Goal: Transaction & Acquisition: Purchase product/service

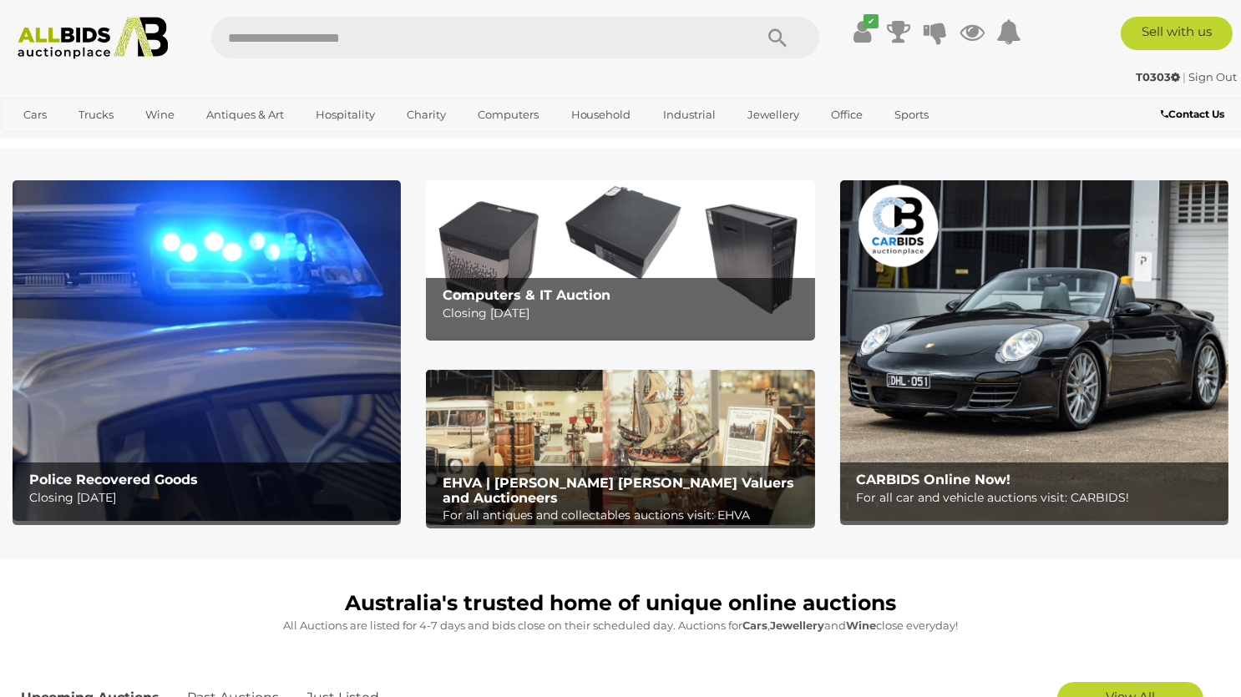
click at [198, 443] on img at bounding box center [207, 350] width 388 height 341
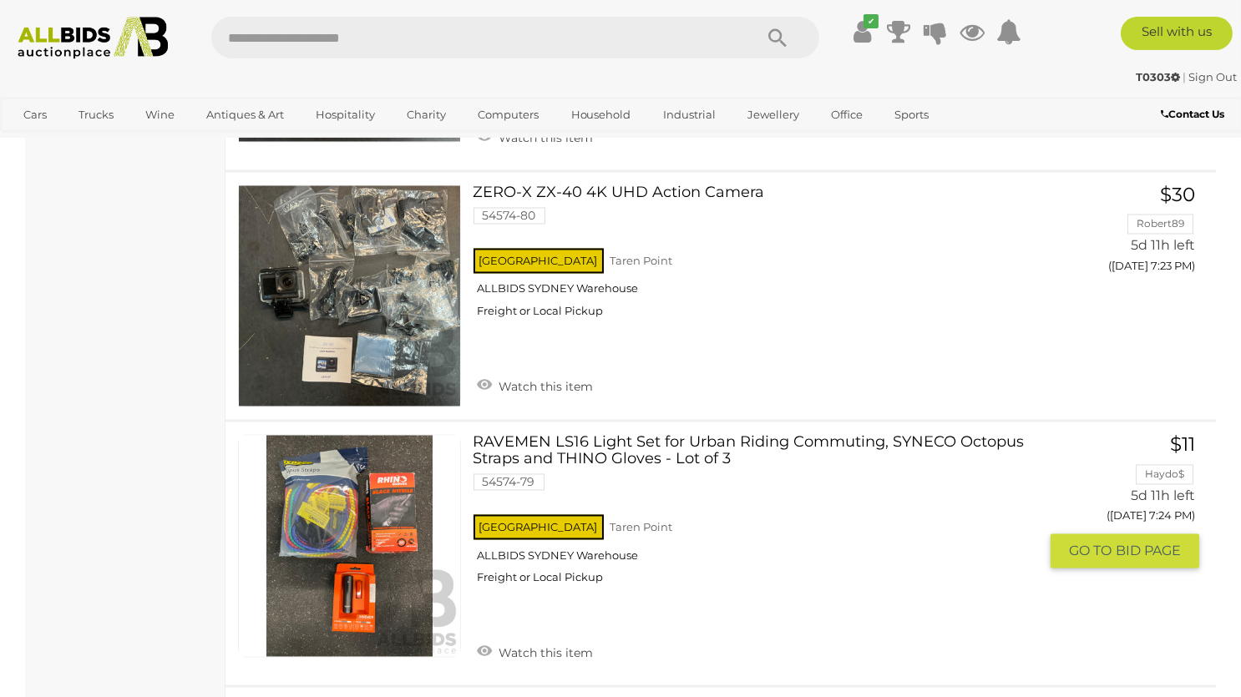
scroll to position [6092, 0]
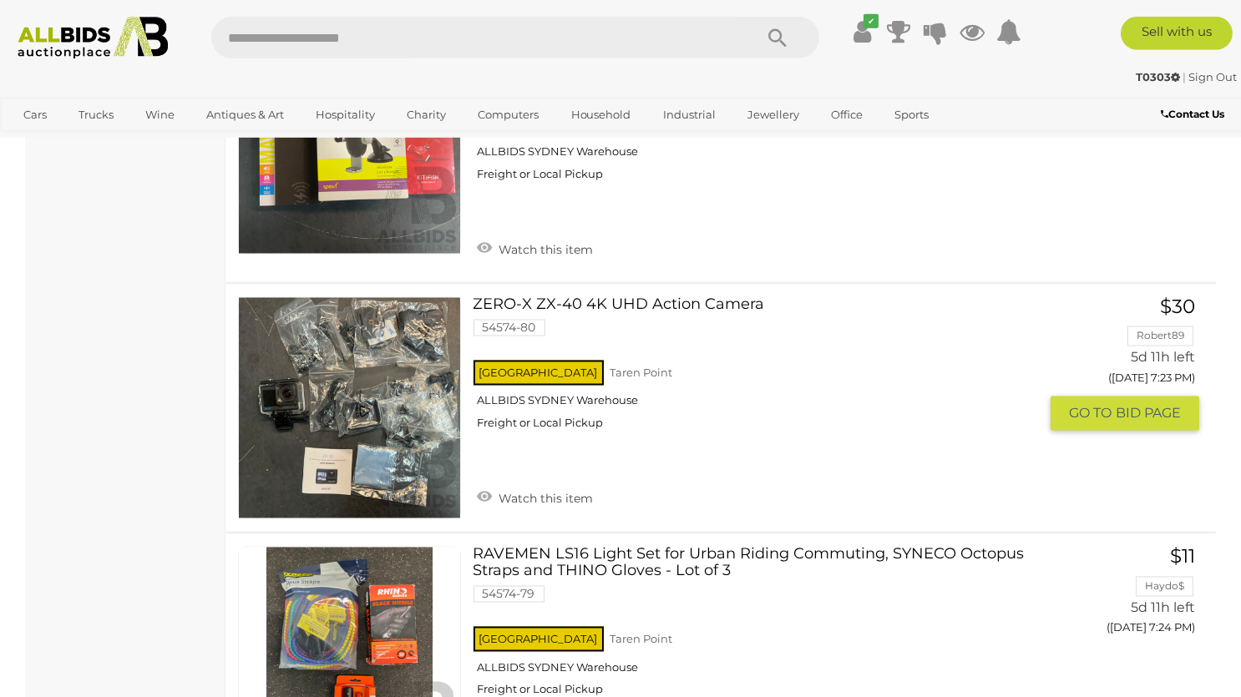
click at [736, 396] on div "NSW Taren Point ALLBIDS SYDNEY Warehouse Freight or Local Pickup" at bounding box center [755, 400] width 565 height 86
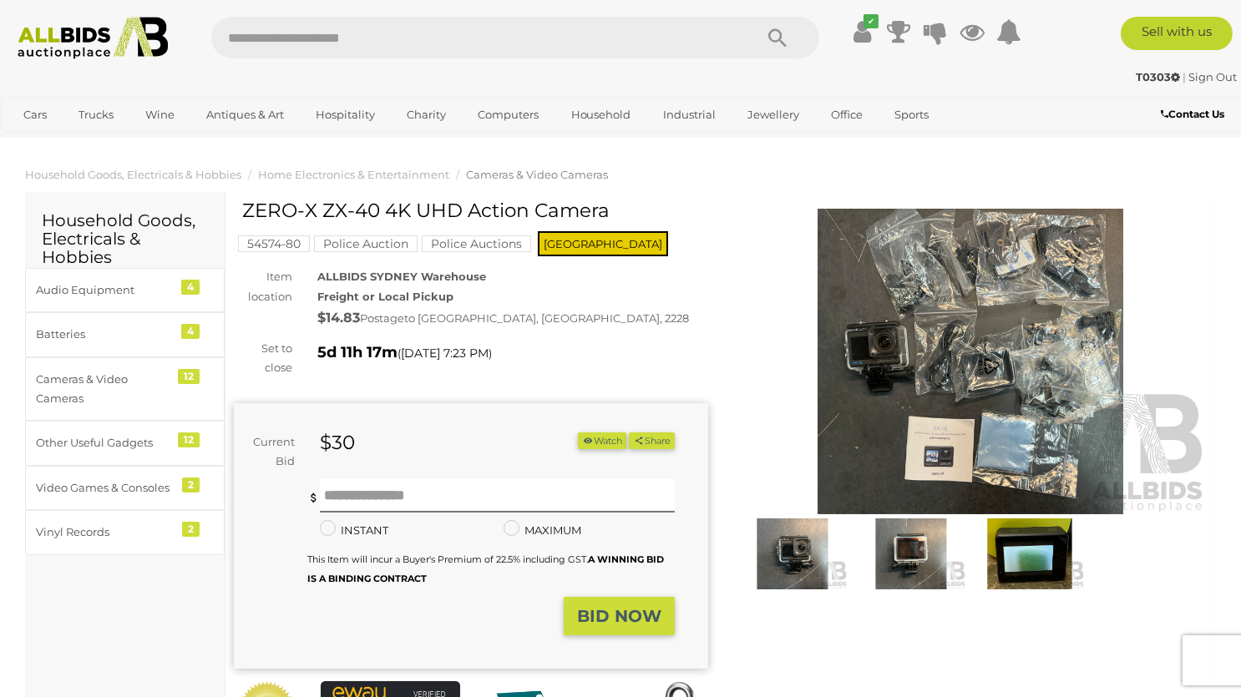
click at [948, 456] on img at bounding box center [970, 362] width 474 height 306
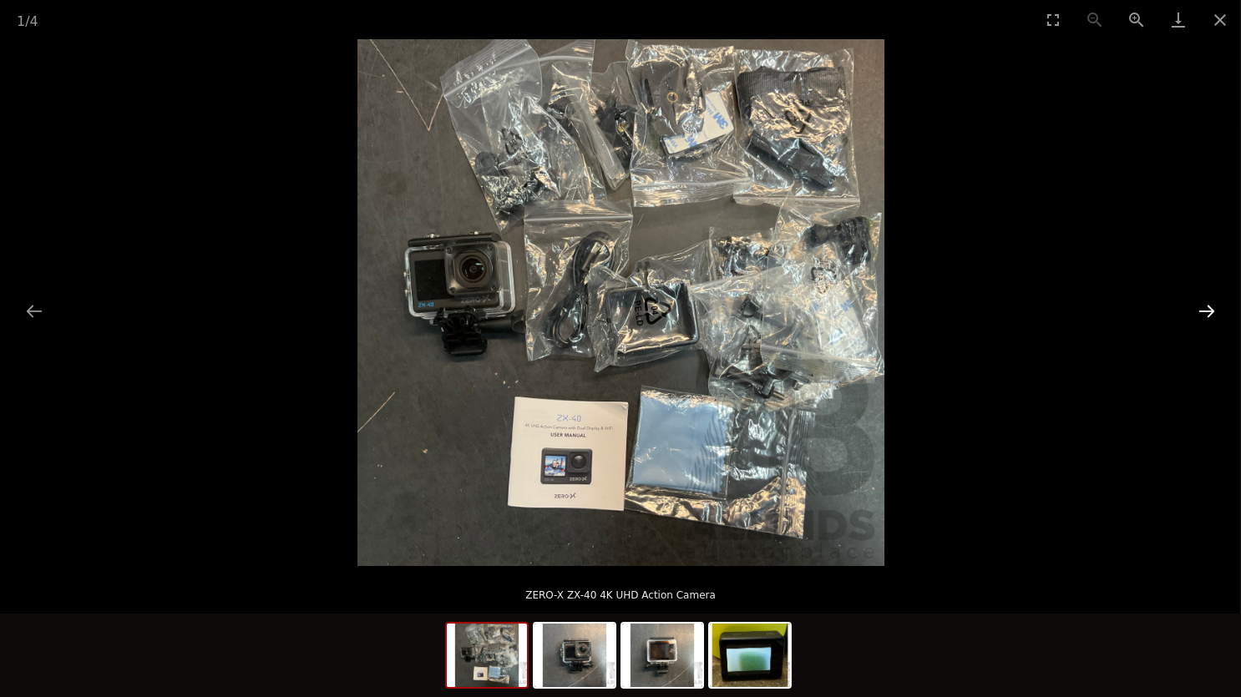
click at [1212, 320] on button "Next slide" at bounding box center [1206, 311] width 35 height 33
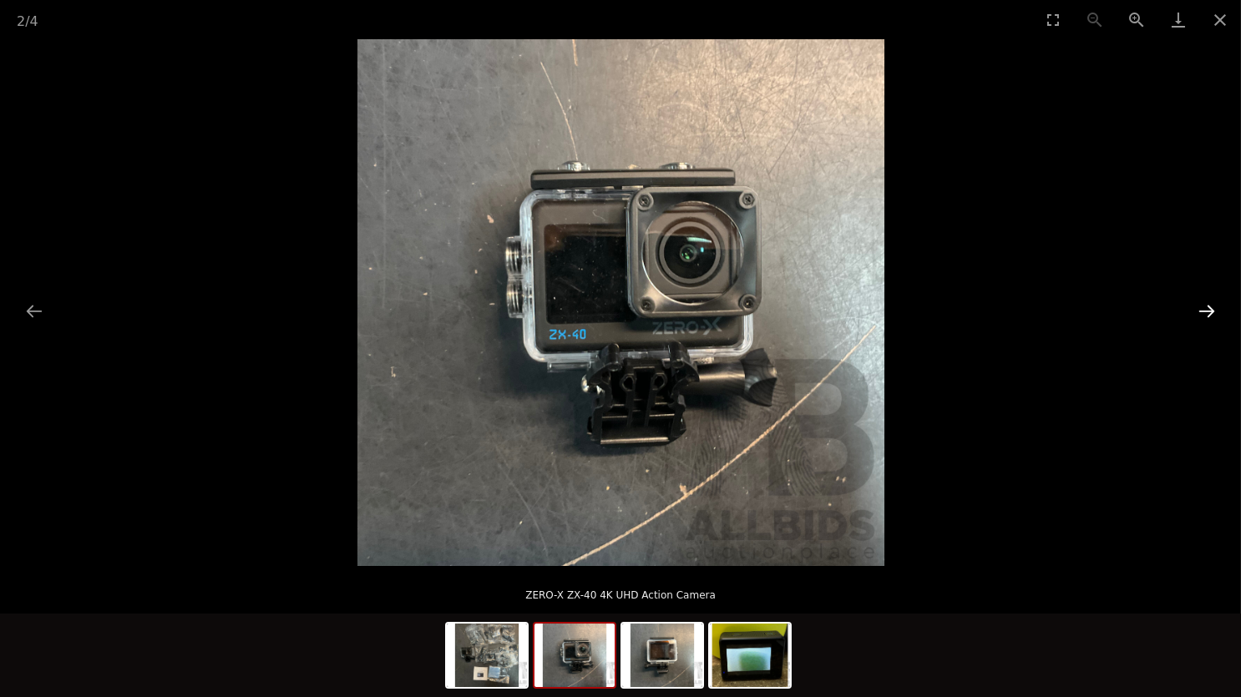
click at [1212, 320] on button "Next slide" at bounding box center [1206, 311] width 35 height 33
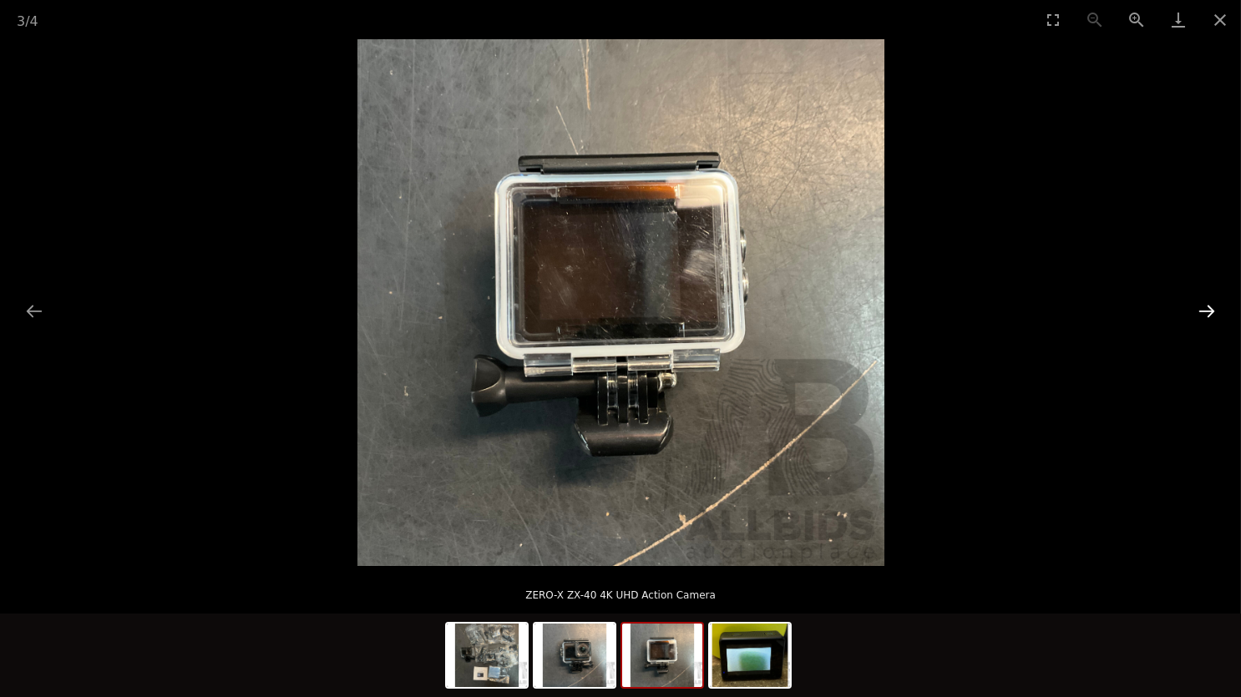
click at [1212, 320] on button "Next slide" at bounding box center [1206, 311] width 35 height 33
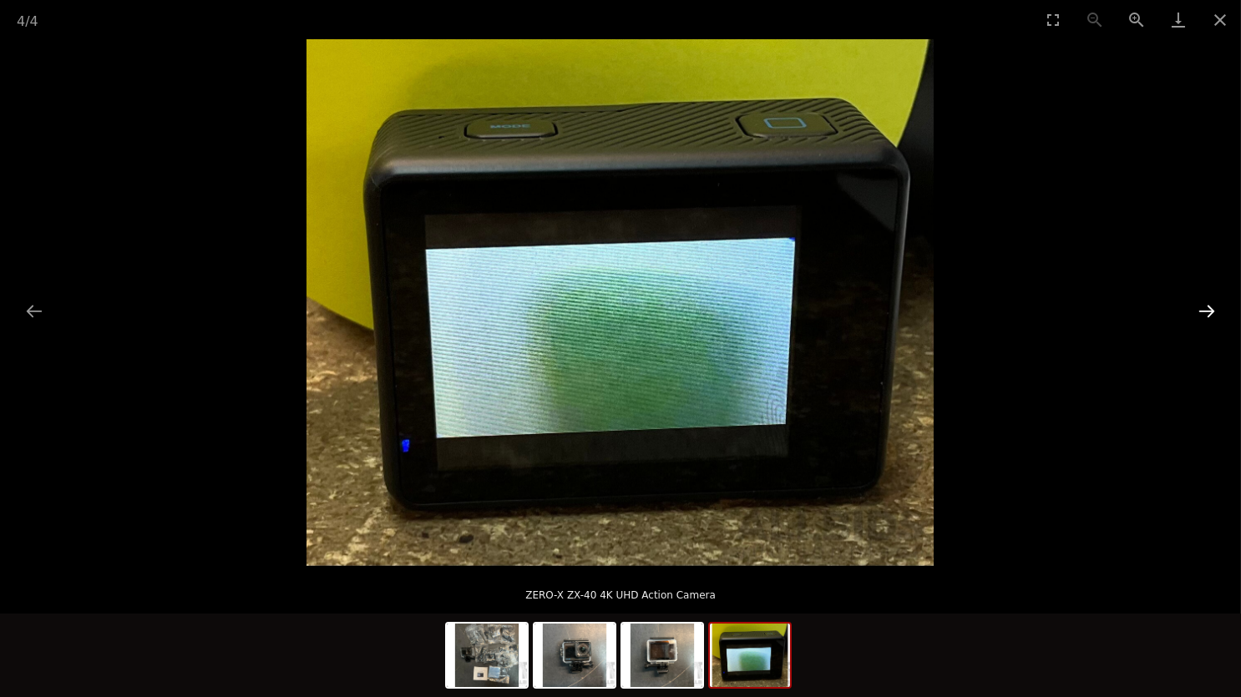
click at [1212, 320] on button "Next slide" at bounding box center [1206, 311] width 35 height 33
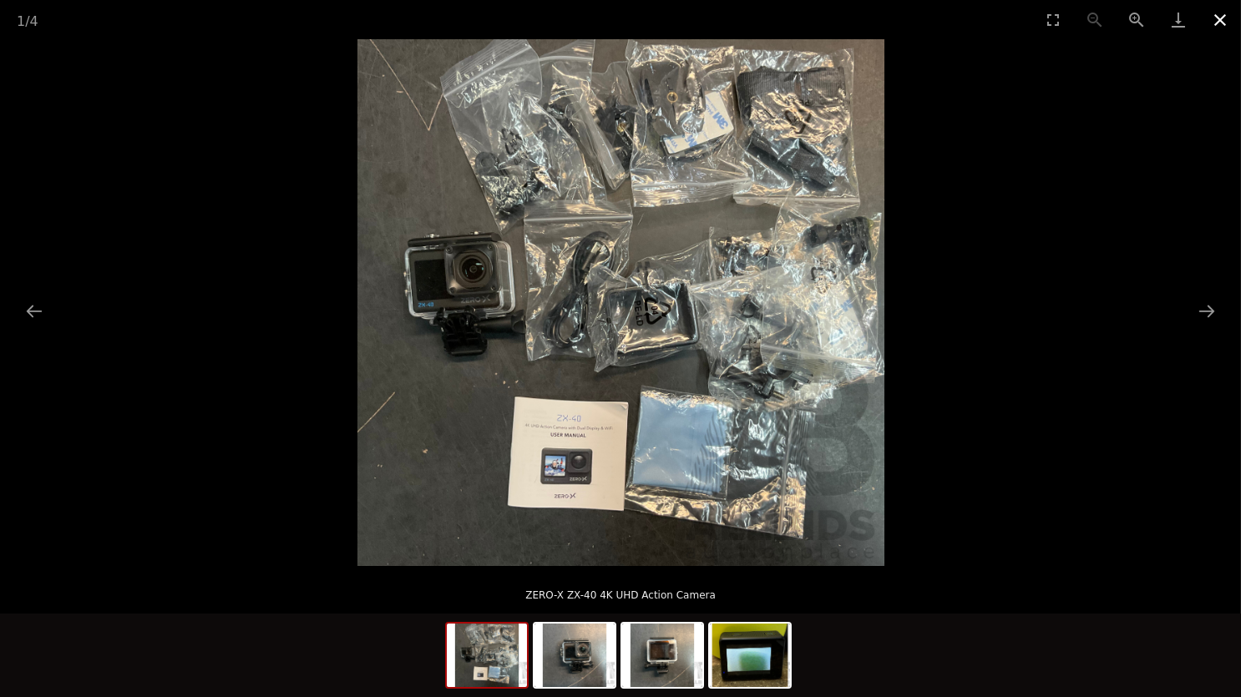
click at [1228, 30] on button "Close gallery" at bounding box center [1220, 19] width 42 height 39
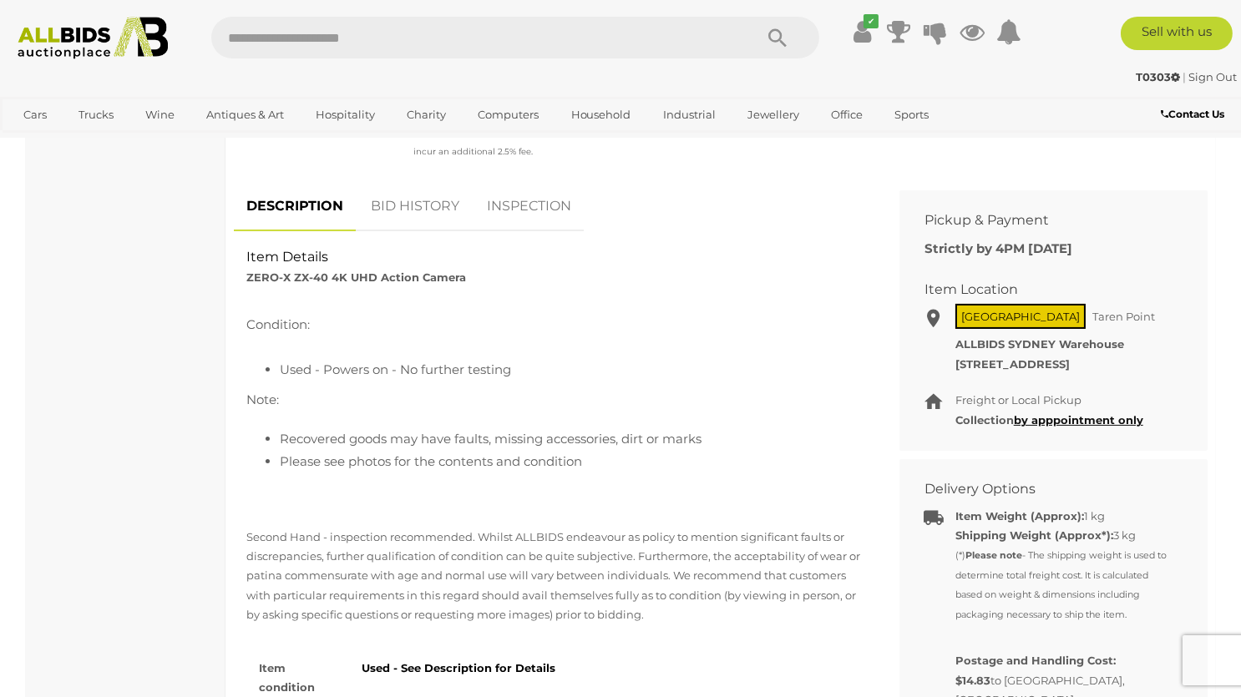
scroll to position [617, 0]
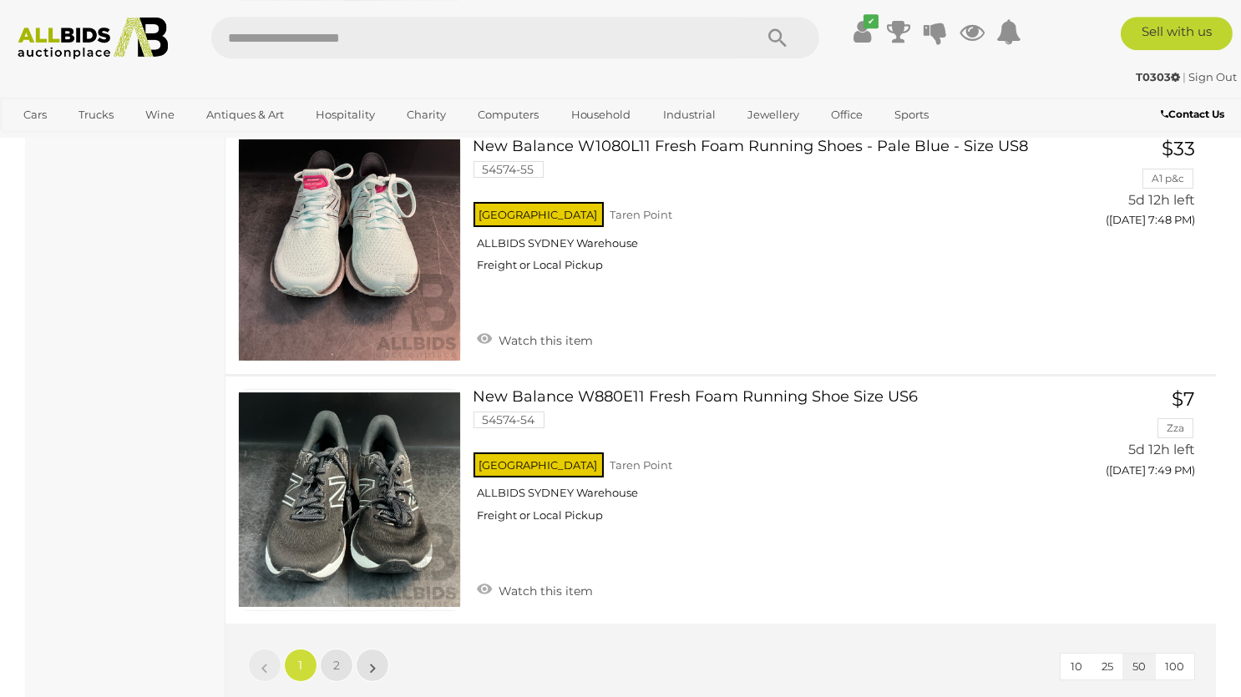
scroll to position [12653, 0]
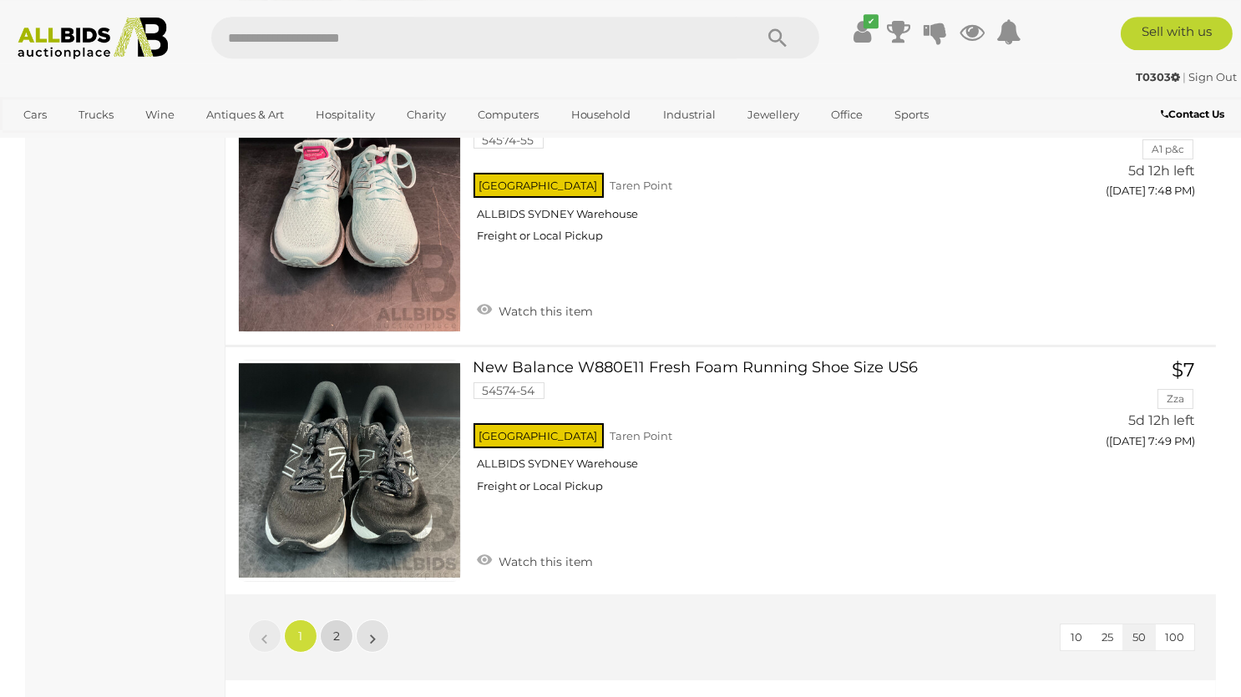
click at [333, 620] on link "2" at bounding box center [336, 636] width 33 height 33
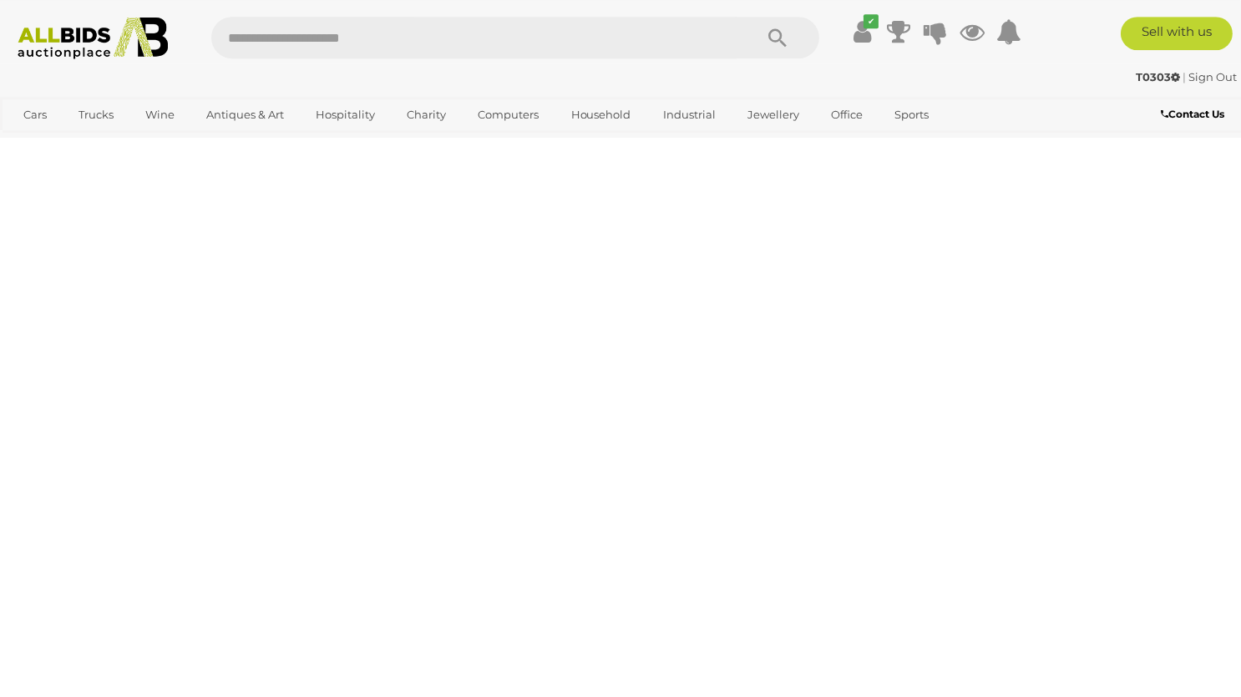
scroll to position [256, 0]
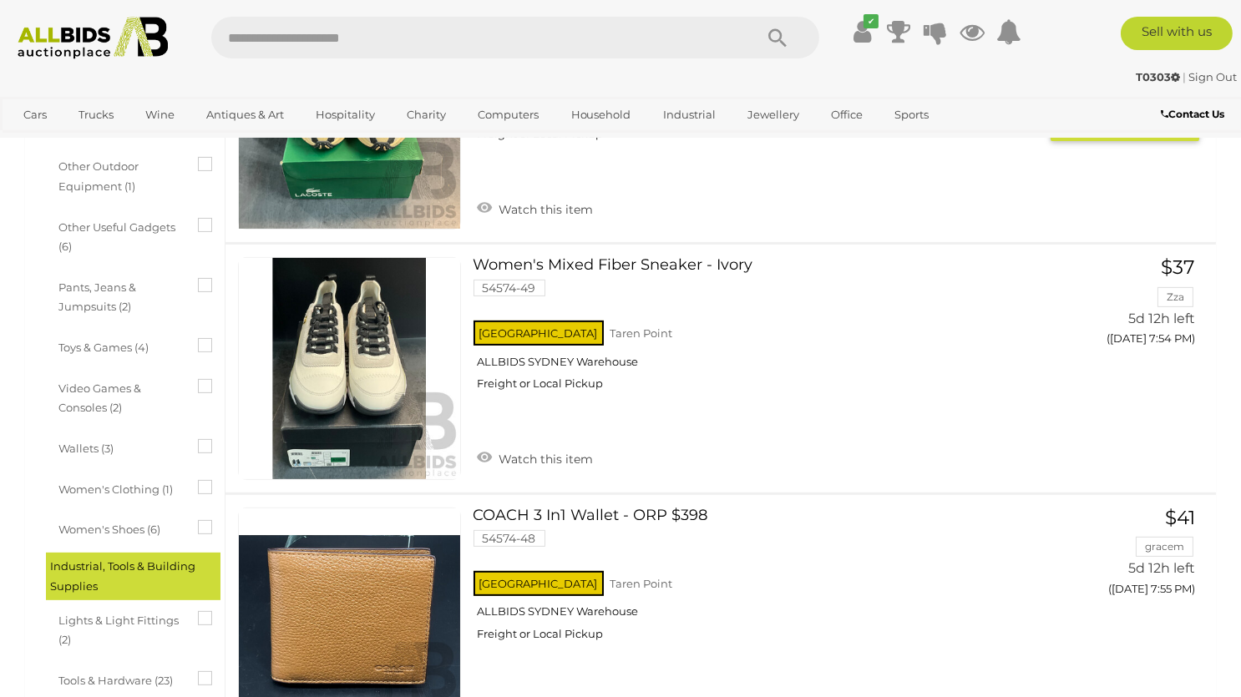
scroll to position [1227, 0]
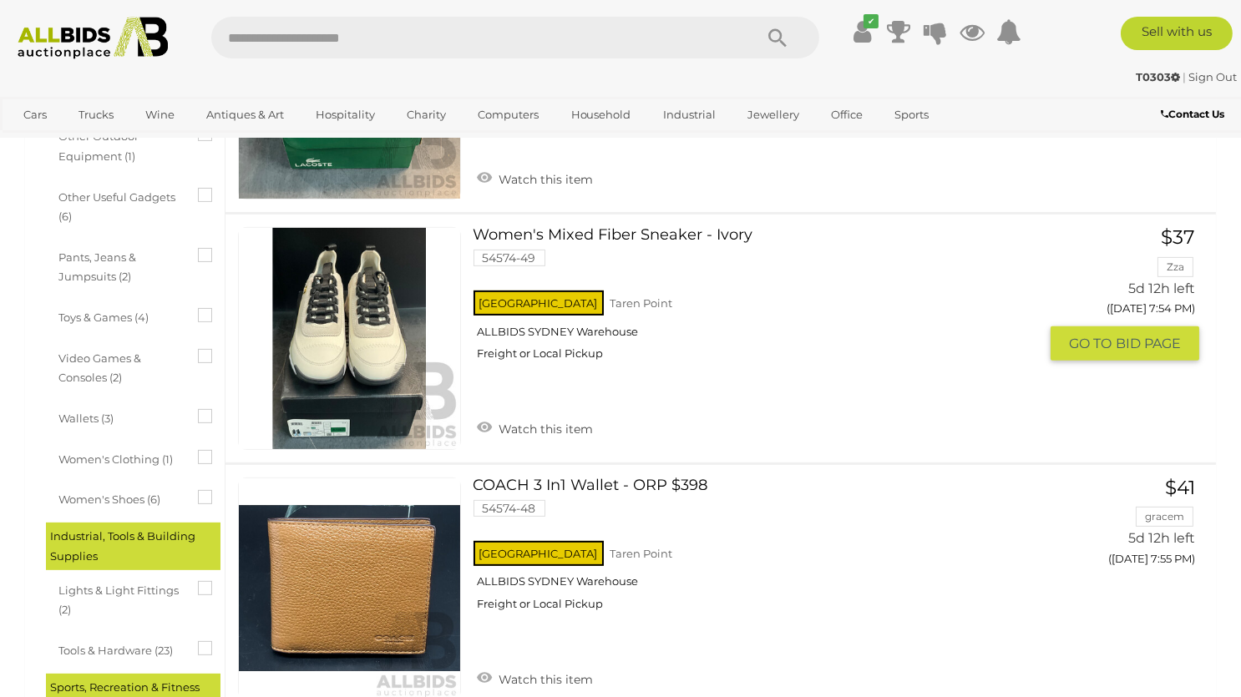
click at [295, 380] on img at bounding box center [349, 338] width 221 height 221
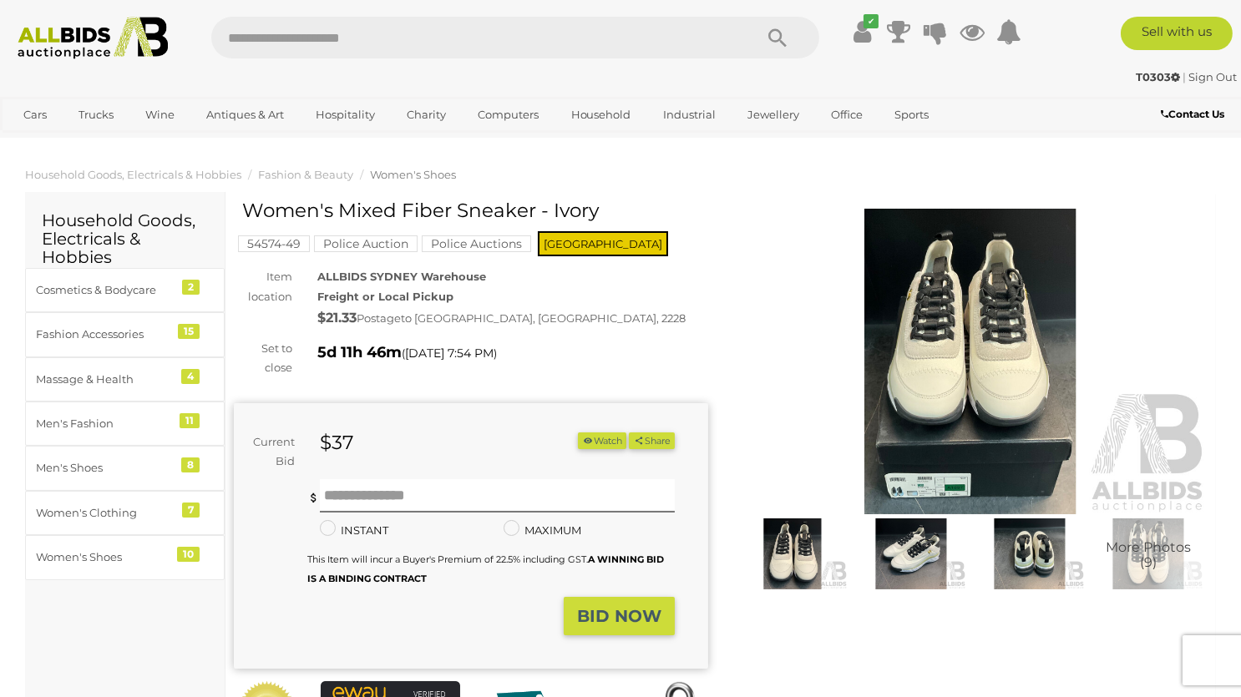
click at [797, 548] on img at bounding box center [792, 554] width 110 height 71
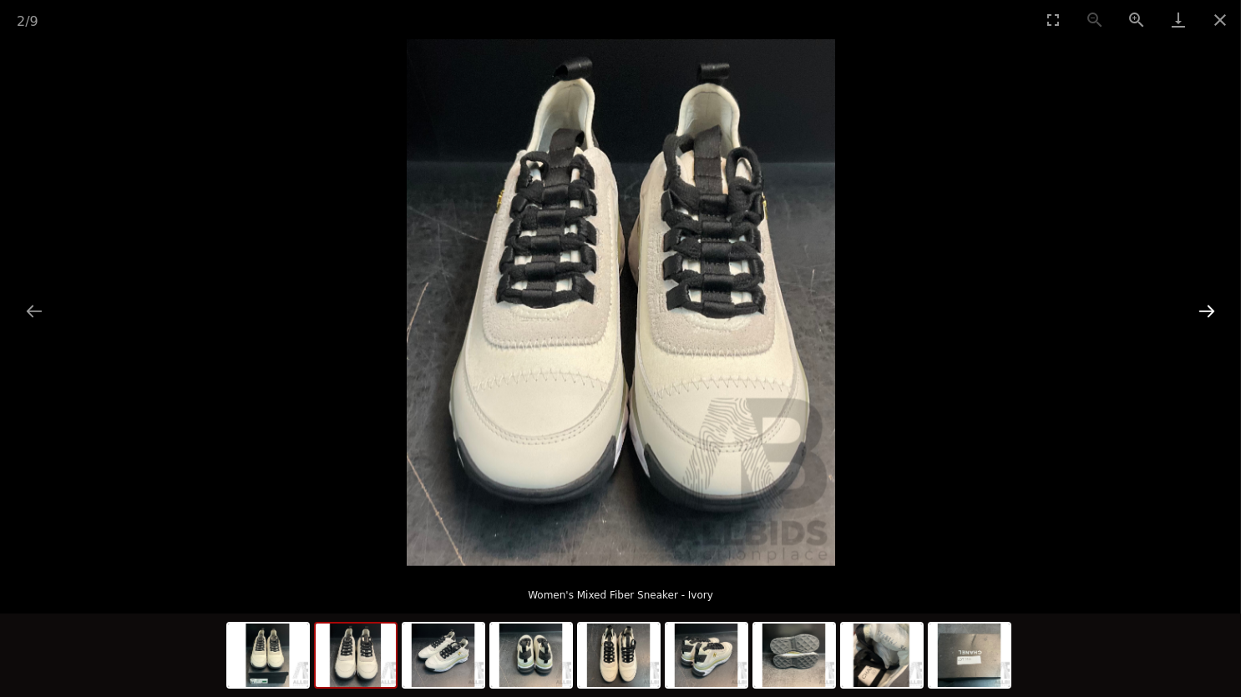
click at [1192, 325] on button "Next slide" at bounding box center [1206, 311] width 35 height 33
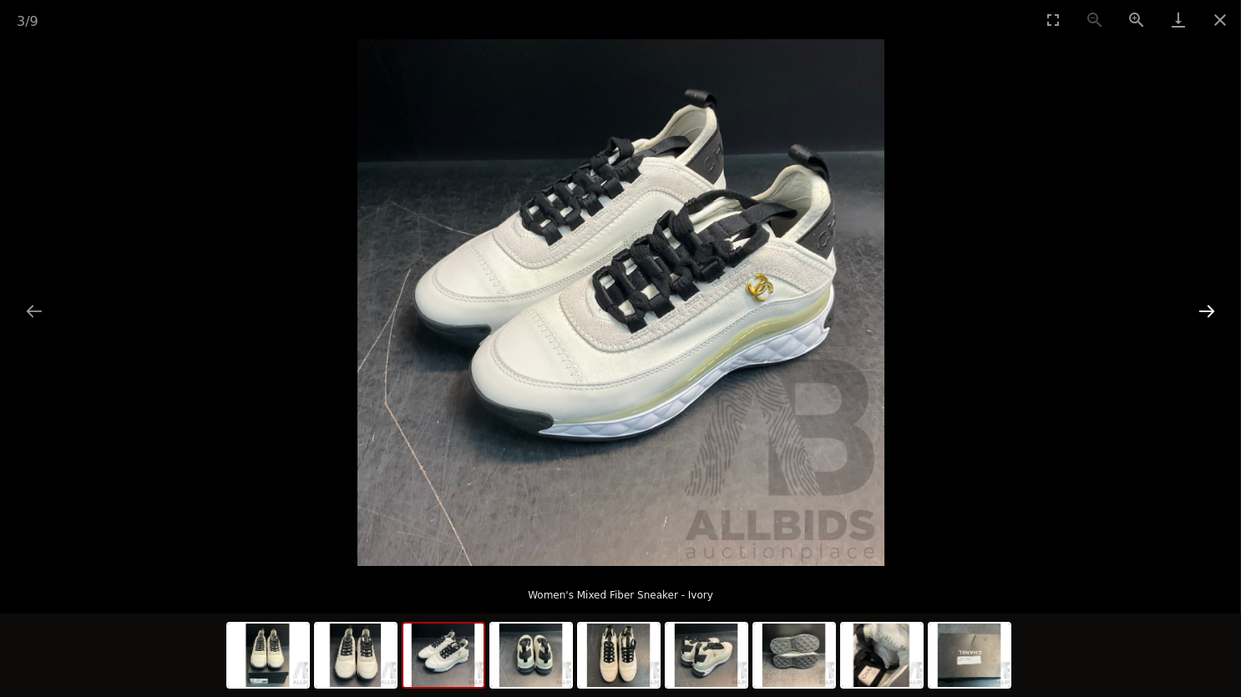
click at [1197, 311] on button "Next slide" at bounding box center [1206, 311] width 35 height 33
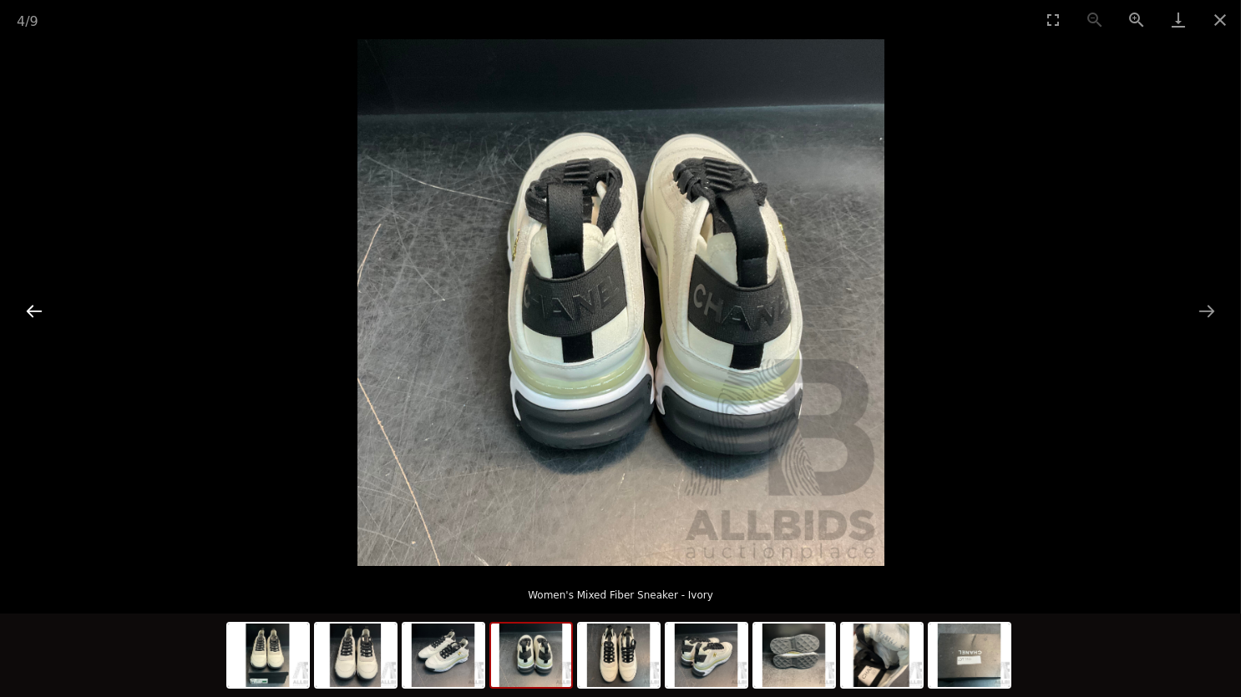
click at [28, 308] on button "Previous slide" at bounding box center [34, 311] width 35 height 33
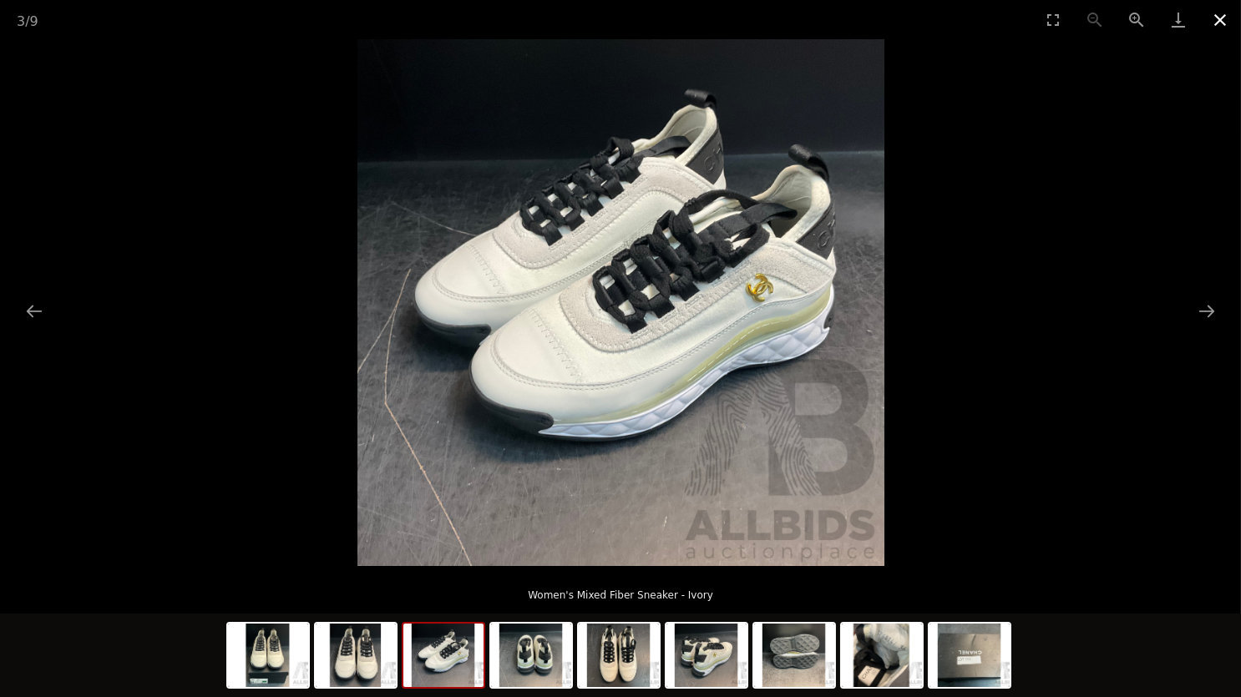
click at [1235, 10] on button "Close gallery" at bounding box center [1220, 19] width 42 height 39
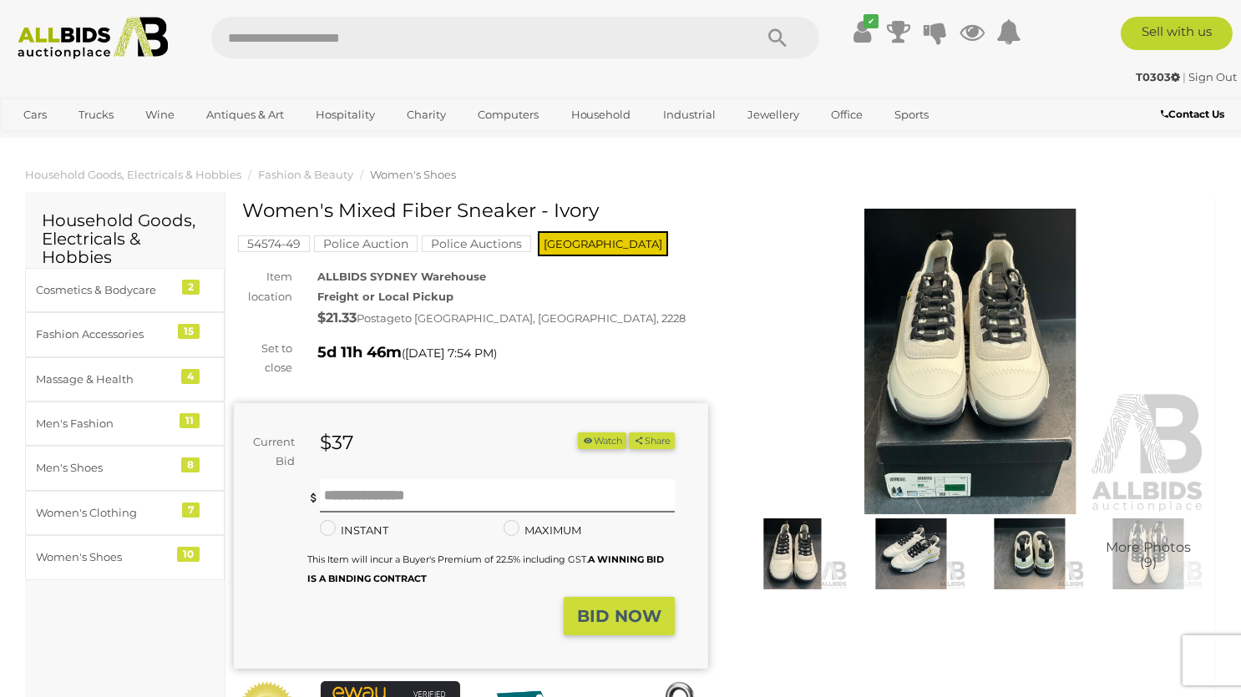
click at [913, 548] on img at bounding box center [911, 554] width 110 height 71
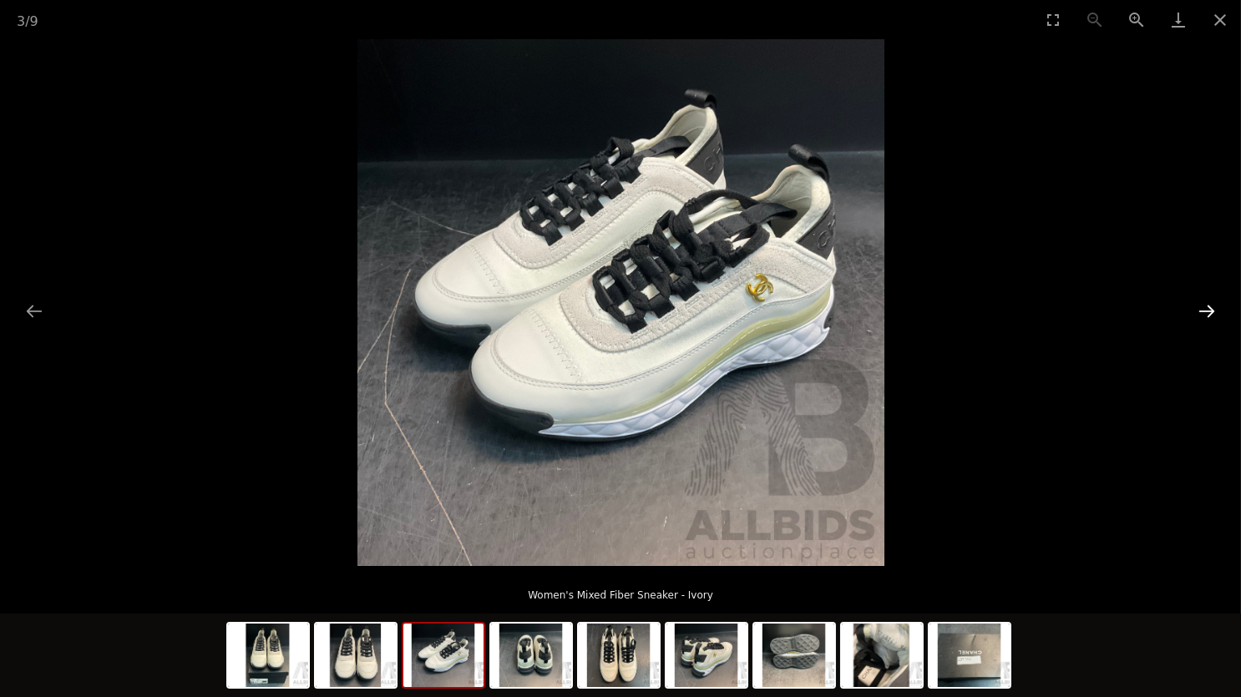
click at [1200, 308] on button "Next slide" at bounding box center [1206, 311] width 35 height 33
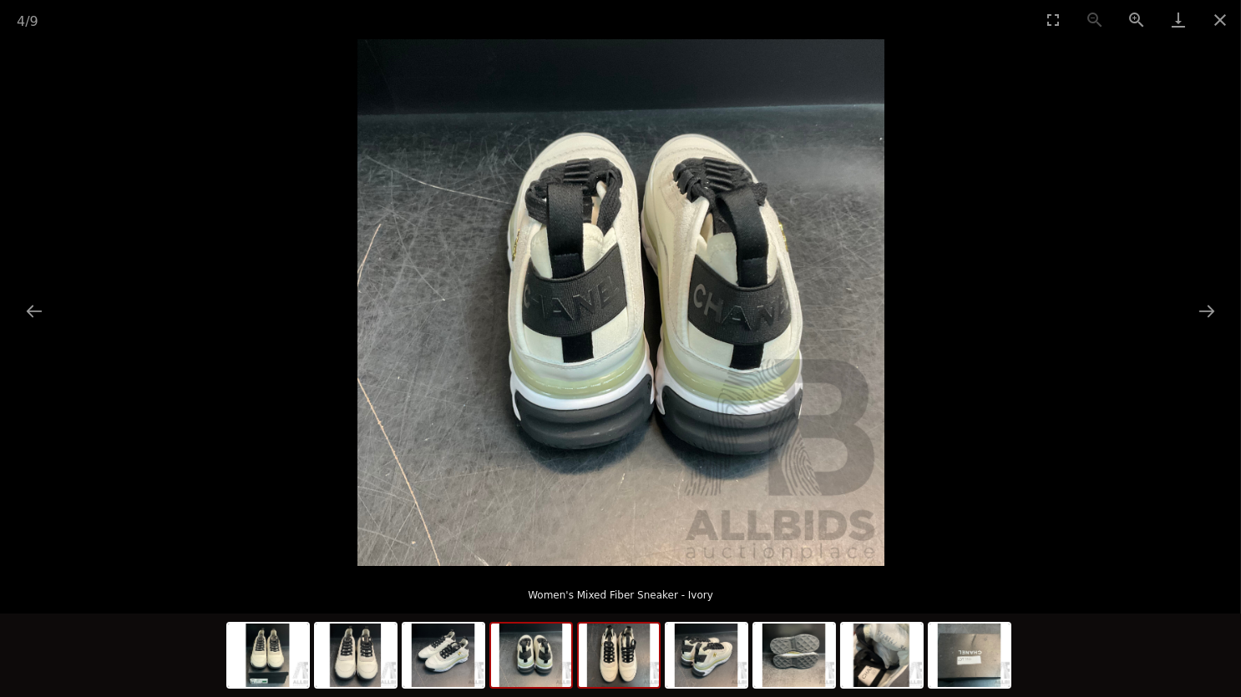
click at [629, 649] on img at bounding box center [619, 655] width 80 height 63
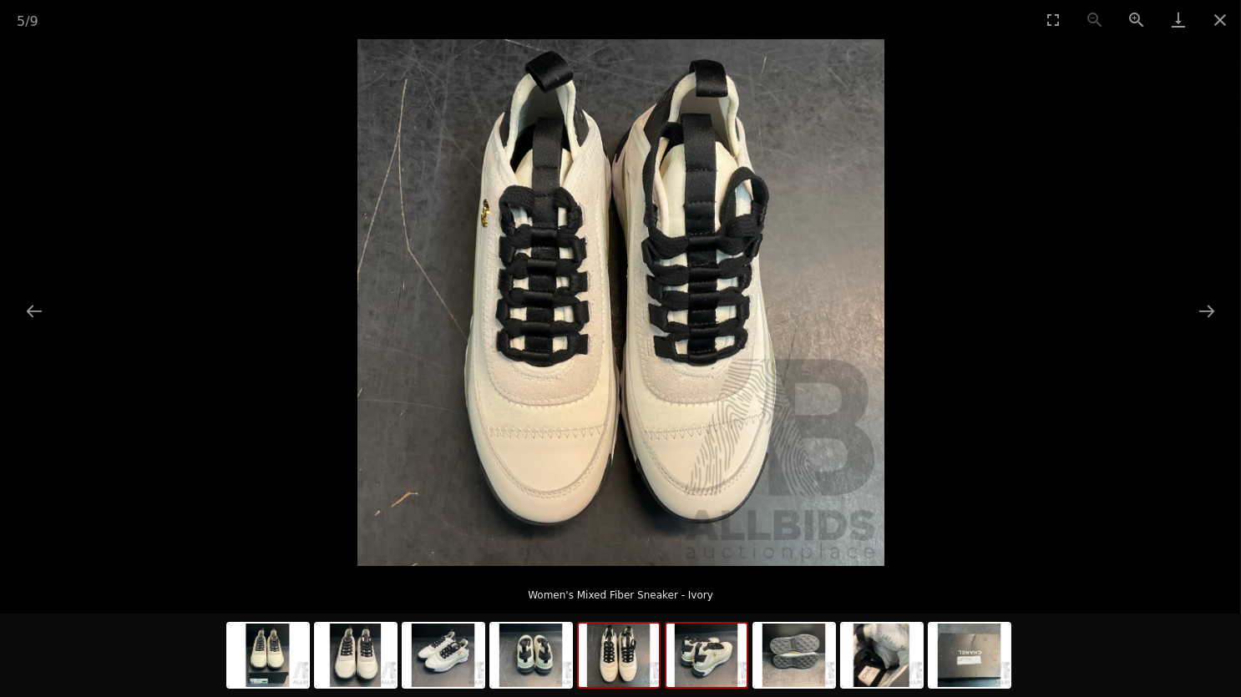
click at [711, 657] on img at bounding box center [706, 655] width 80 height 63
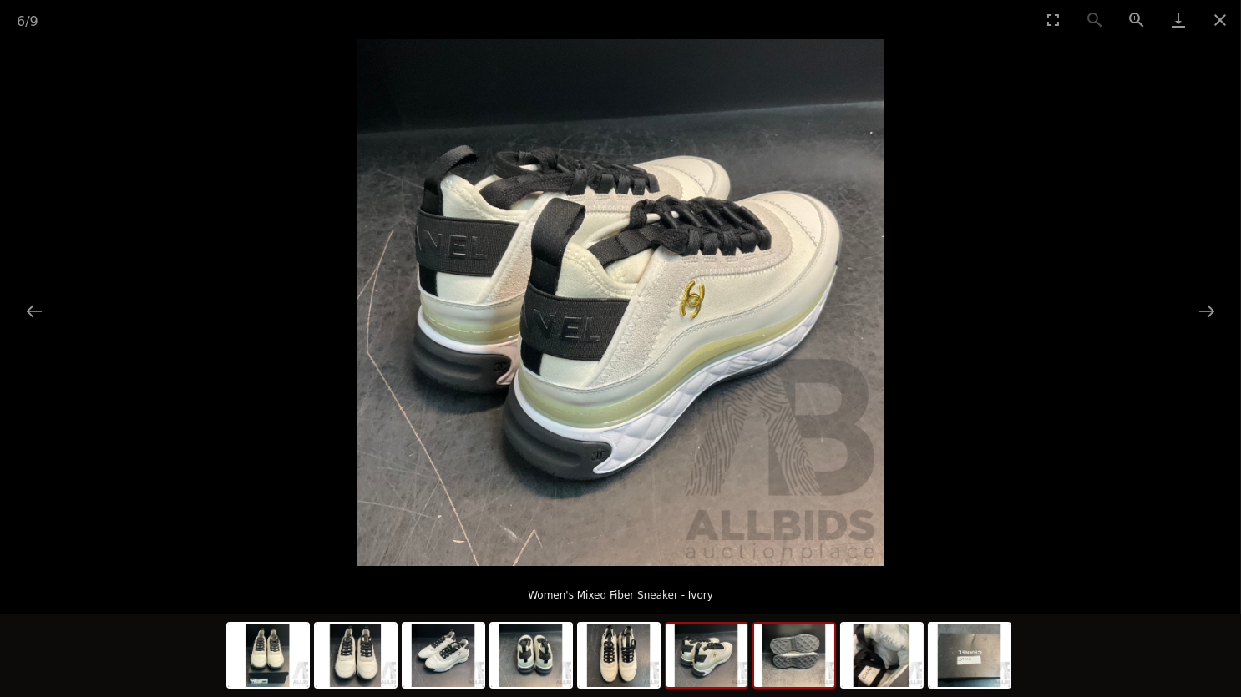
click at [792, 666] on img at bounding box center [794, 655] width 80 height 63
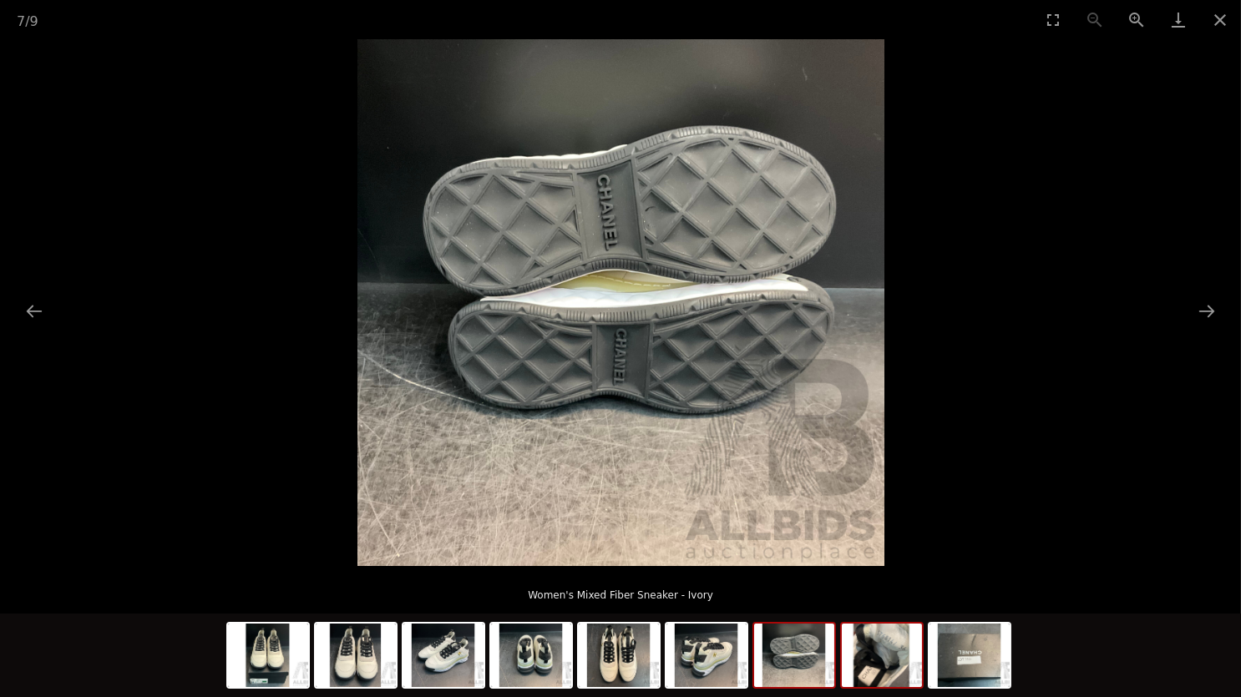
click at [864, 669] on img at bounding box center [882, 655] width 80 height 63
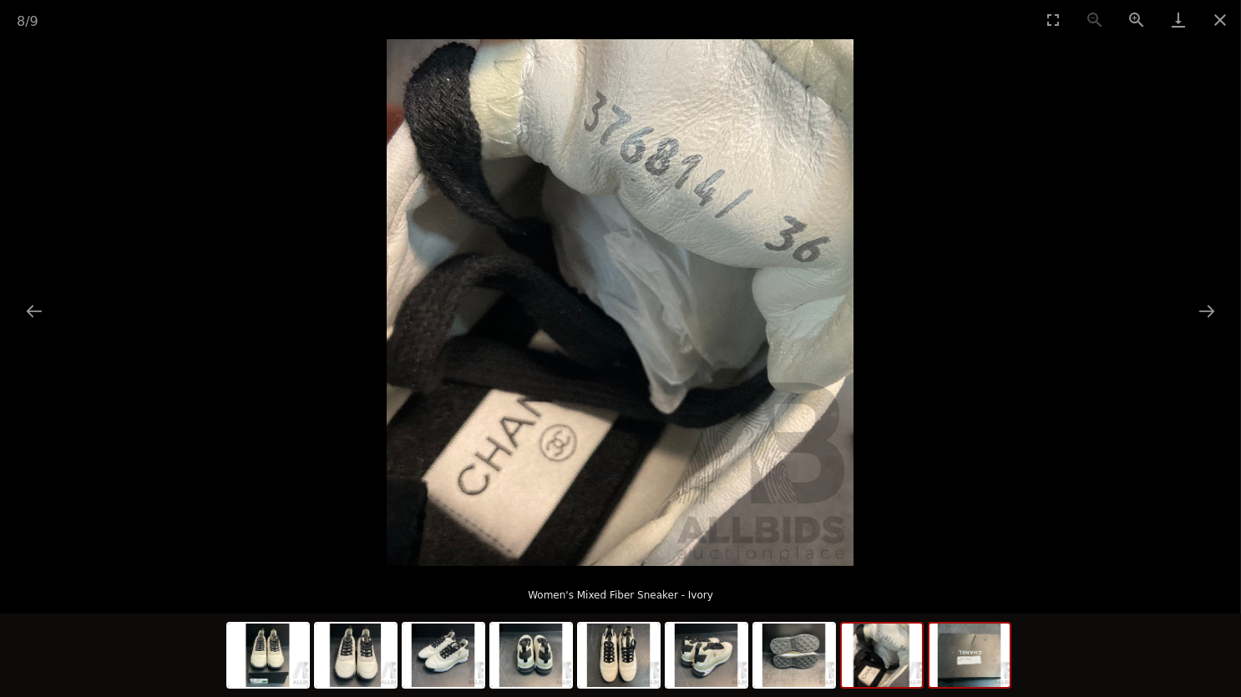
click at [991, 669] on img at bounding box center [969, 655] width 80 height 63
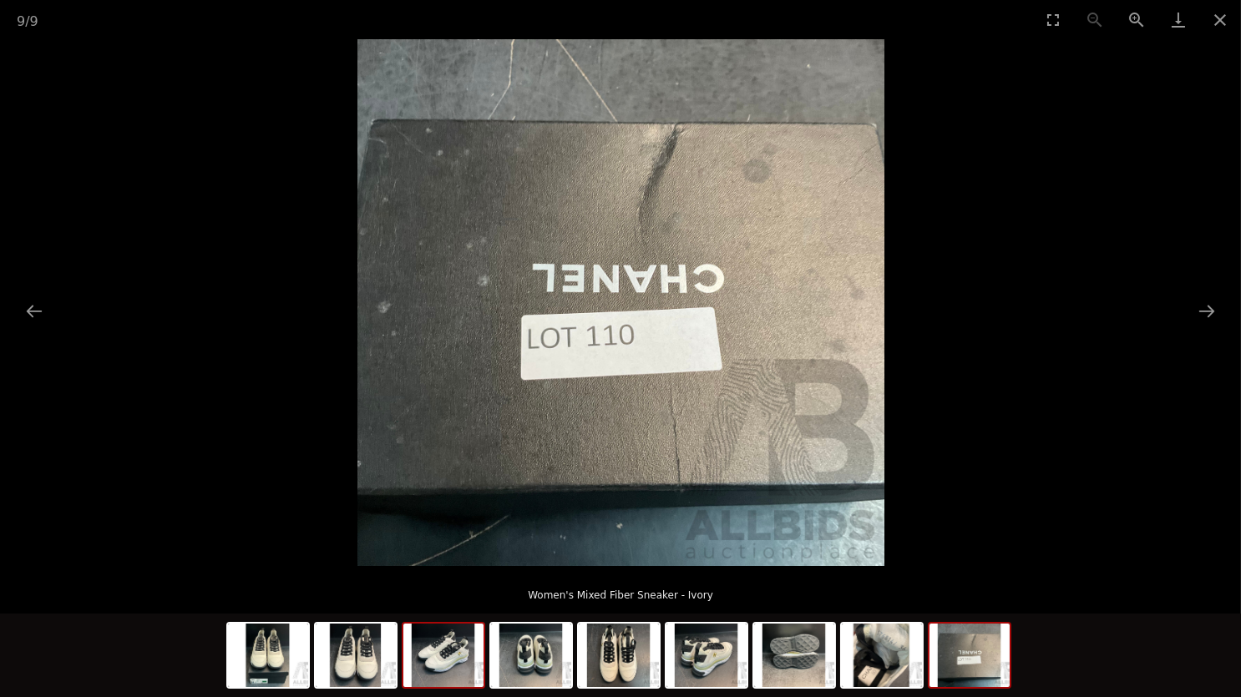
click at [438, 677] on img at bounding box center [443, 655] width 80 height 63
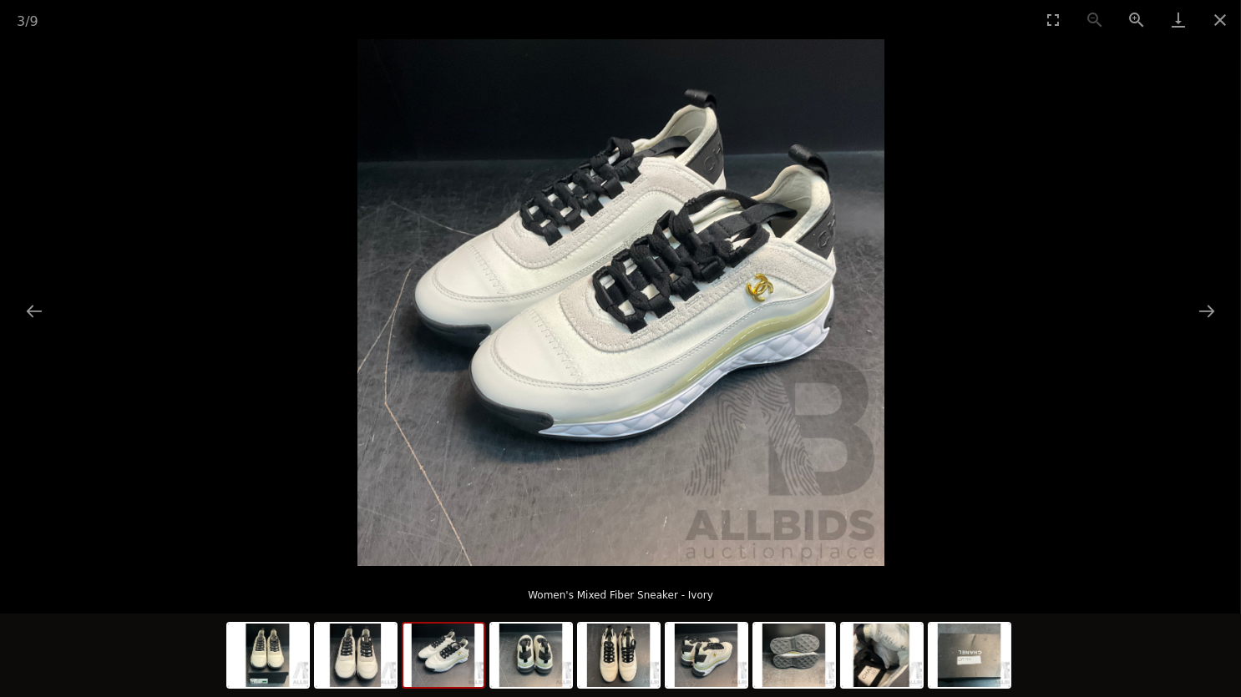
click at [397, 661] on div at bounding box center [620, 658] width 789 height 88
click at [363, 666] on img at bounding box center [356, 655] width 80 height 63
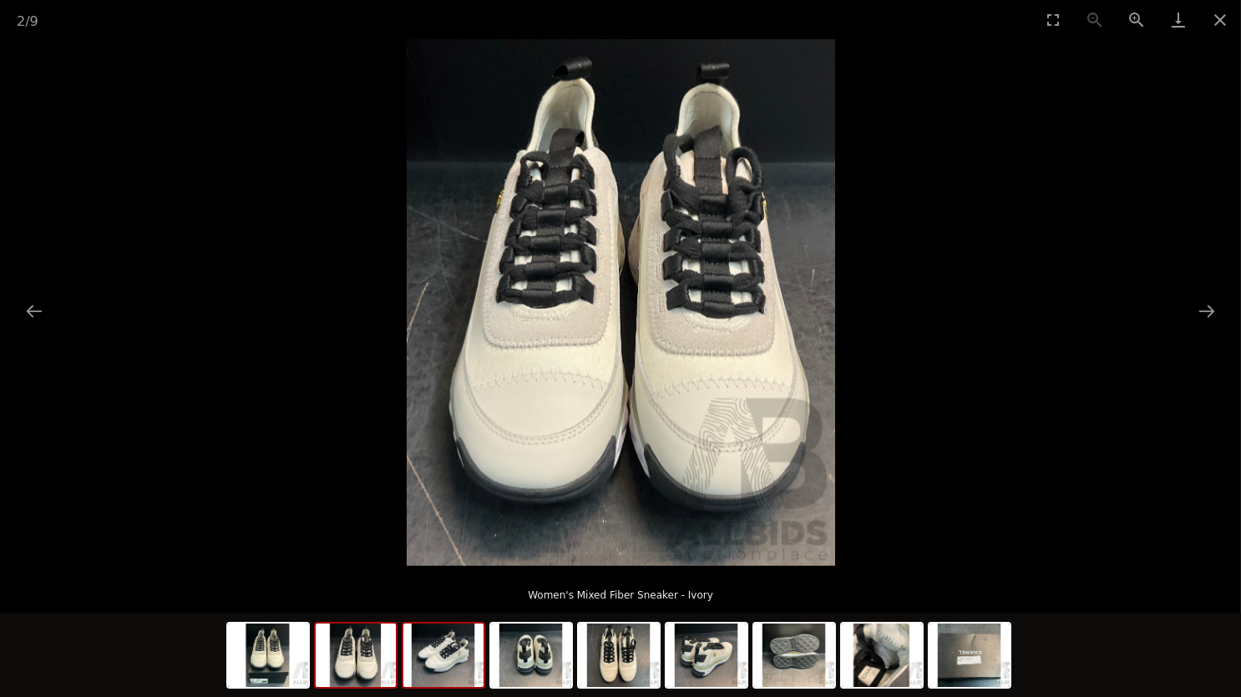
click at [449, 666] on img at bounding box center [443, 655] width 80 height 63
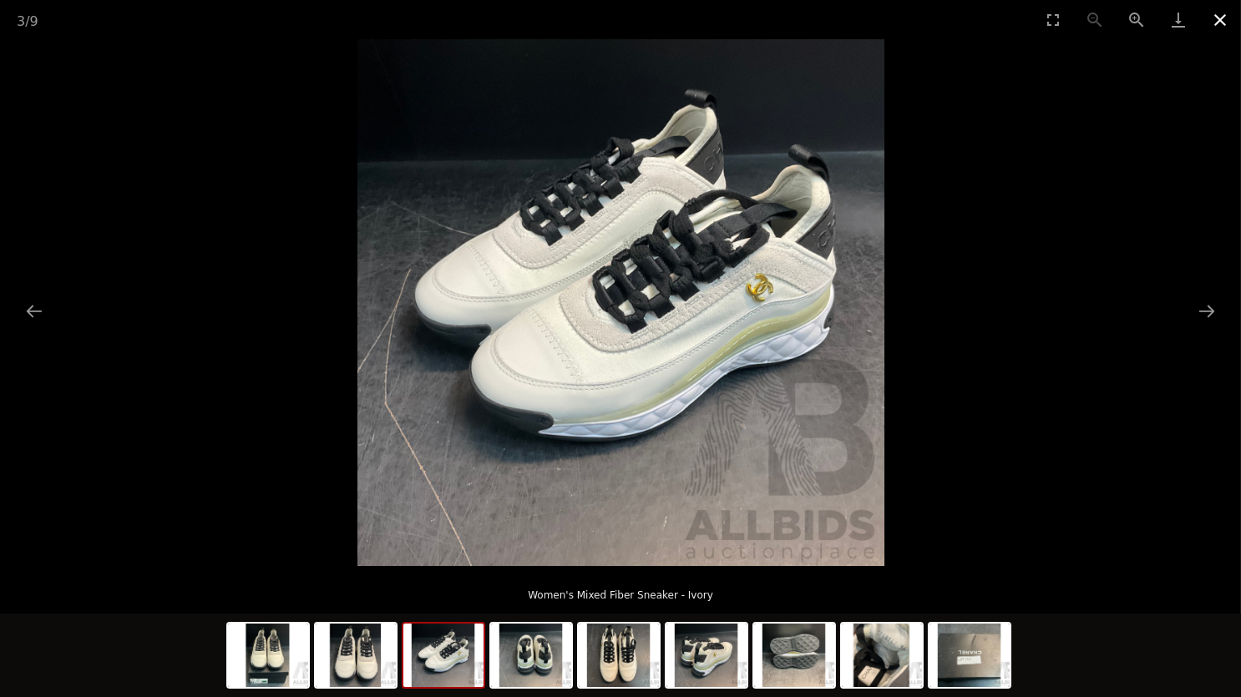
click at [1223, 21] on button "Close gallery" at bounding box center [1220, 19] width 42 height 39
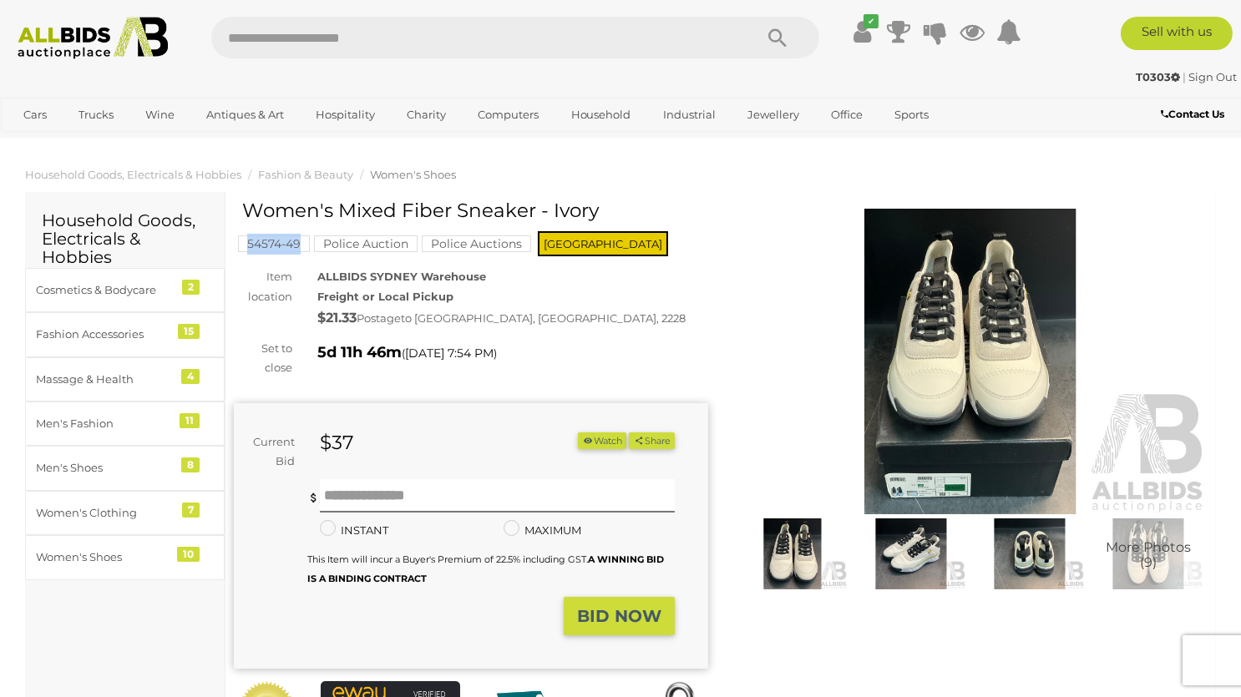
drag, startPoint x: 233, startPoint y: 258, endPoint x: 302, endPoint y: 258, distance: 69.3
click at [302, 258] on div "Women's Mixed Fiber Sneaker - Ivory 54574-49 NSW ( )" at bounding box center [470, 499] width 499 height 599
copy mark "54574-49"
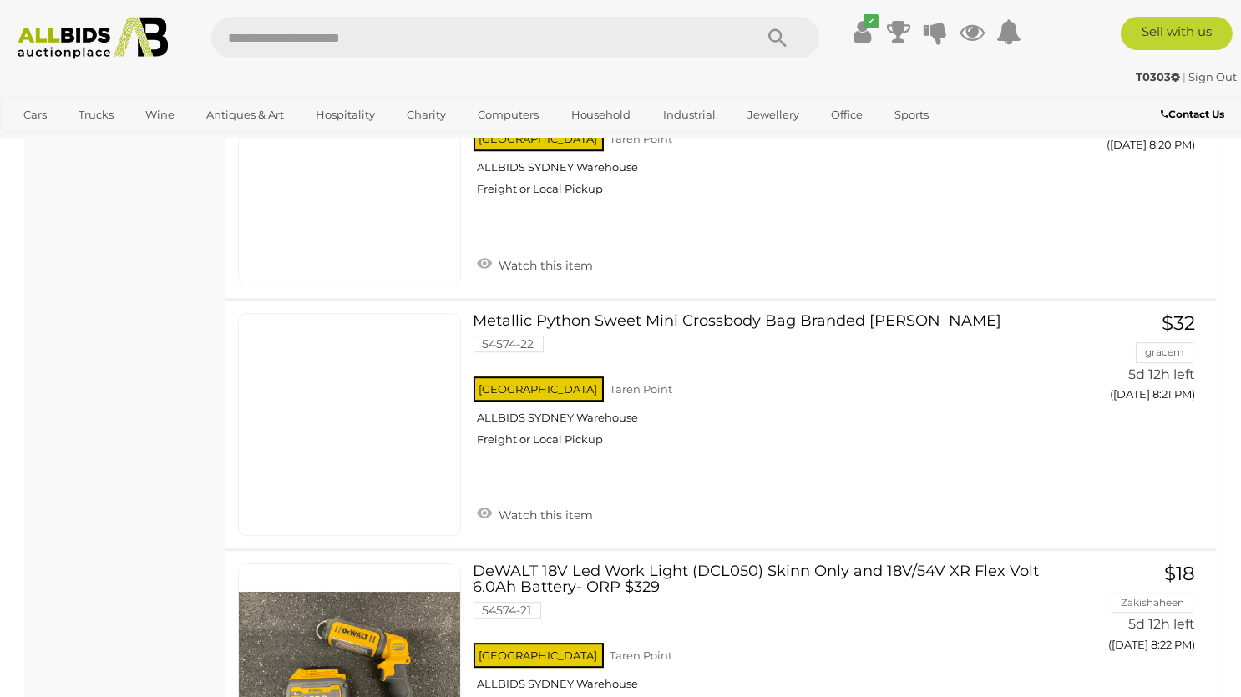
scroll to position [9522, 0]
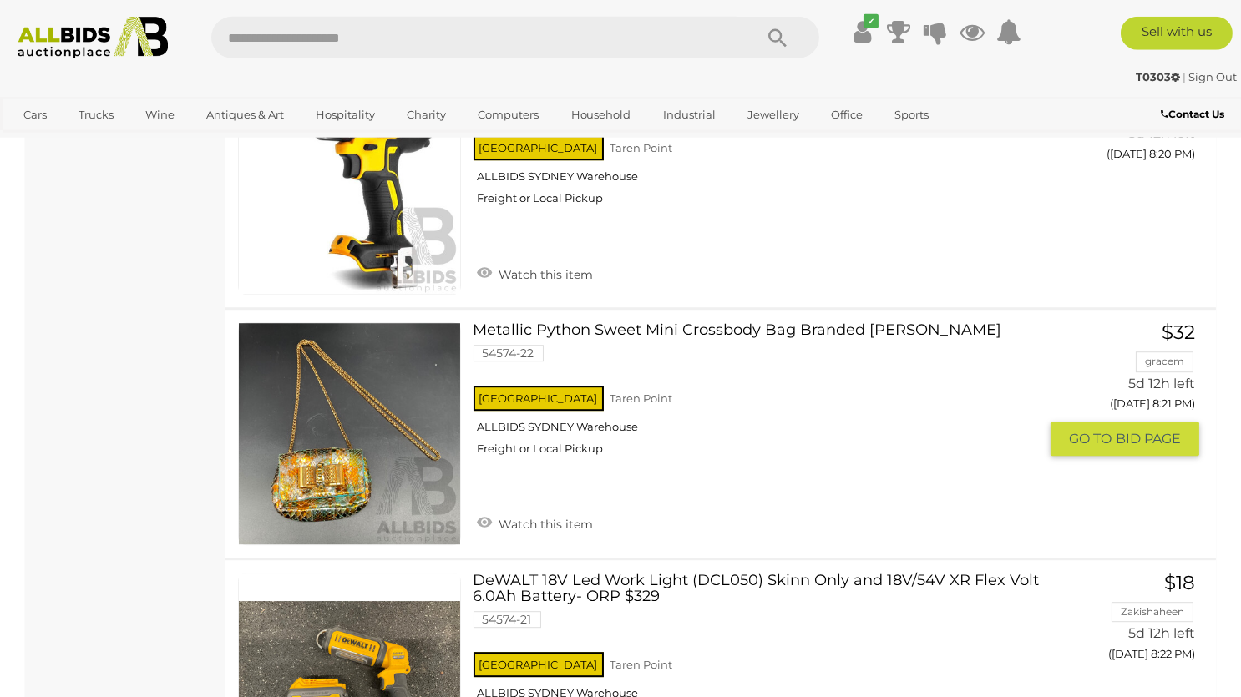
click at [763, 448] on div "NSW Taren Point ALLBIDS SYDNEY Warehouse Freight or Local Pickup" at bounding box center [755, 425] width 565 height 86
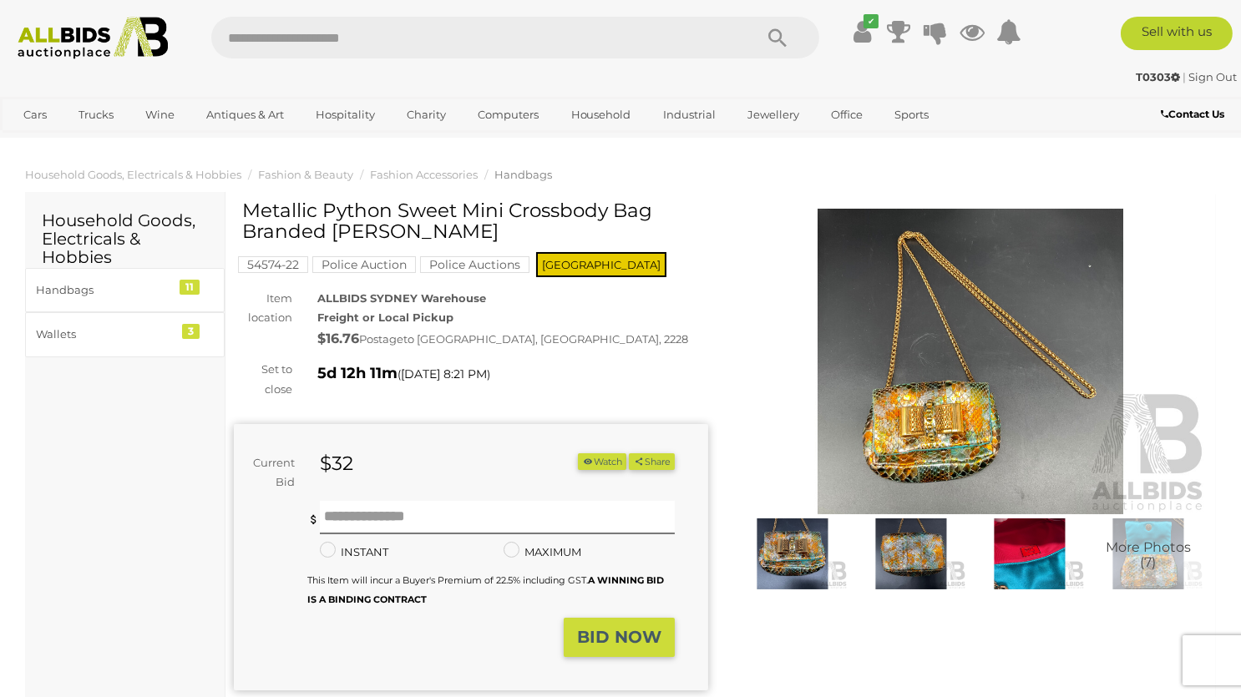
click at [789, 556] on img at bounding box center [792, 554] width 110 height 71
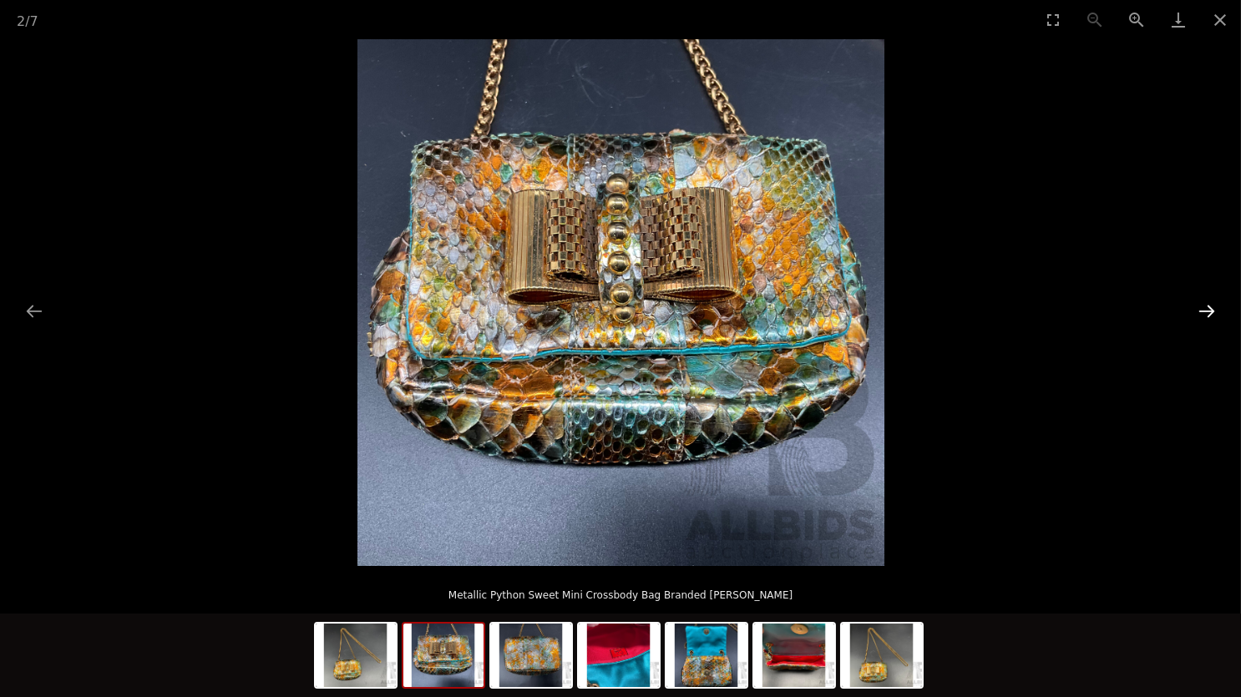
click at [1213, 314] on button "Next slide" at bounding box center [1206, 311] width 35 height 33
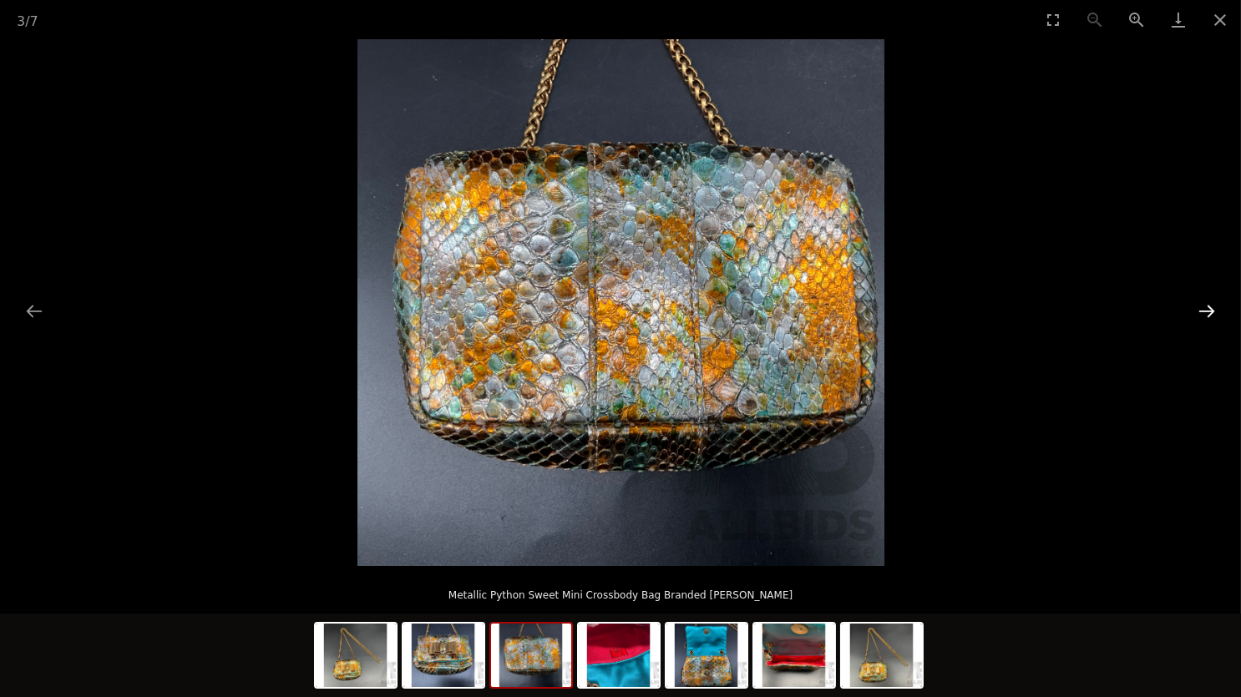
click at [1213, 314] on button "Next slide" at bounding box center [1206, 311] width 35 height 33
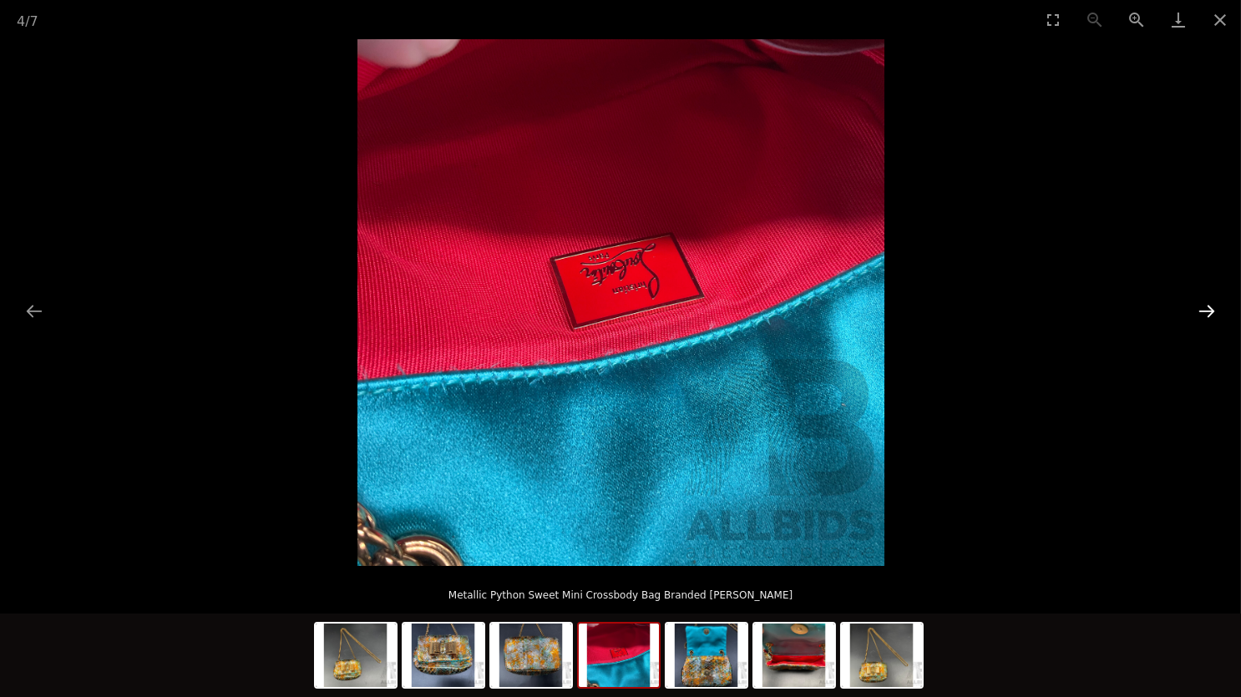
click at [1213, 314] on button "Next slide" at bounding box center [1206, 311] width 35 height 33
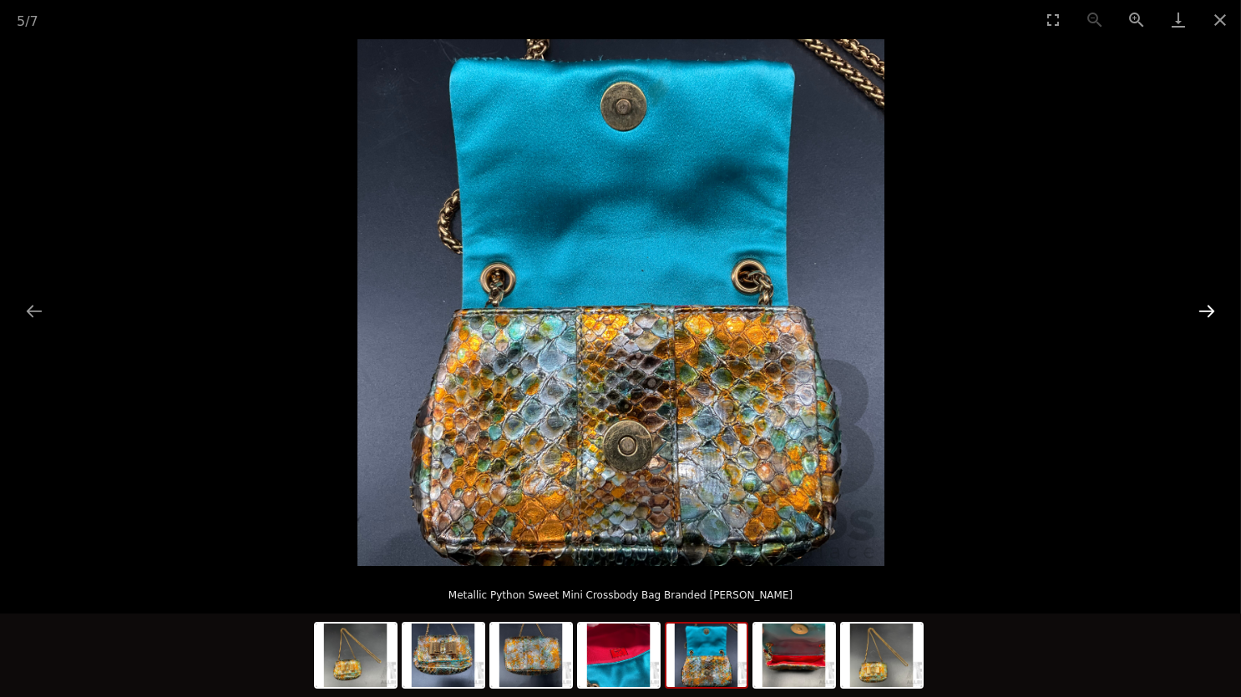
click at [1213, 314] on button "Next slide" at bounding box center [1206, 311] width 35 height 33
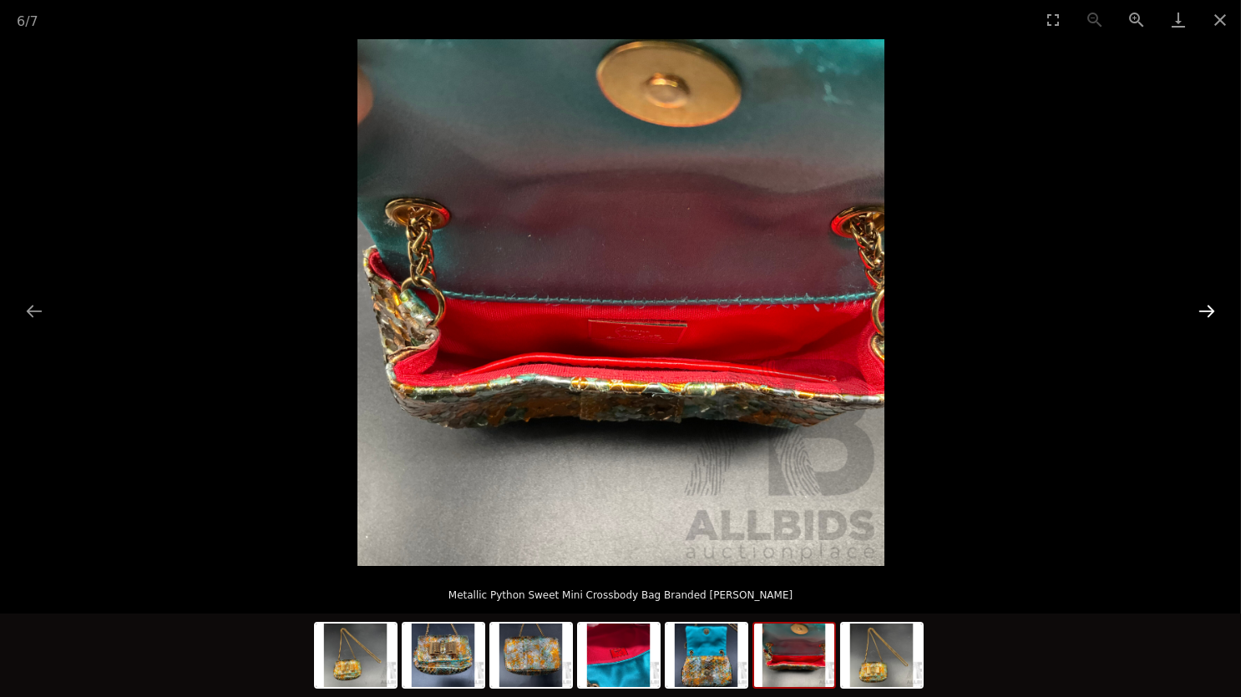
click at [1213, 314] on button "Next slide" at bounding box center [1206, 311] width 35 height 33
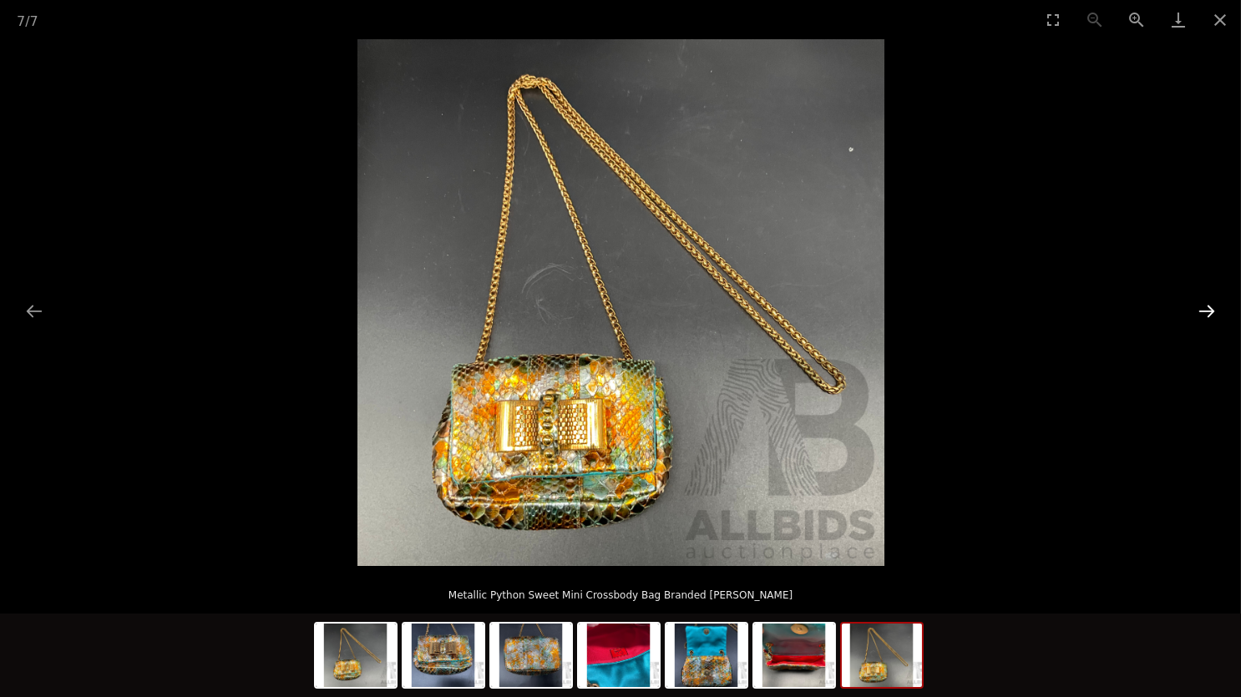
click at [1213, 314] on button "Next slide" at bounding box center [1206, 311] width 35 height 33
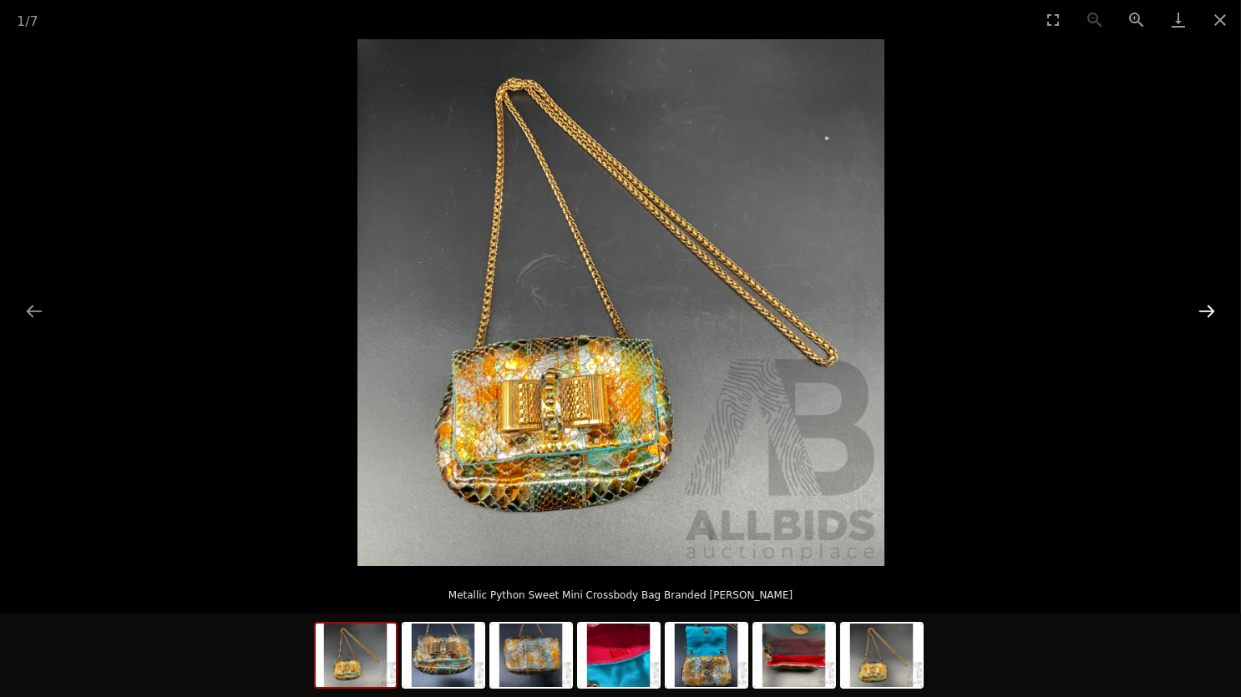
click at [1213, 314] on button "Next slide" at bounding box center [1206, 311] width 35 height 33
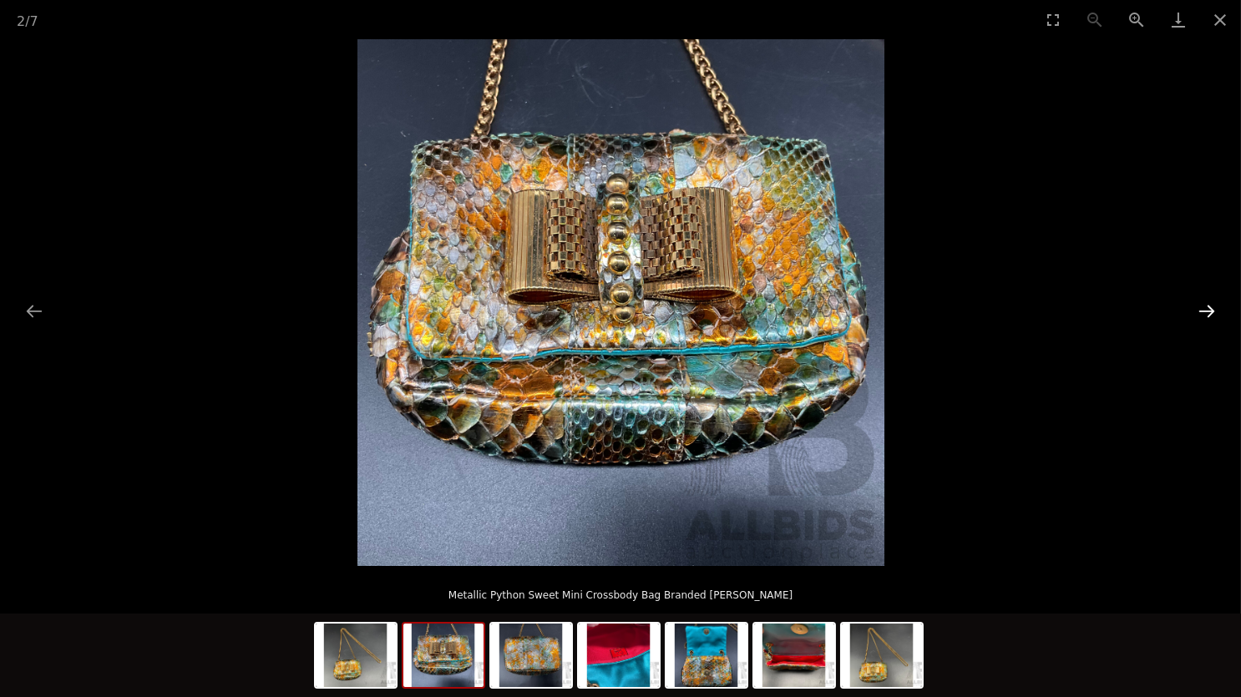
click at [1213, 314] on button "Next slide" at bounding box center [1206, 311] width 35 height 33
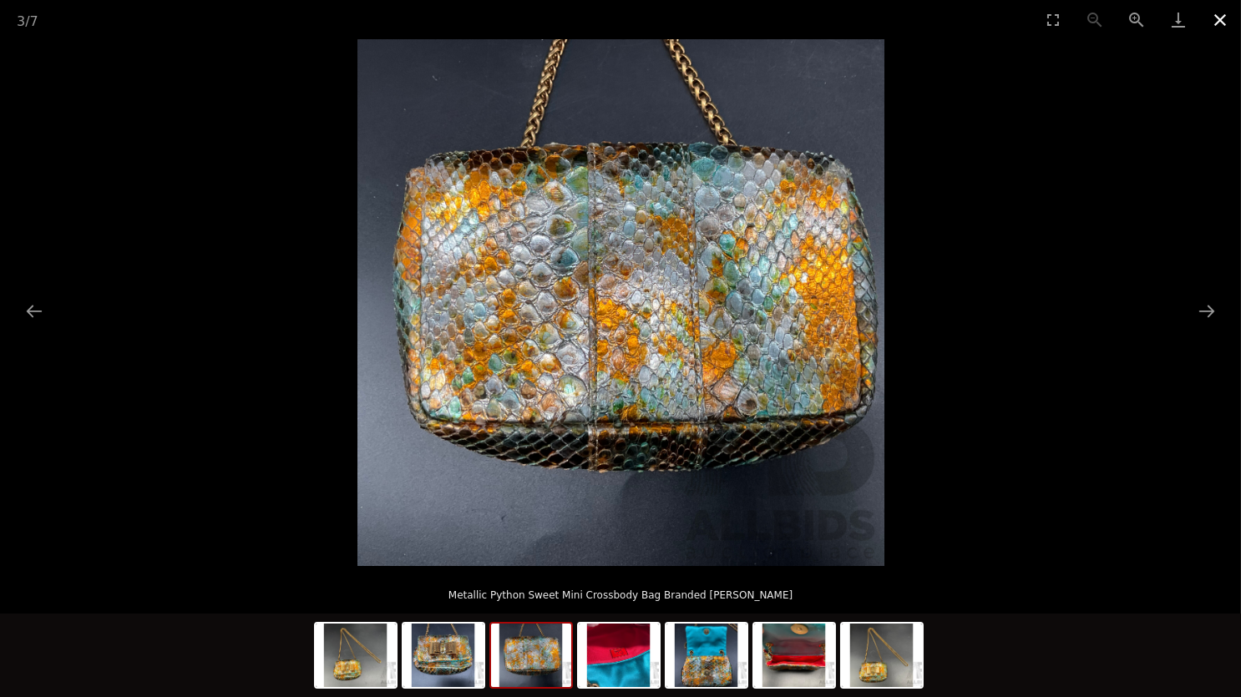
click at [1221, 19] on button "Close gallery" at bounding box center [1220, 19] width 42 height 39
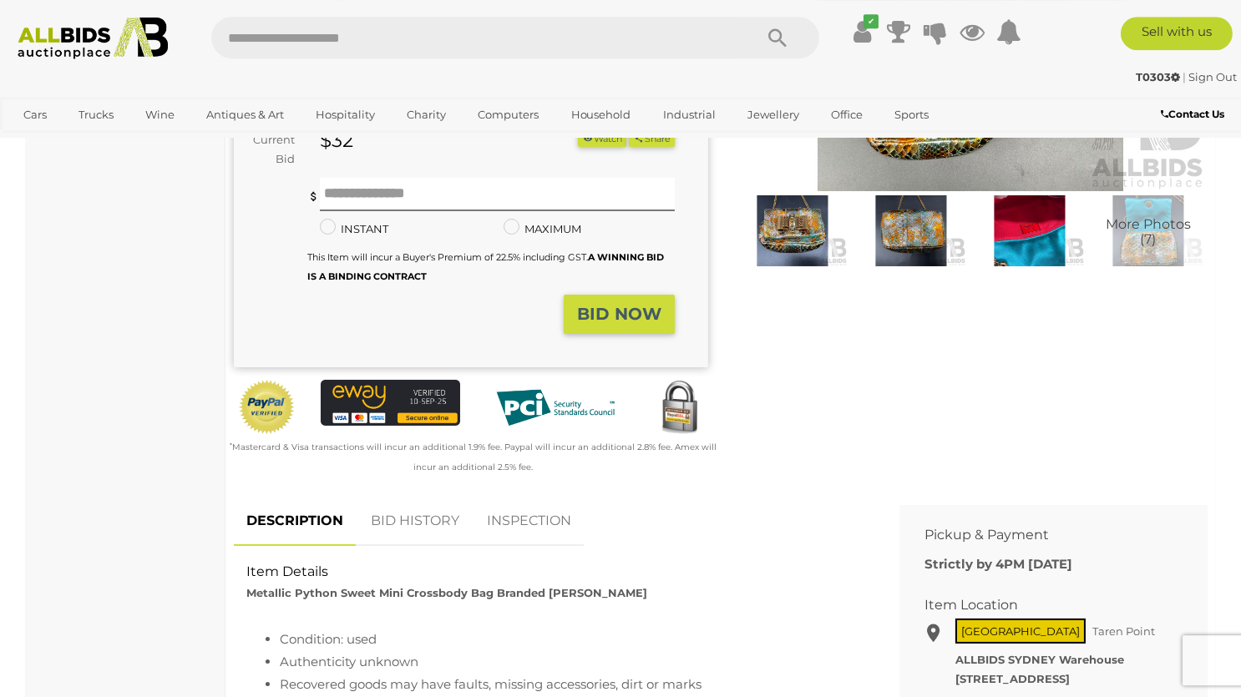
scroll to position [352, 0]
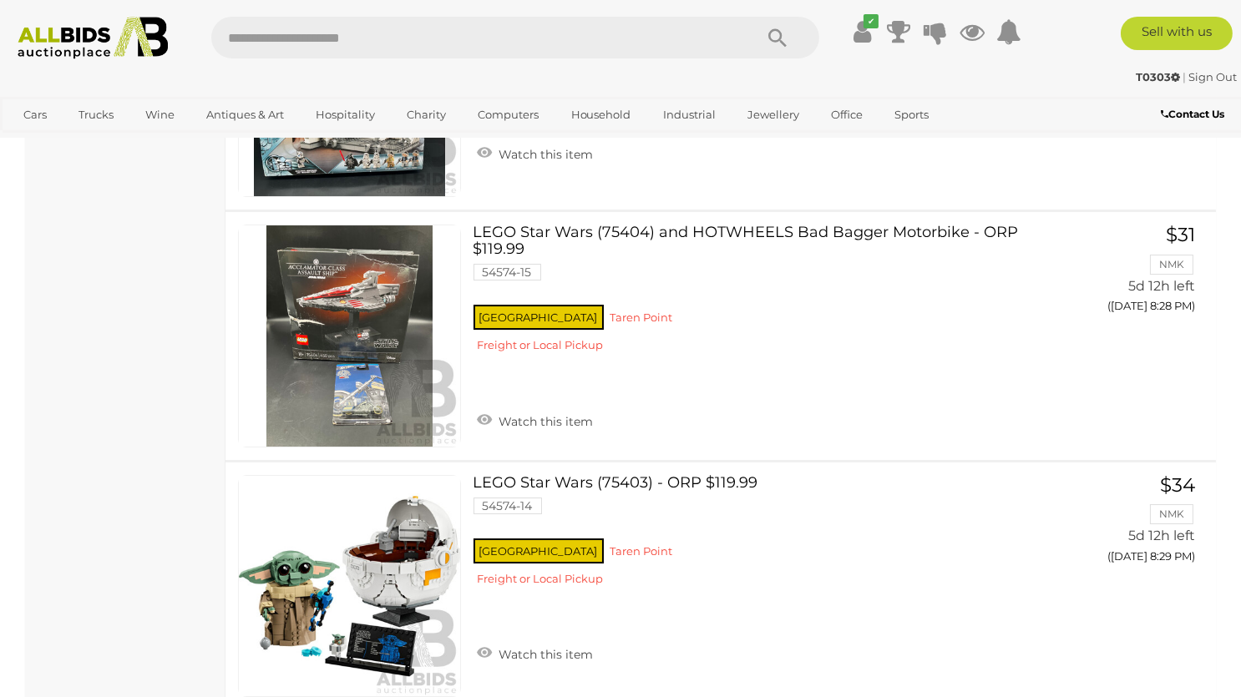
scroll to position [11620, 0]
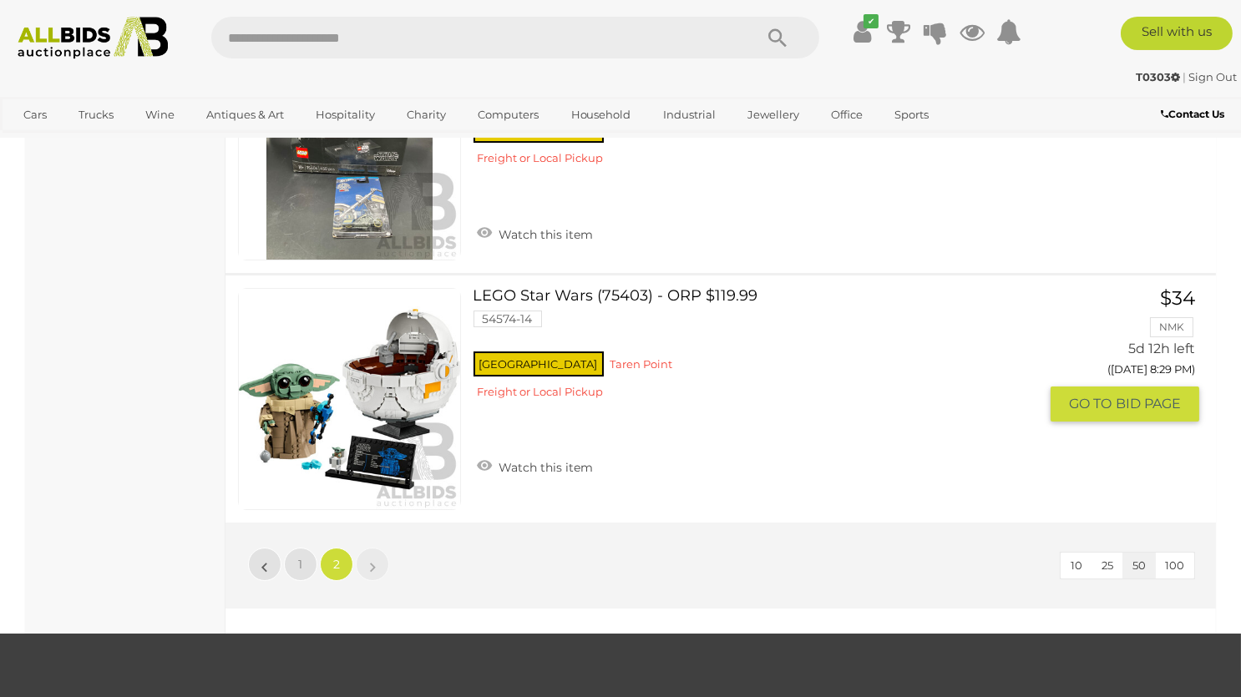
click at [750, 396] on div "[GEOGRAPHIC_DATA] [GEOGRAPHIC_DATA] Freight or Local Pickup" at bounding box center [755, 380] width 565 height 64
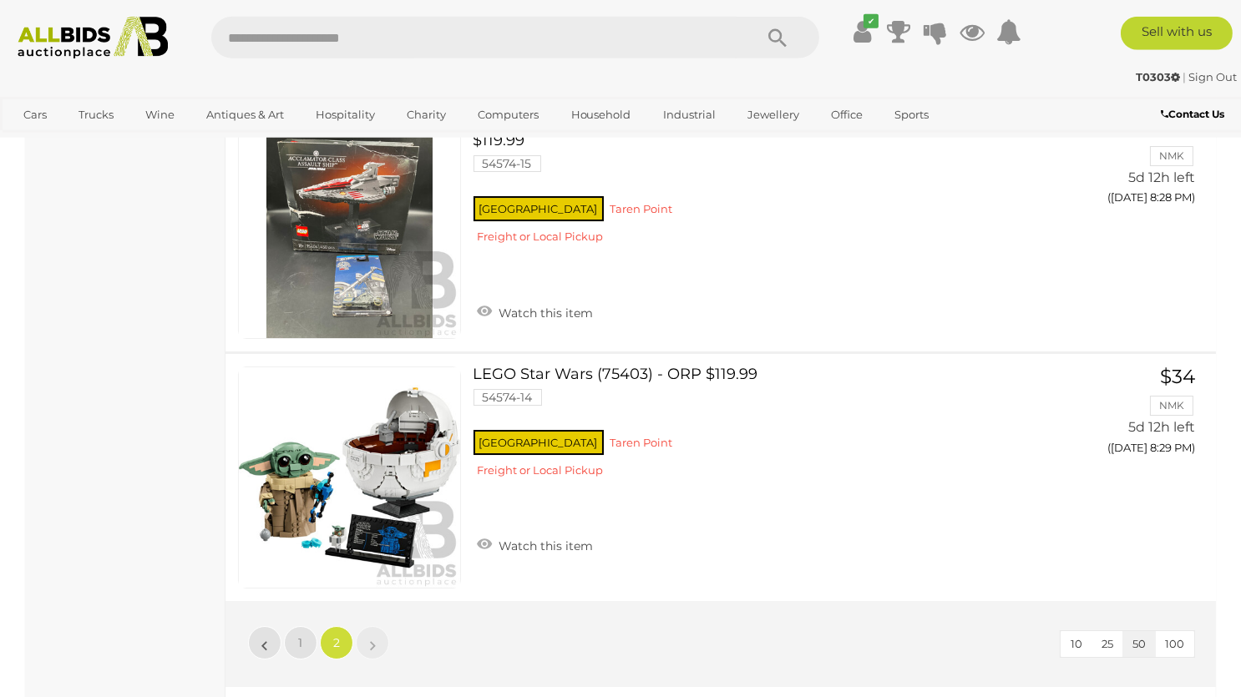
scroll to position [11751, 0]
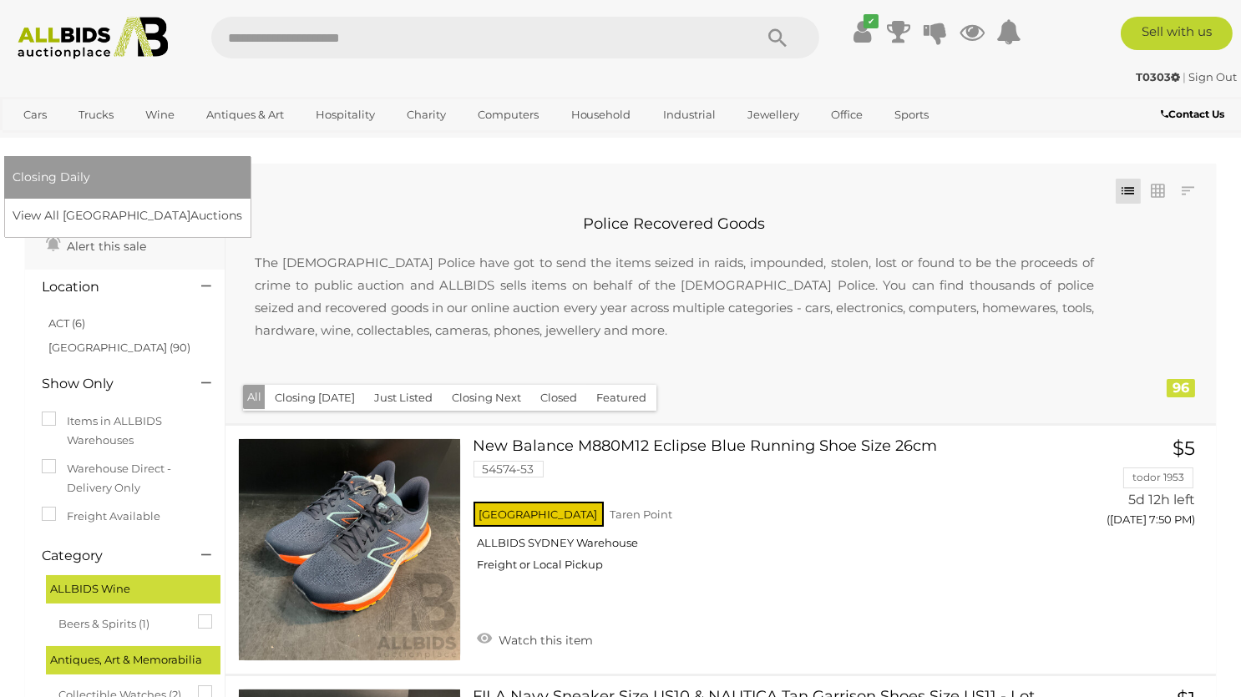
click at [153, 129] on link "[GEOGRAPHIC_DATA]" at bounding box center [83, 143] width 140 height 28
click at [253, 203] on link "View All Sydney Auctions" at bounding box center [133, 216] width 240 height 26
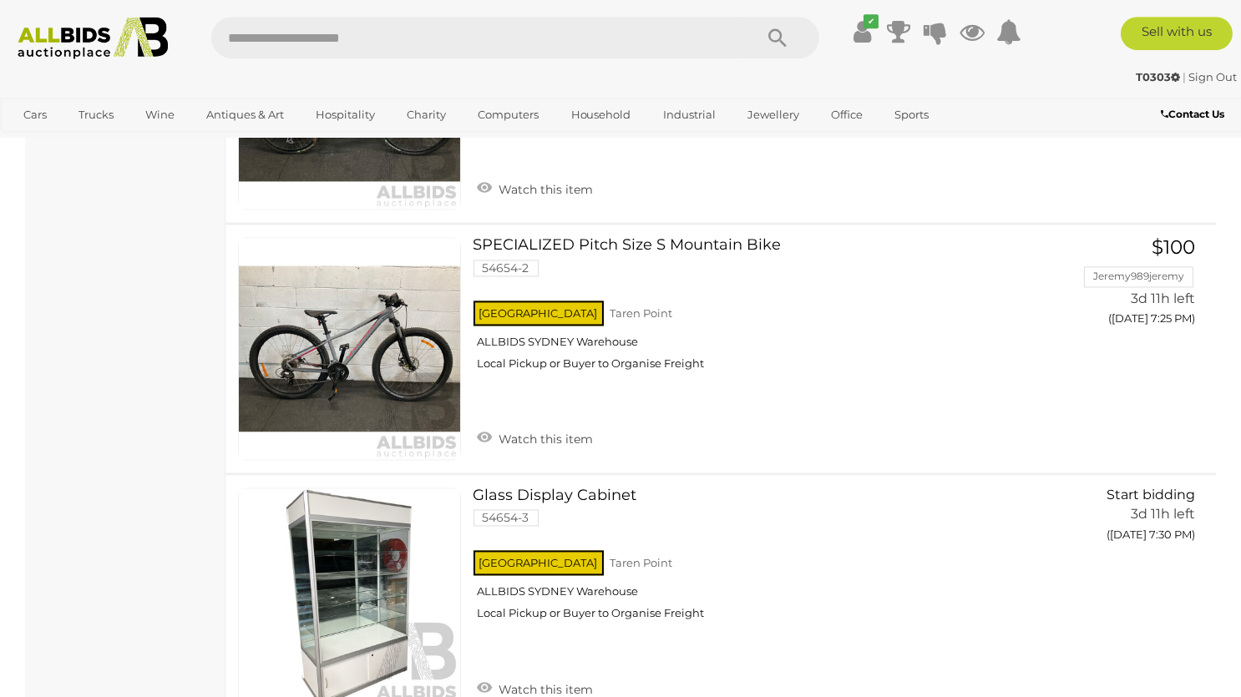
scroll to position [6634, 0]
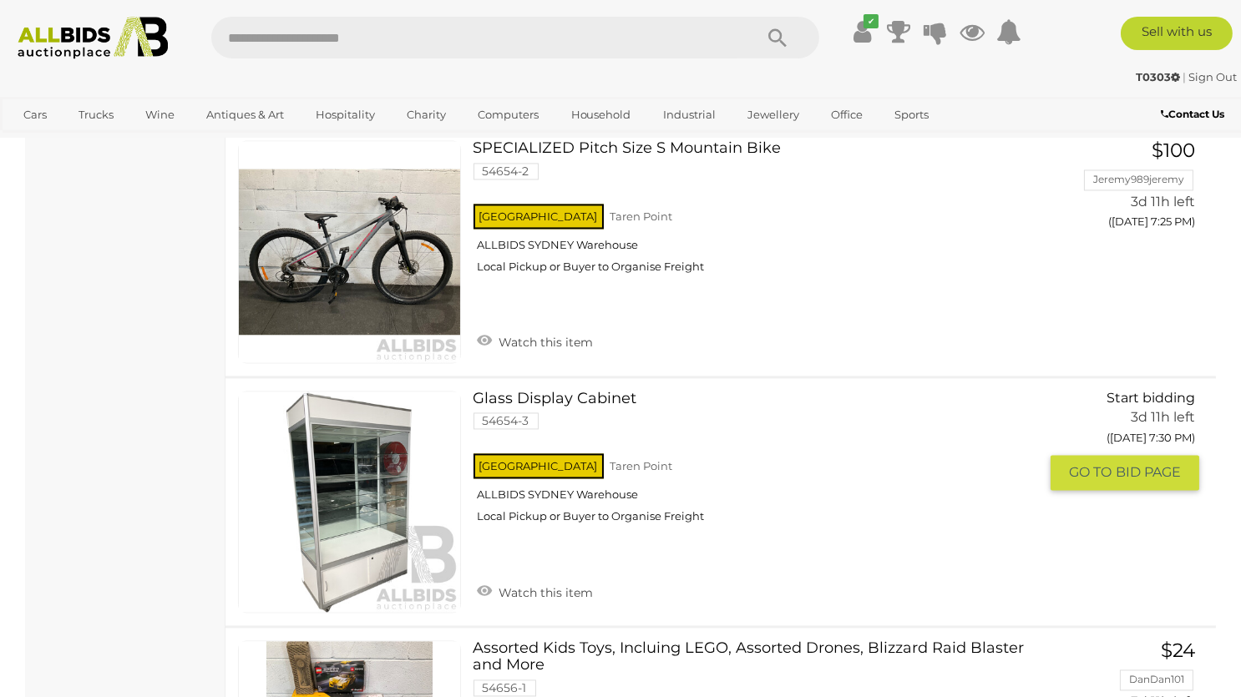
click at [316, 473] on link at bounding box center [349, 503] width 223 height 223
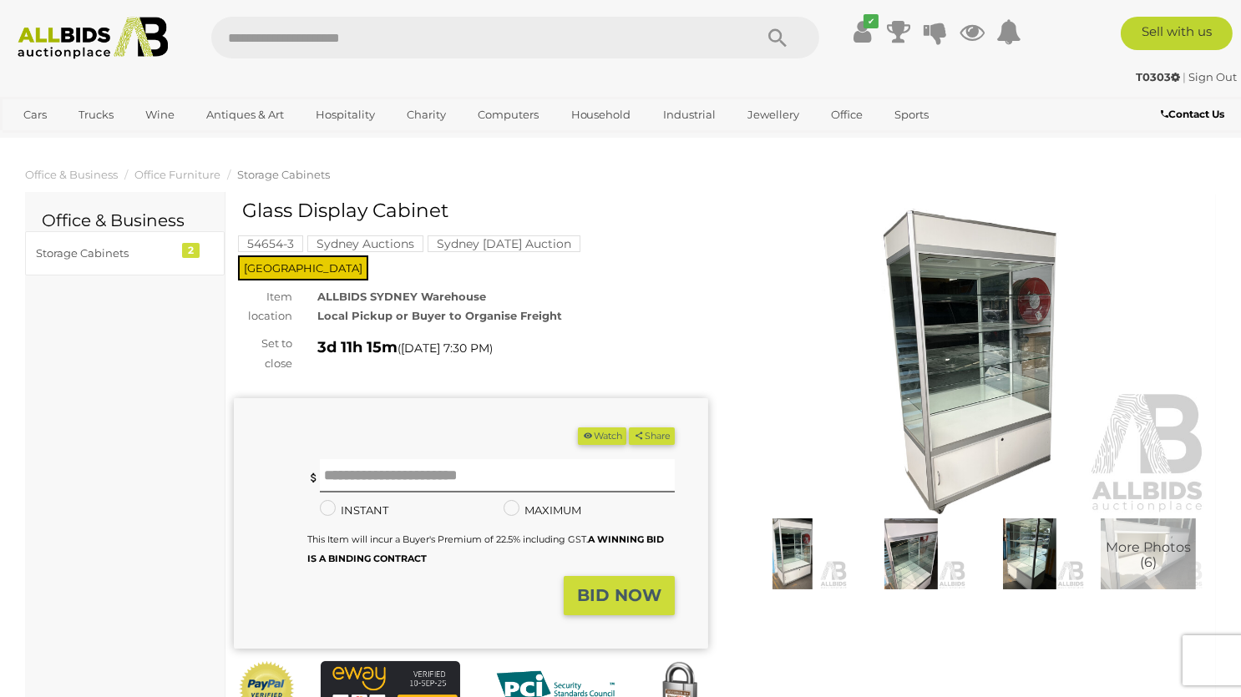
click at [976, 362] on img at bounding box center [970, 362] width 474 height 306
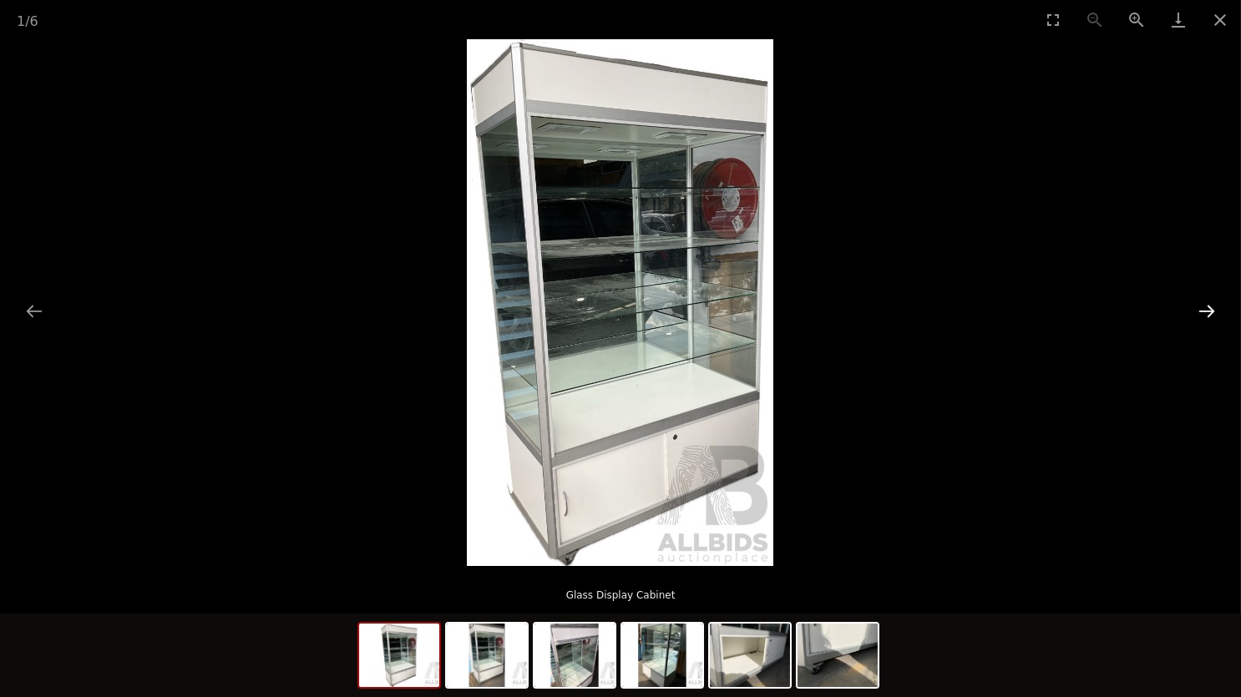
click at [1216, 299] on button "Next slide" at bounding box center [1206, 311] width 35 height 33
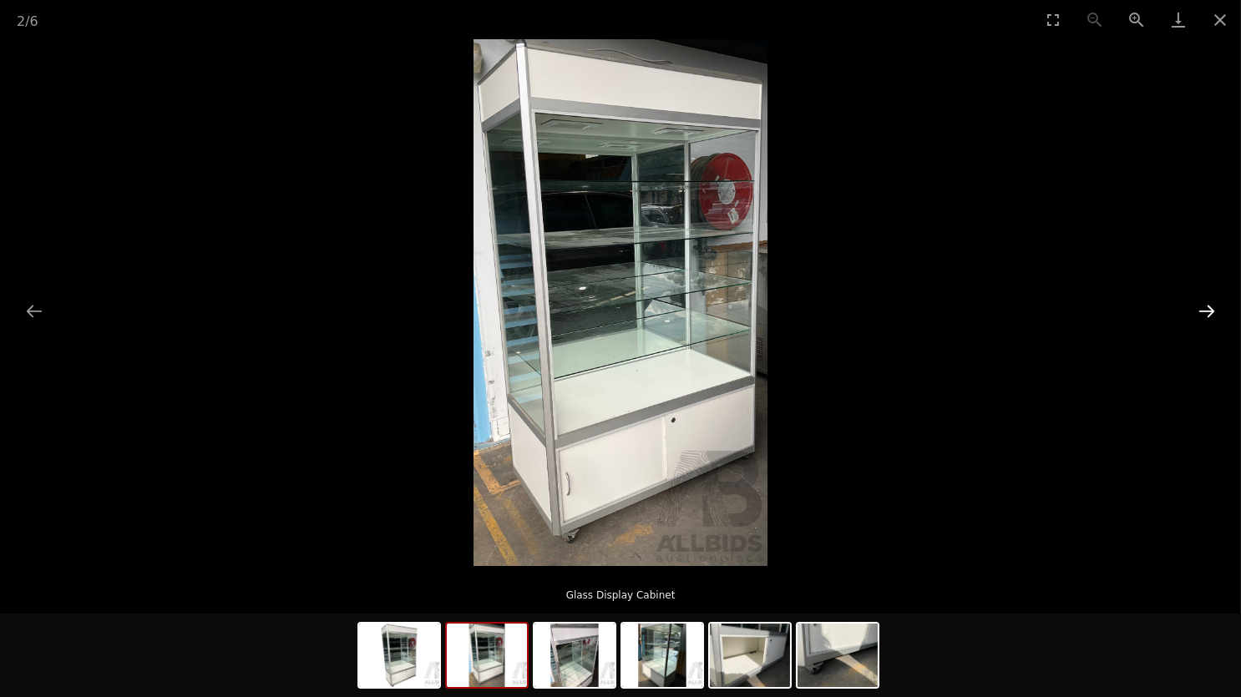
click at [1212, 308] on button "Next slide" at bounding box center [1206, 311] width 35 height 33
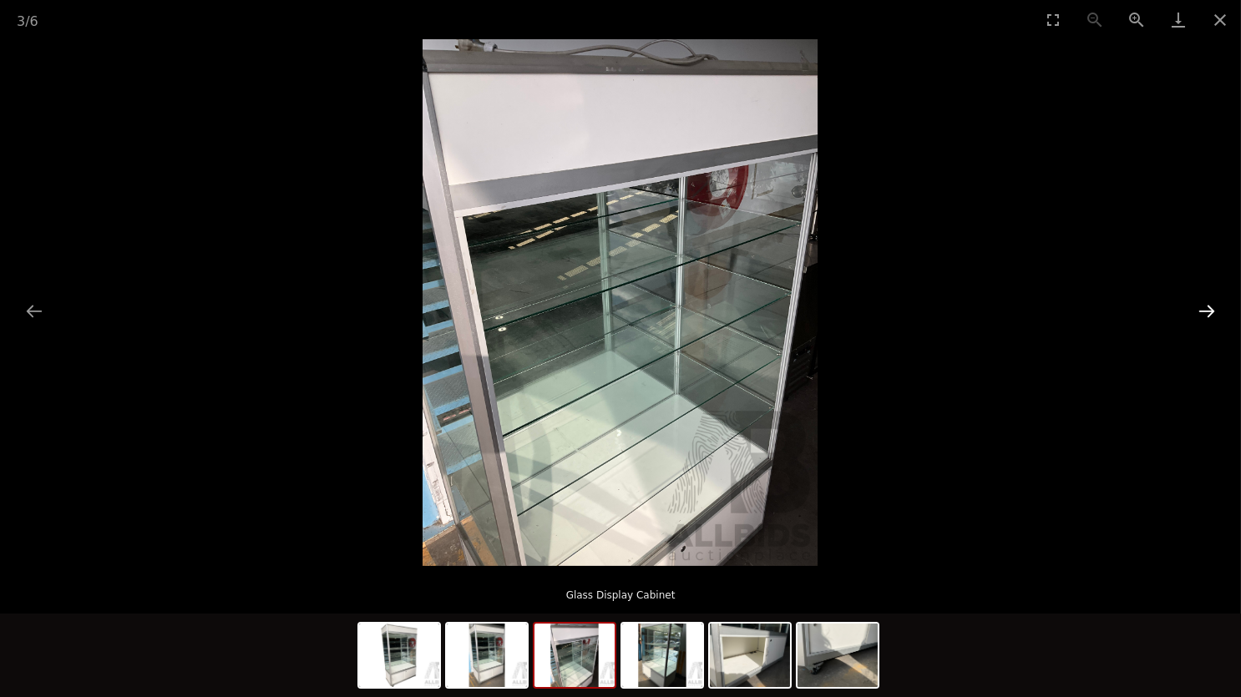
click at [1212, 308] on button "Next slide" at bounding box center [1206, 311] width 35 height 33
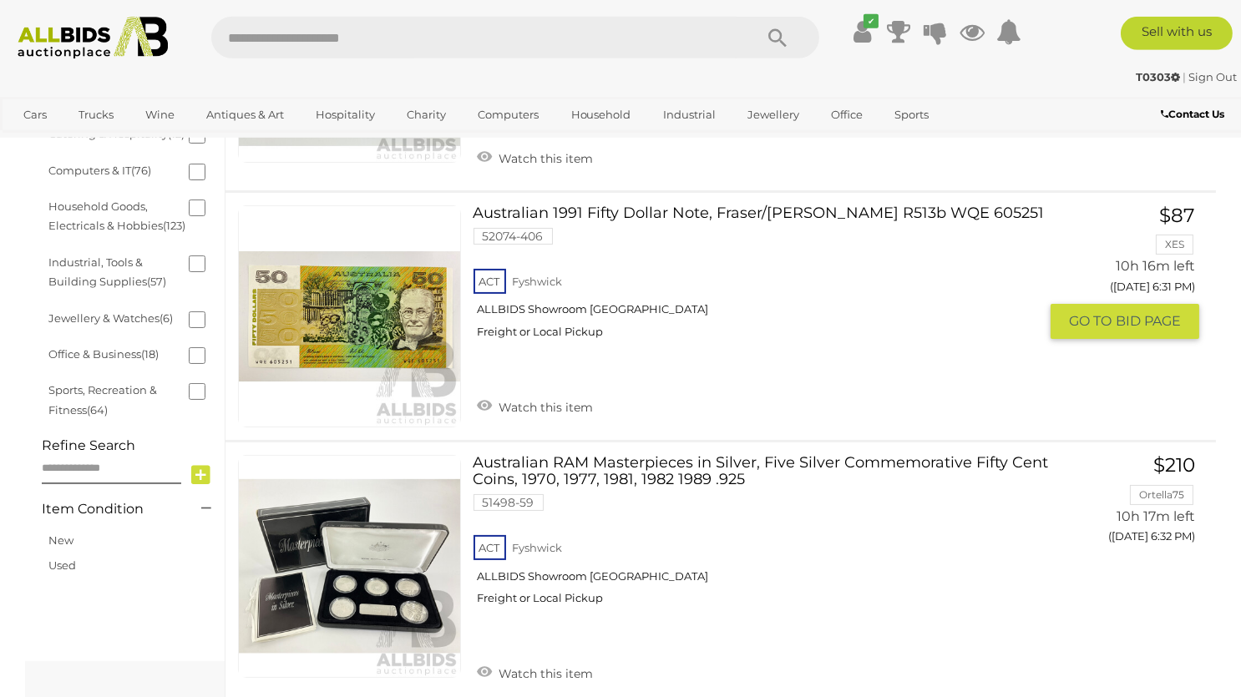
scroll to position [705, 0]
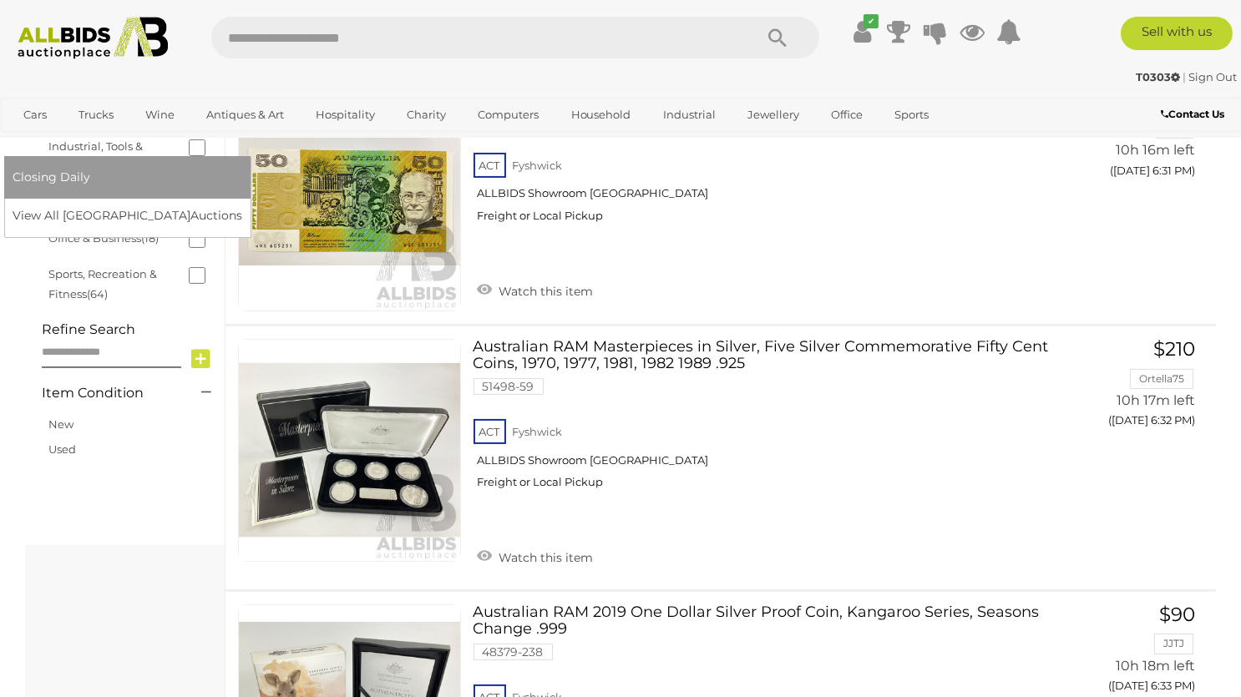
click at [153, 129] on link "[GEOGRAPHIC_DATA]" at bounding box center [83, 143] width 140 height 28
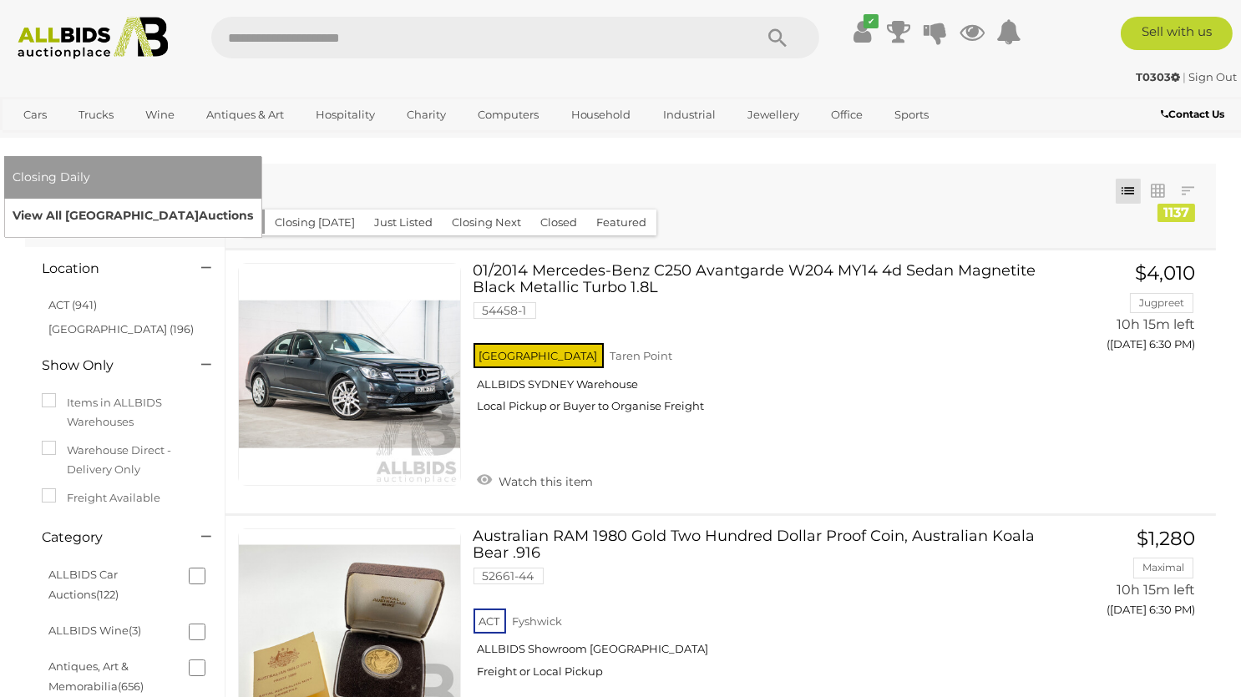
click at [261, 205] on div "Closing Daily View All Sydney Auctions" at bounding box center [132, 196] width 257 height 81
click at [253, 203] on link "View All Sydney Auctions" at bounding box center [133, 216] width 240 height 26
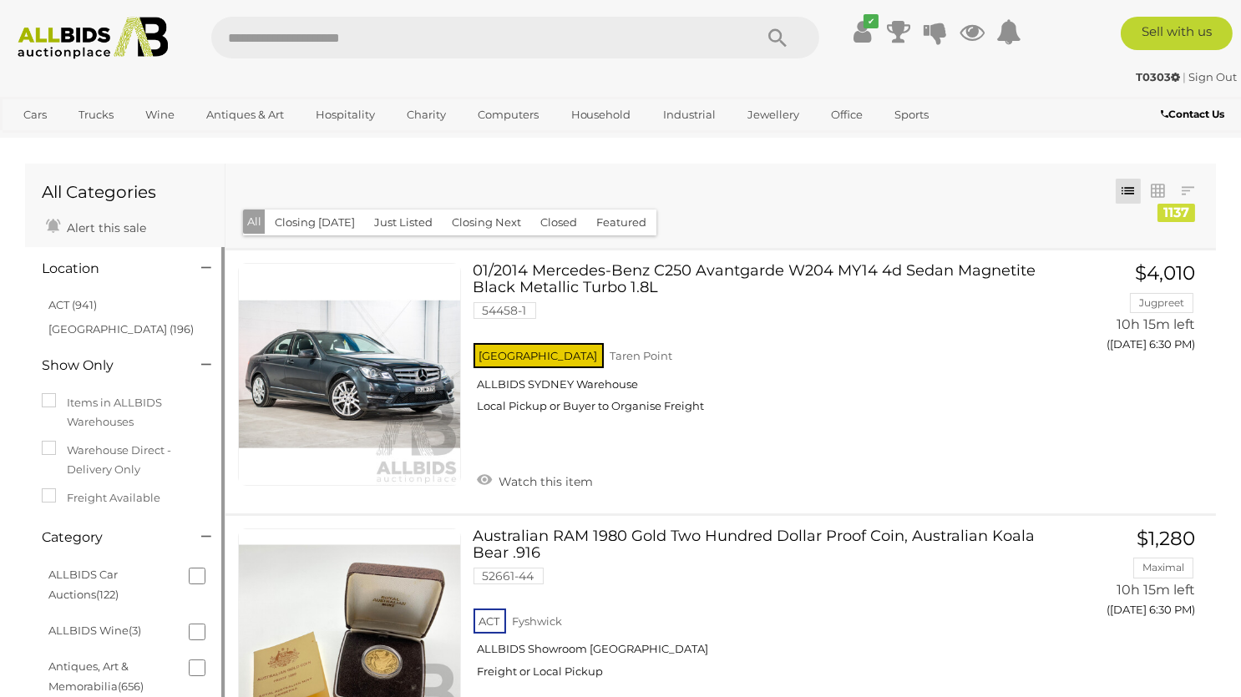
click at [72, 318] on li "[GEOGRAPHIC_DATA] (196)" at bounding box center [127, 329] width 162 height 24
click at [72, 323] on li "[GEOGRAPHIC_DATA] (196)" at bounding box center [127, 329] width 162 height 24
click at [88, 332] on link "[GEOGRAPHIC_DATA] (196)" at bounding box center [120, 328] width 145 height 13
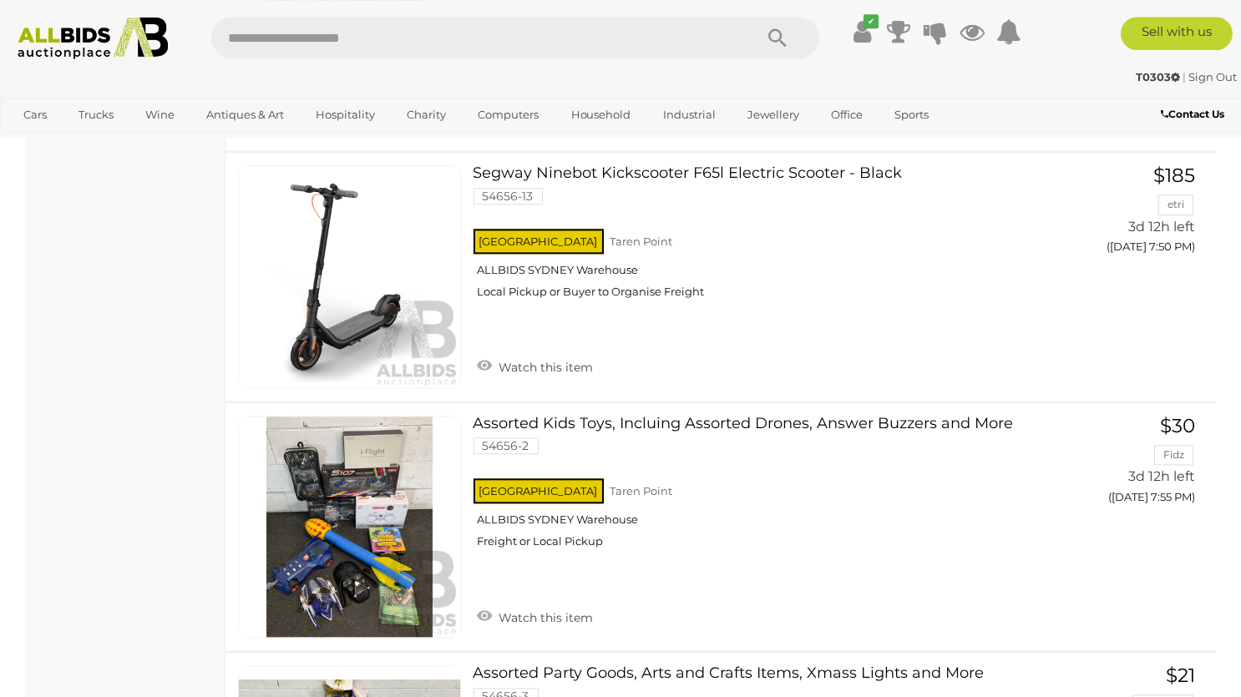
scroll to position [7859, 0]
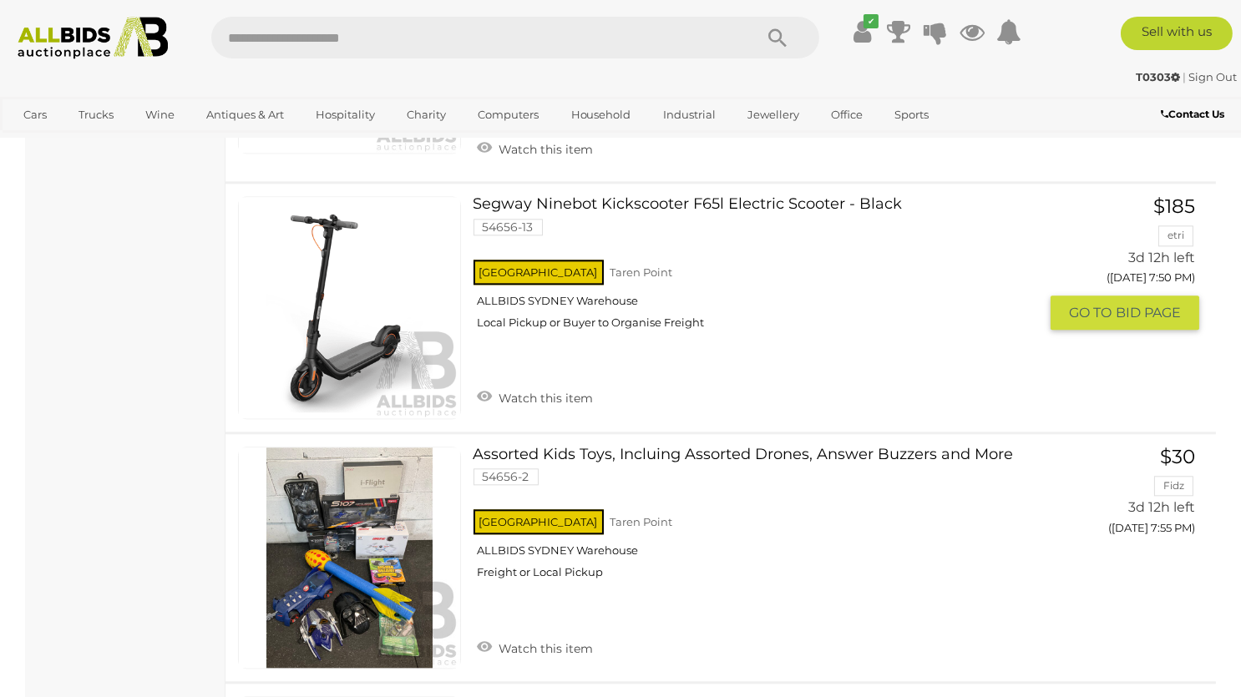
click at [838, 315] on div "[GEOGRAPHIC_DATA] [GEOGRAPHIC_DATA] ALLBIDS [GEOGRAPHIC_DATA] Local Pickup or B…" at bounding box center [755, 299] width 565 height 86
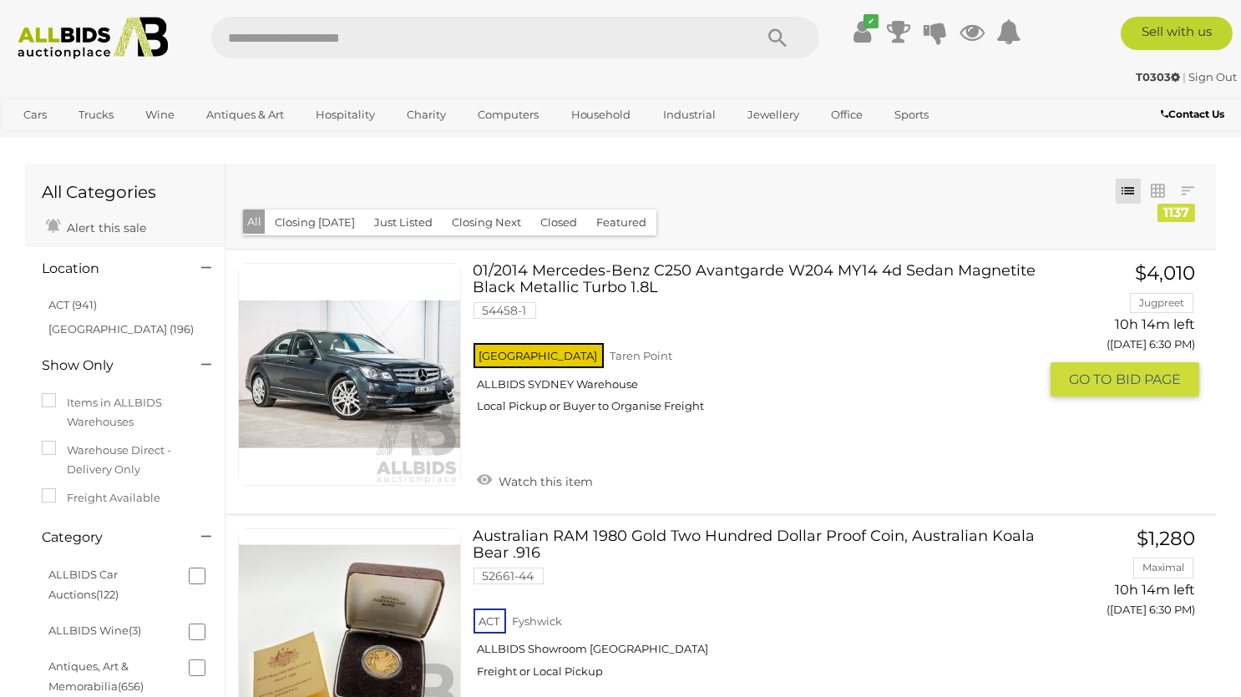
scroll to position [88, 0]
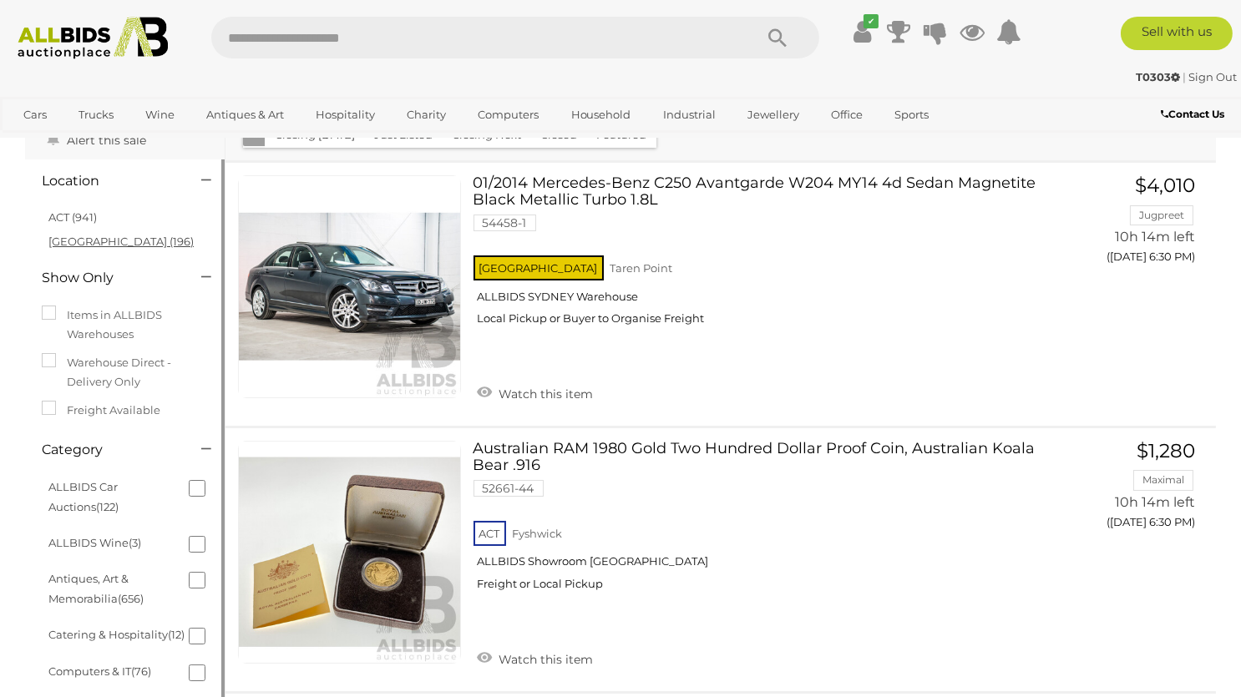
click at [81, 240] on link "[GEOGRAPHIC_DATA] (196)" at bounding box center [120, 241] width 145 height 13
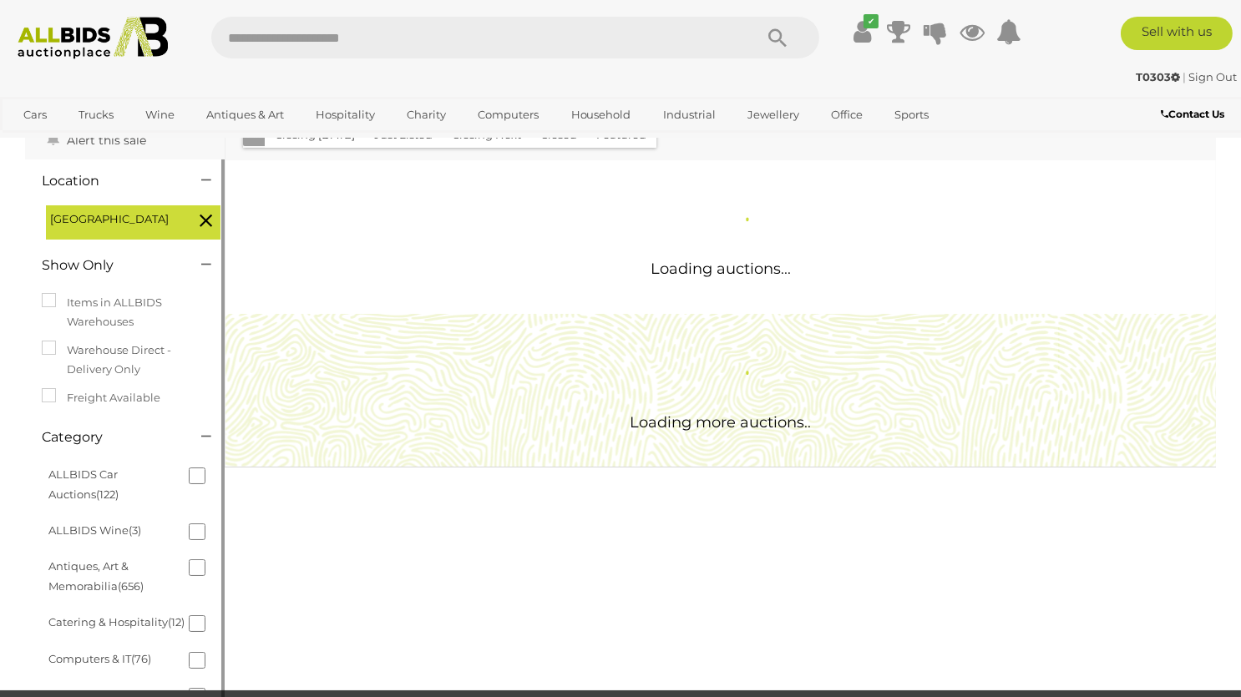
scroll to position [0, 0]
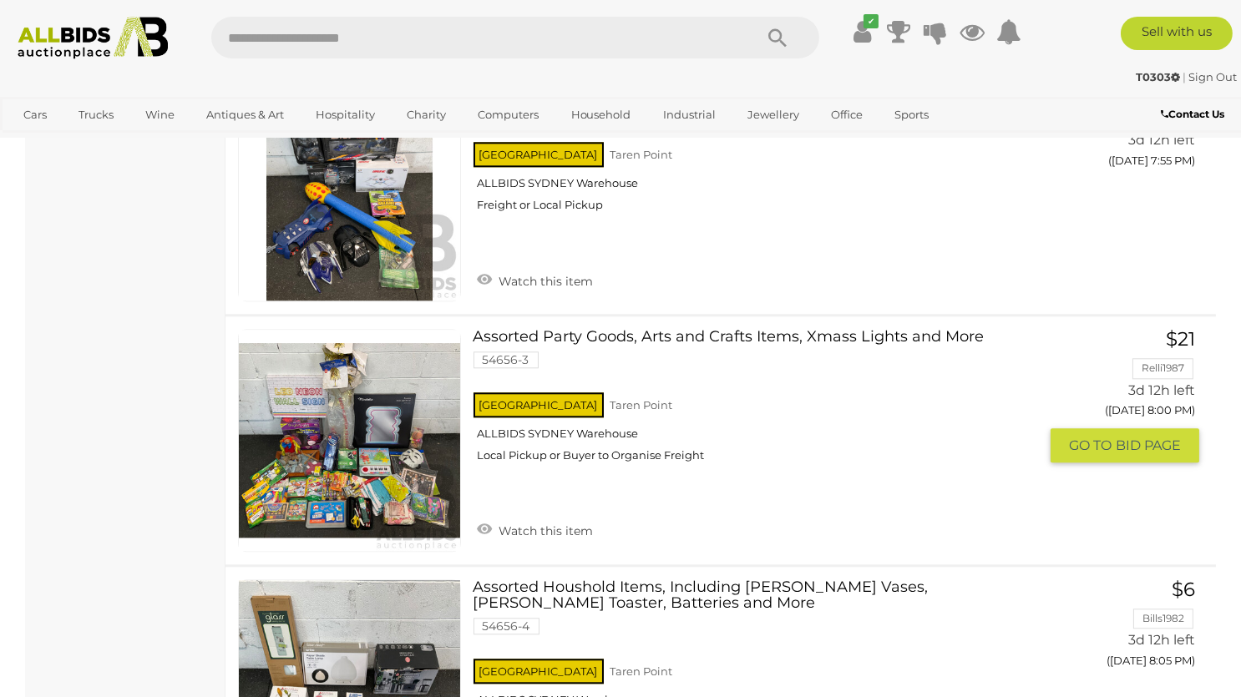
scroll to position [8272, 0]
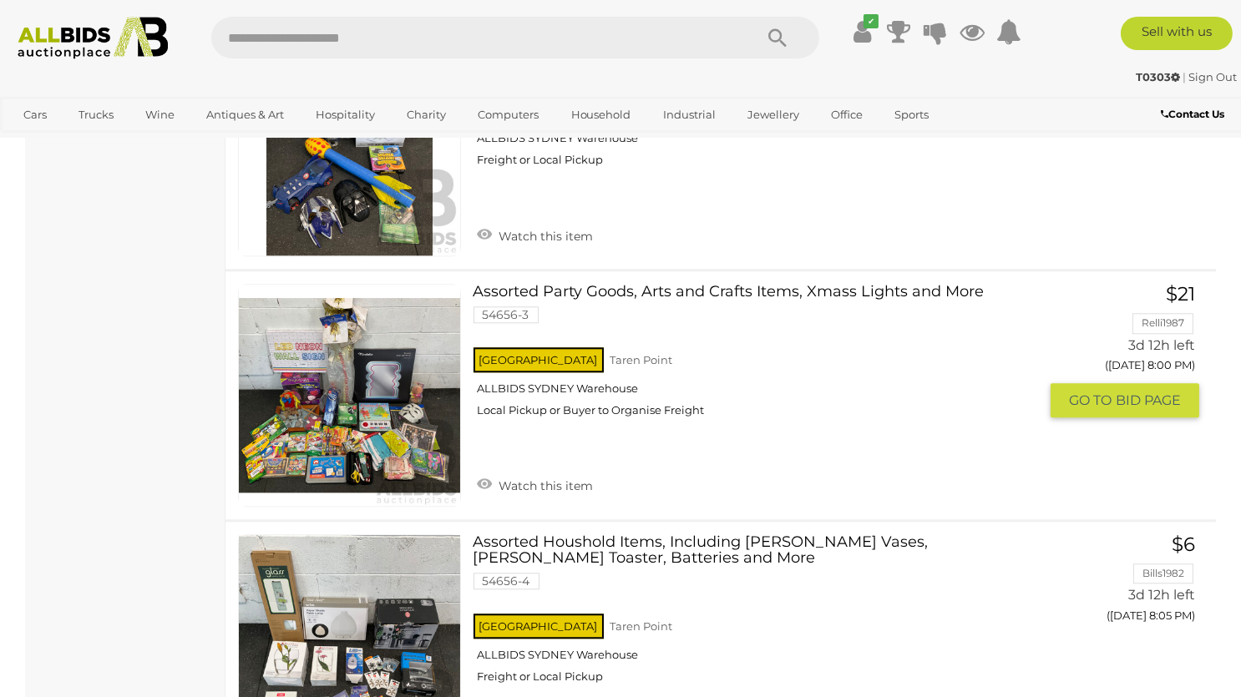
click at [371, 393] on img at bounding box center [349, 395] width 221 height 221
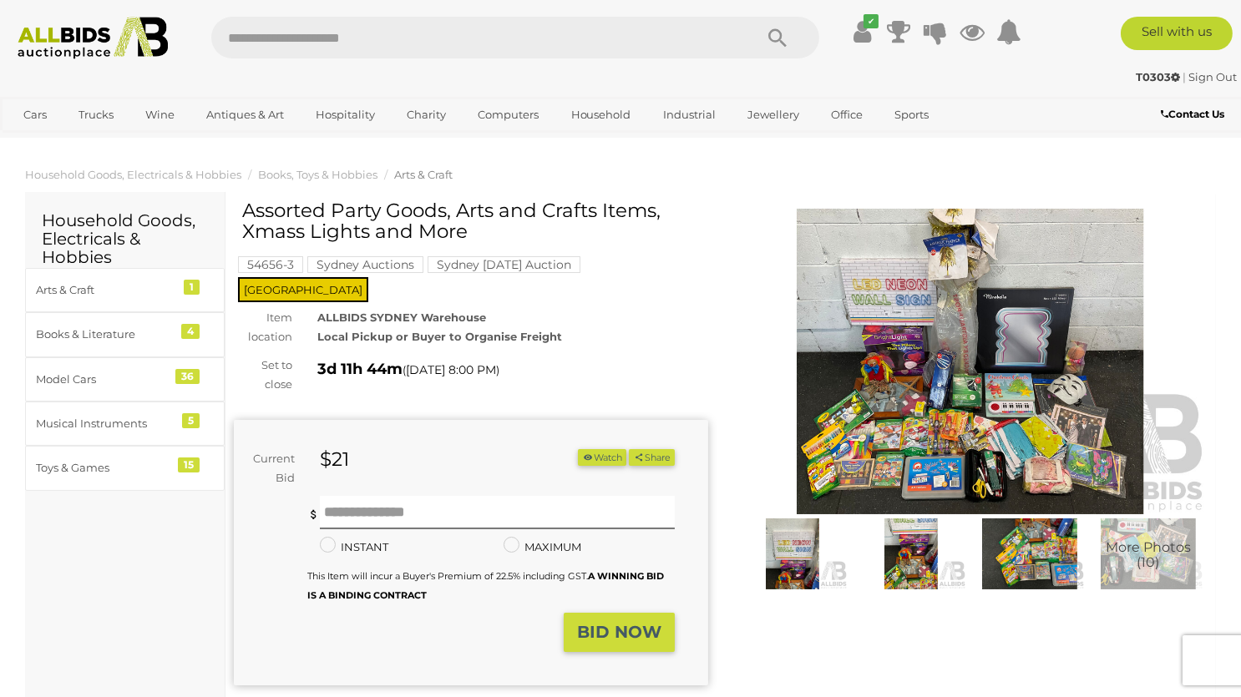
click at [895, 411] on img at bounding box center [970, 362] width 474 height 306
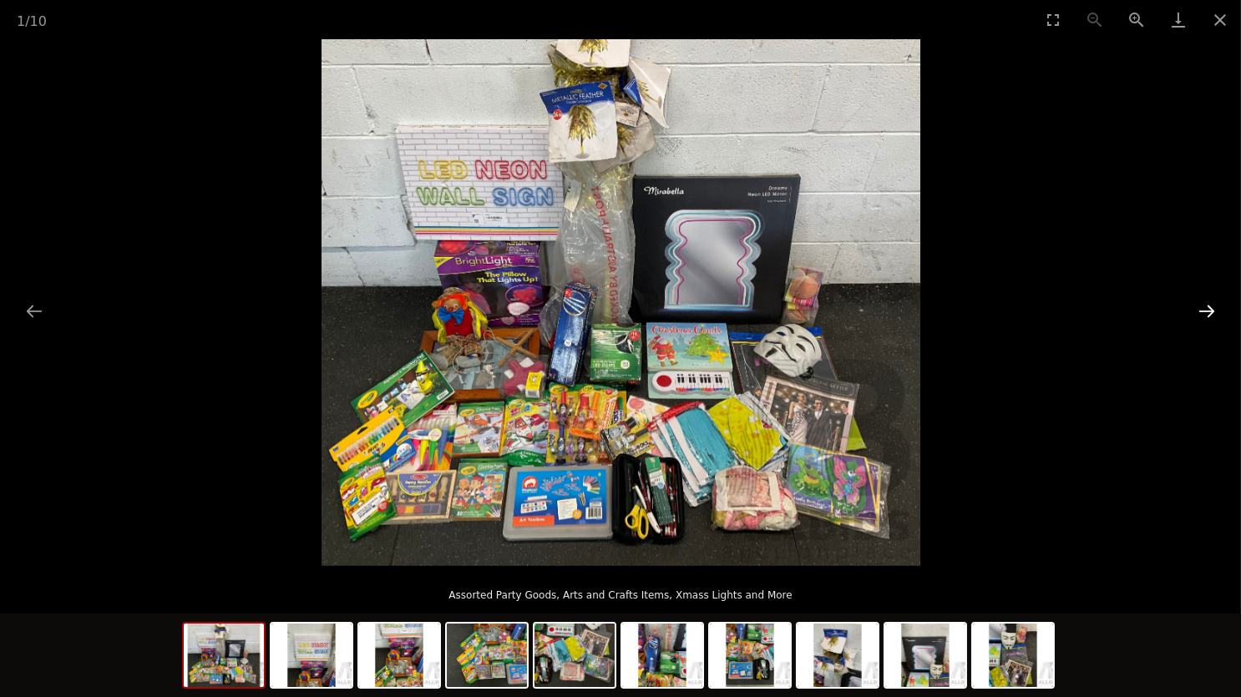
click at [1210, 315] on button "Next slide" at bounding box center [1206, 311] width 35 height 33
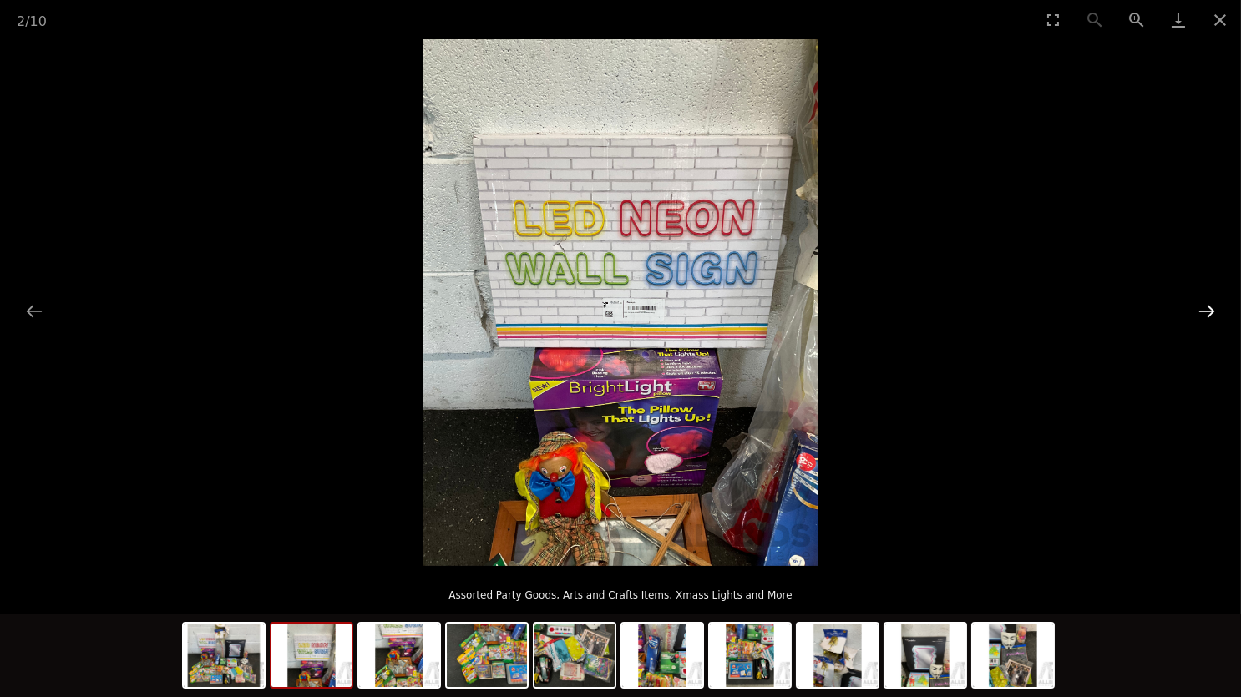
click at [1210, 315] on button "Next slide" at bounding box center [1206, 311] width 35 height 33
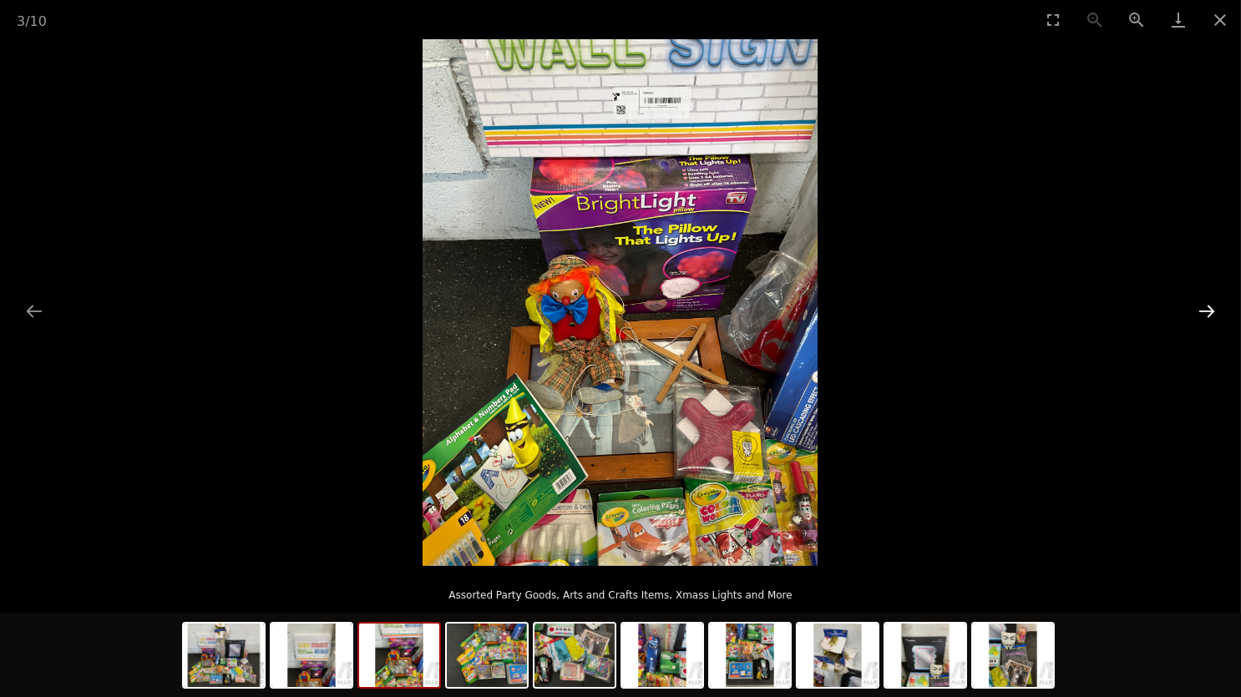
click at [1210, 315] on button "Next slide" at bounding box center [1206, 311] width 35 height 33
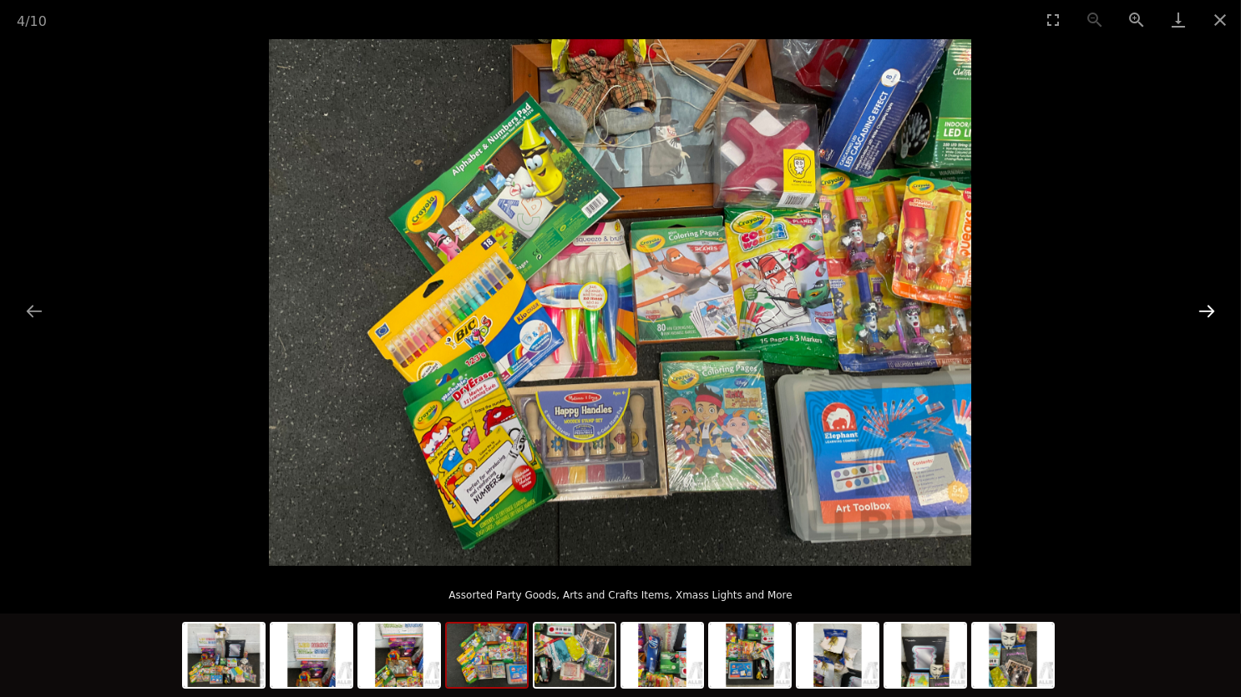
click at [1210, 315] on button "Next slide" at bounding box center [1206, 311] width 35 height 33
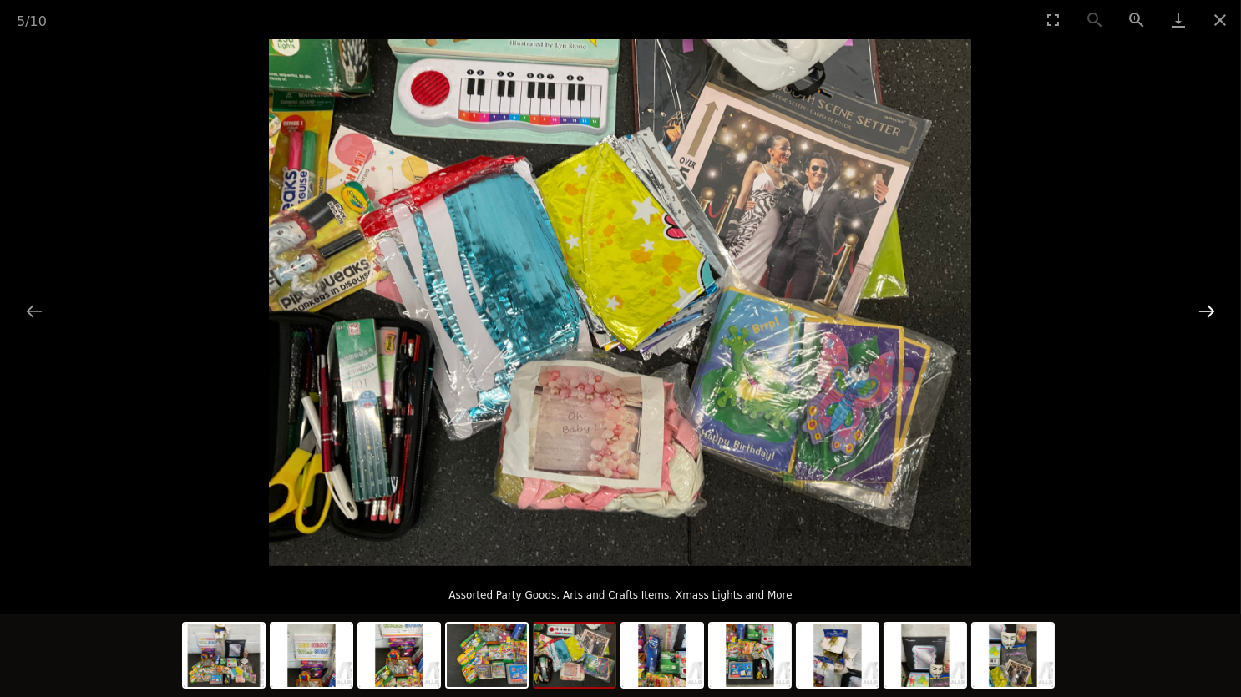
click at [1210, 315] on button "Next slide" at bounding box center [1206, 311] width 35 height 33
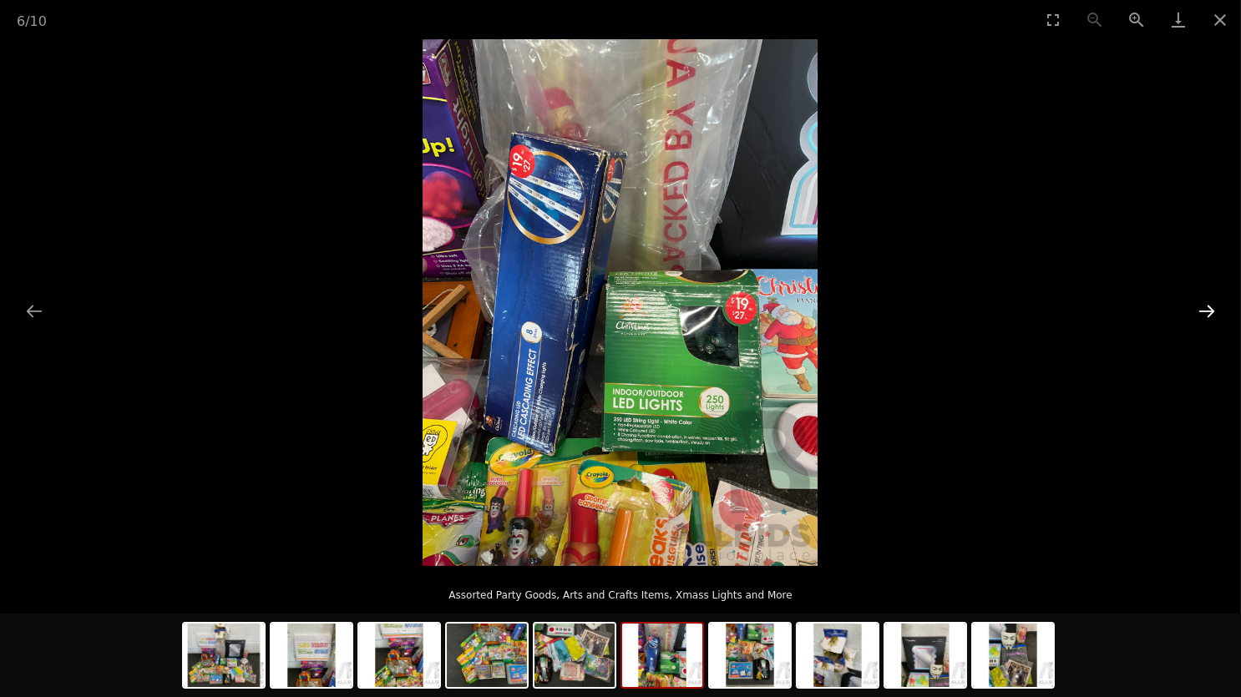
click at [1210, 315] on button "Next slide" at bounding box center [1206, 311] width 35 height 33
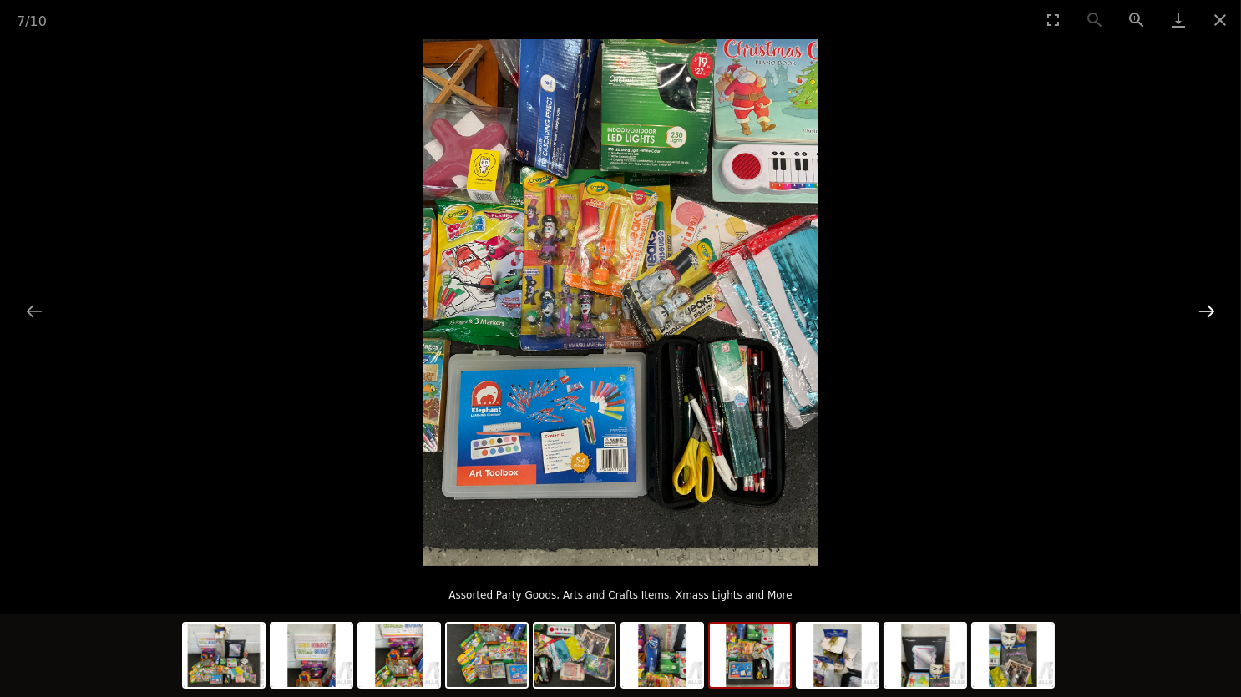
click at [1210, 315] on button "Next slide" at bounding box center [1206, 311] width 35 height 33
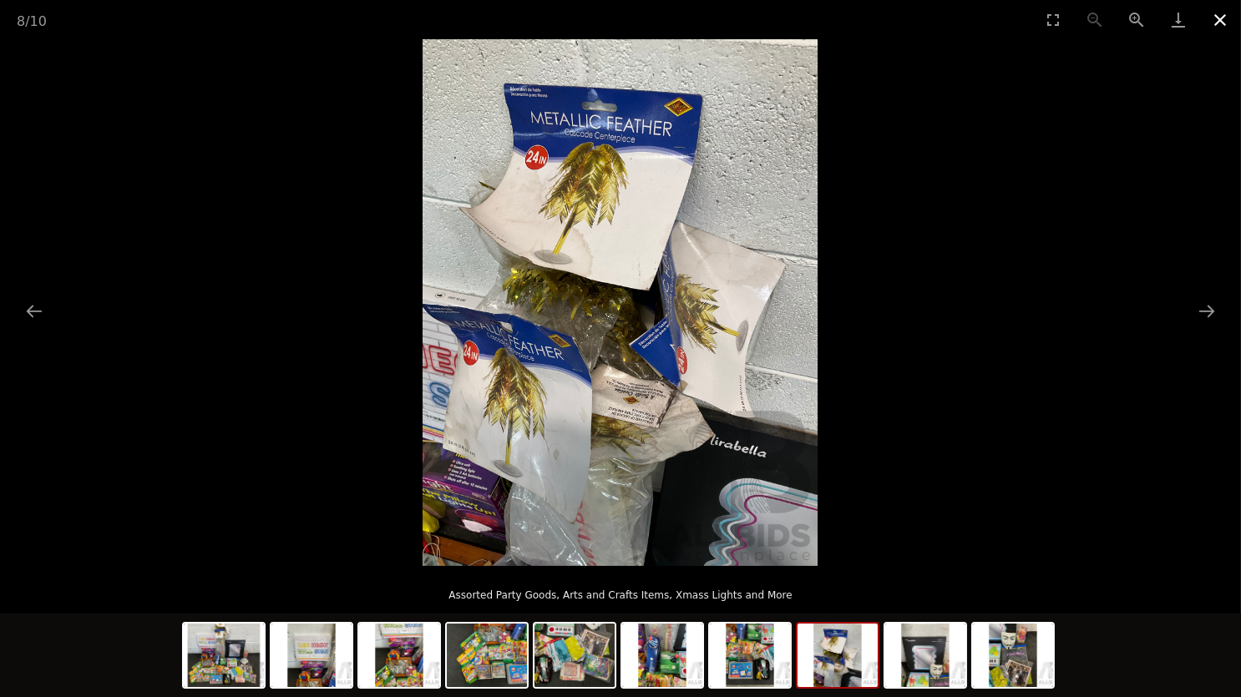
click at [1217, 19] on button "Close gallery" at bounding box center [1220, 19] width 42 height 39
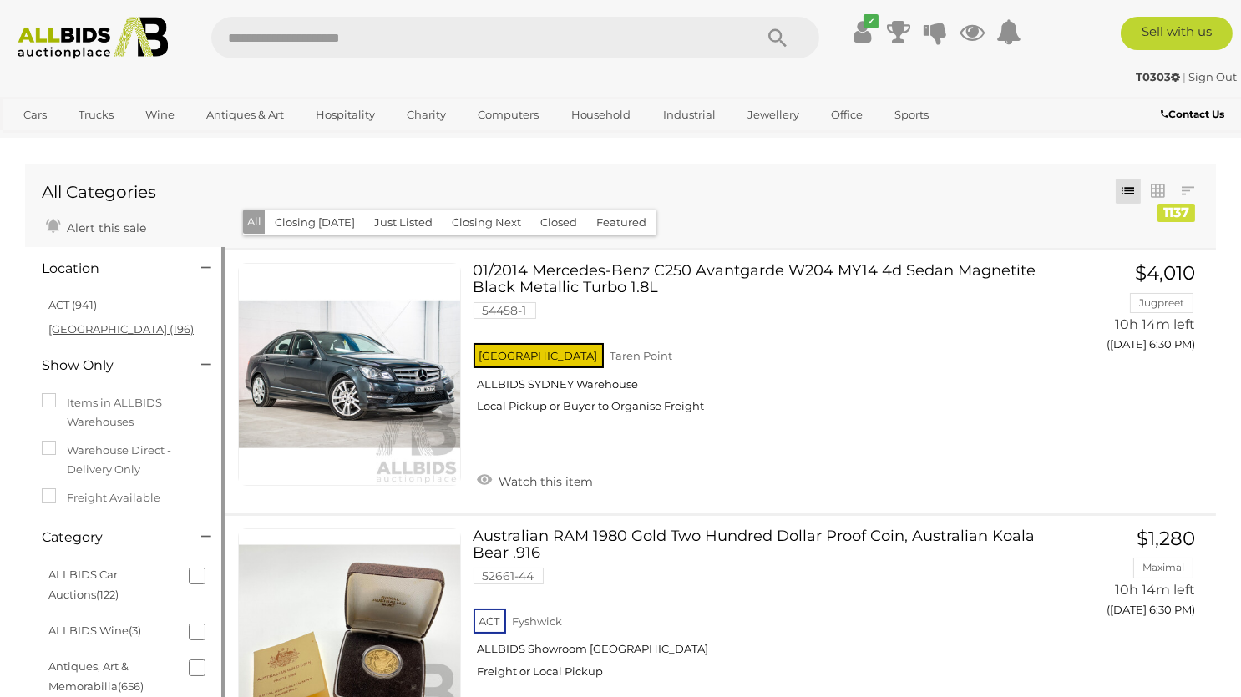
click at [63, 327] on link "[GEOGRAPHIC_DATA] (196)" at bounding box center [120, 328] width 145 height 13
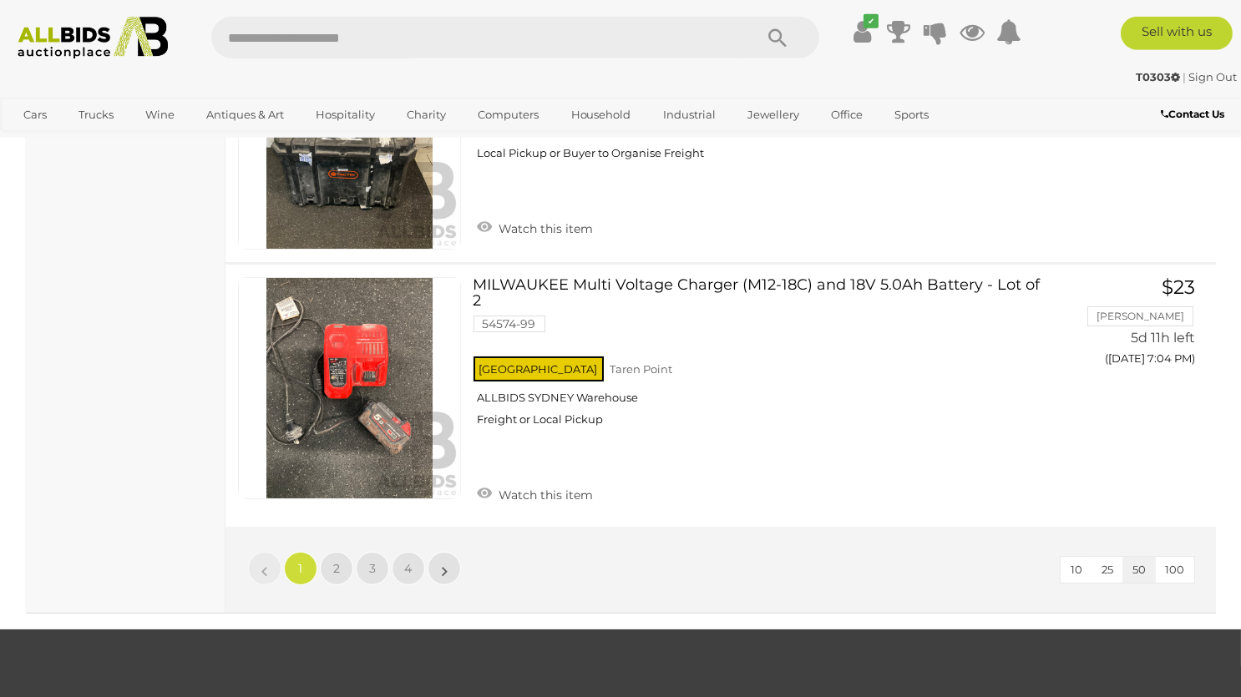
scroll to position [12672, 0]
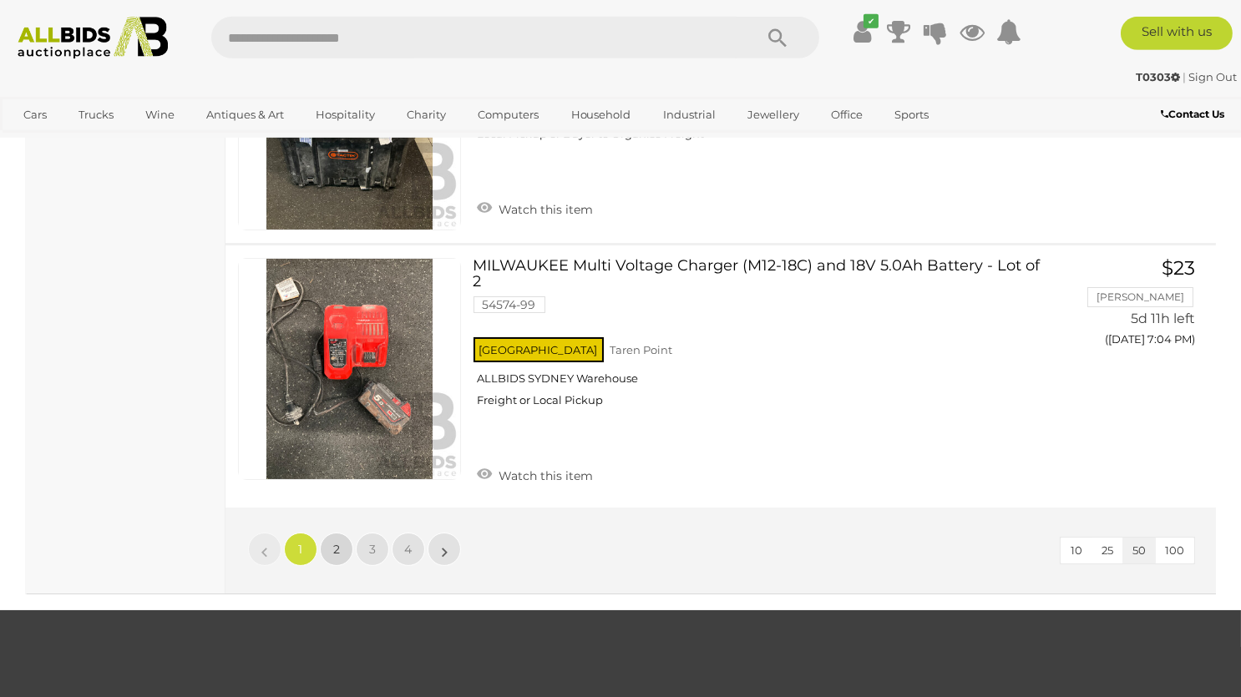
click at [334, 542] on span "2" at bounding box center [336, 549] width 7 height 15
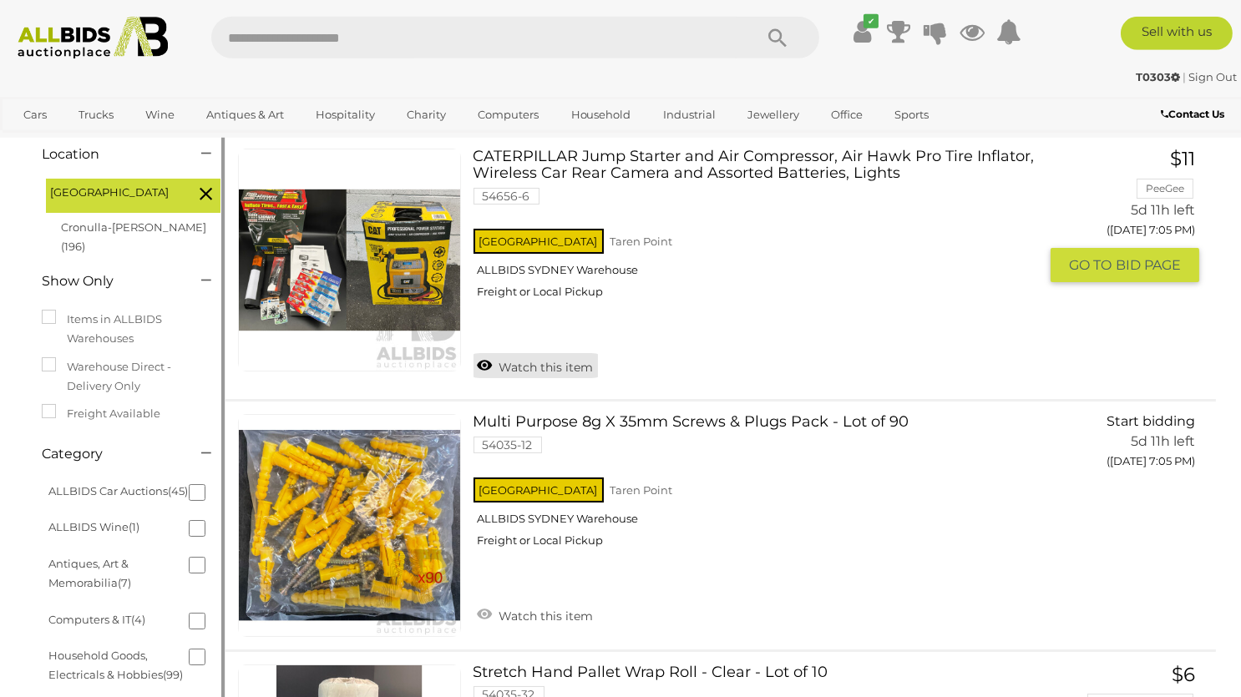
scroll to position [82, 0]
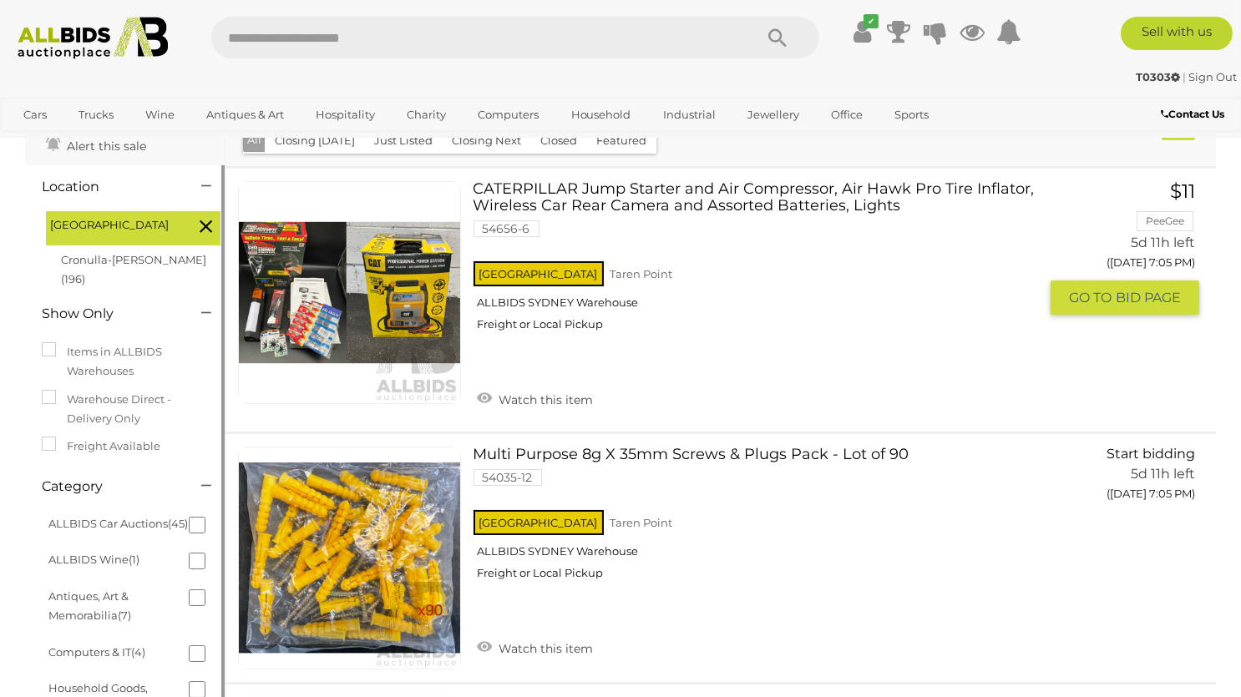
click at [382, 332] on img at bounding box center [349, 292] width 221 height 221
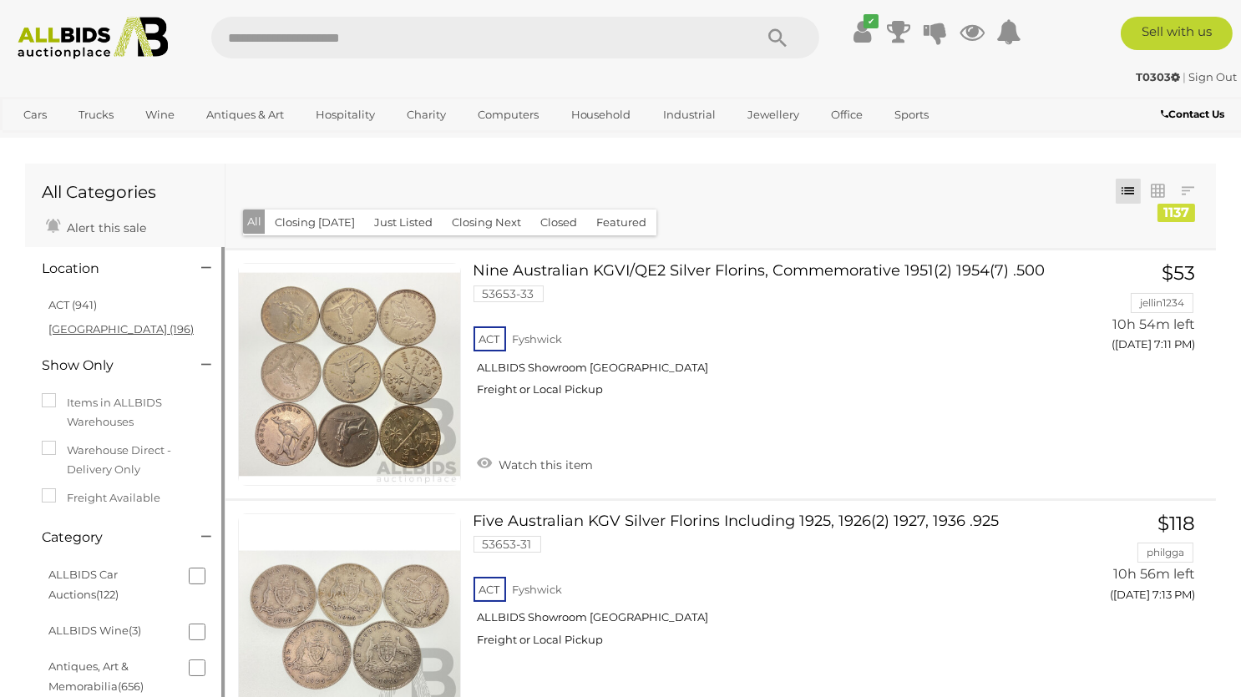
click at [62, 332] on link "[GEOGRAPHIC_DATA] (196)" at bounding box center [120, 328] width 145 height 13
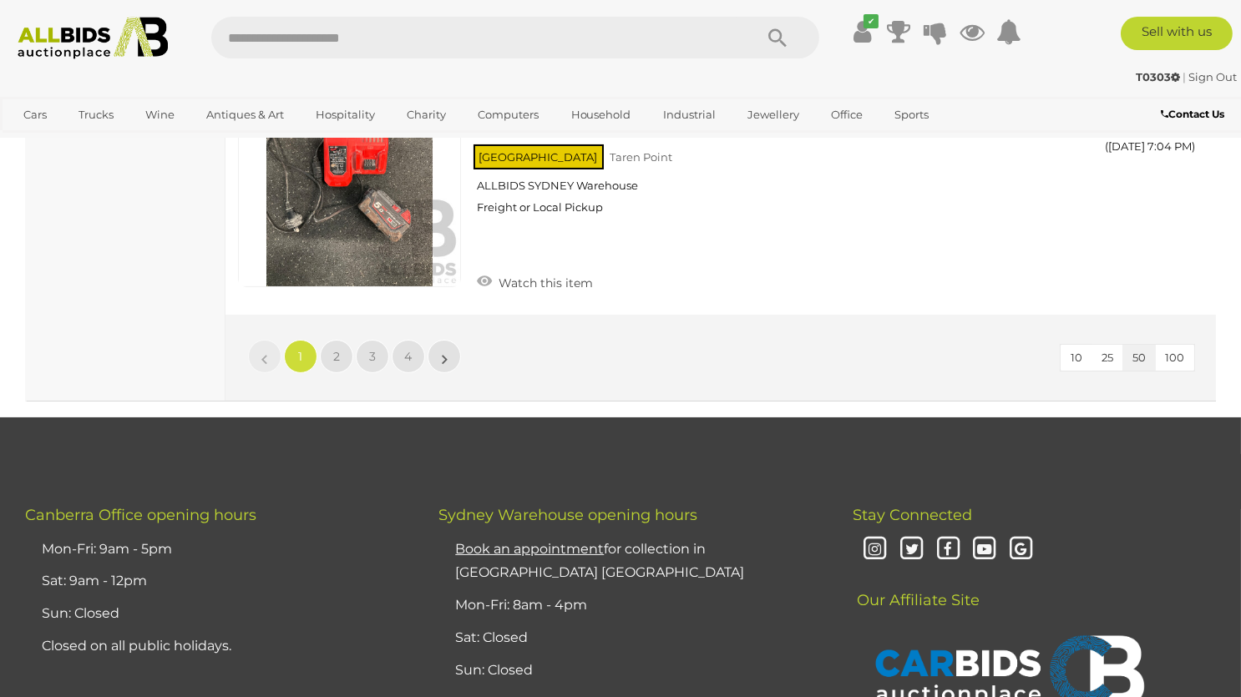
scroll to position [12884, 0]
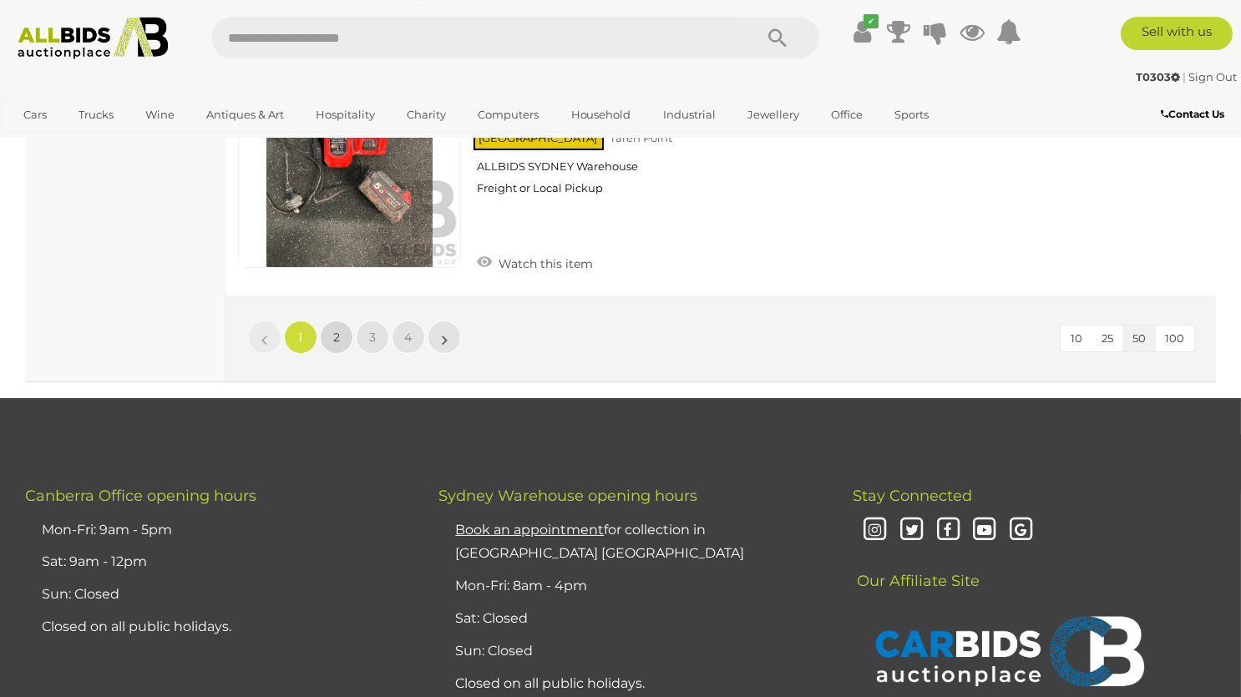
click at [340, 321] on link "2" at bounding box center [336, 337] width 33 height 33
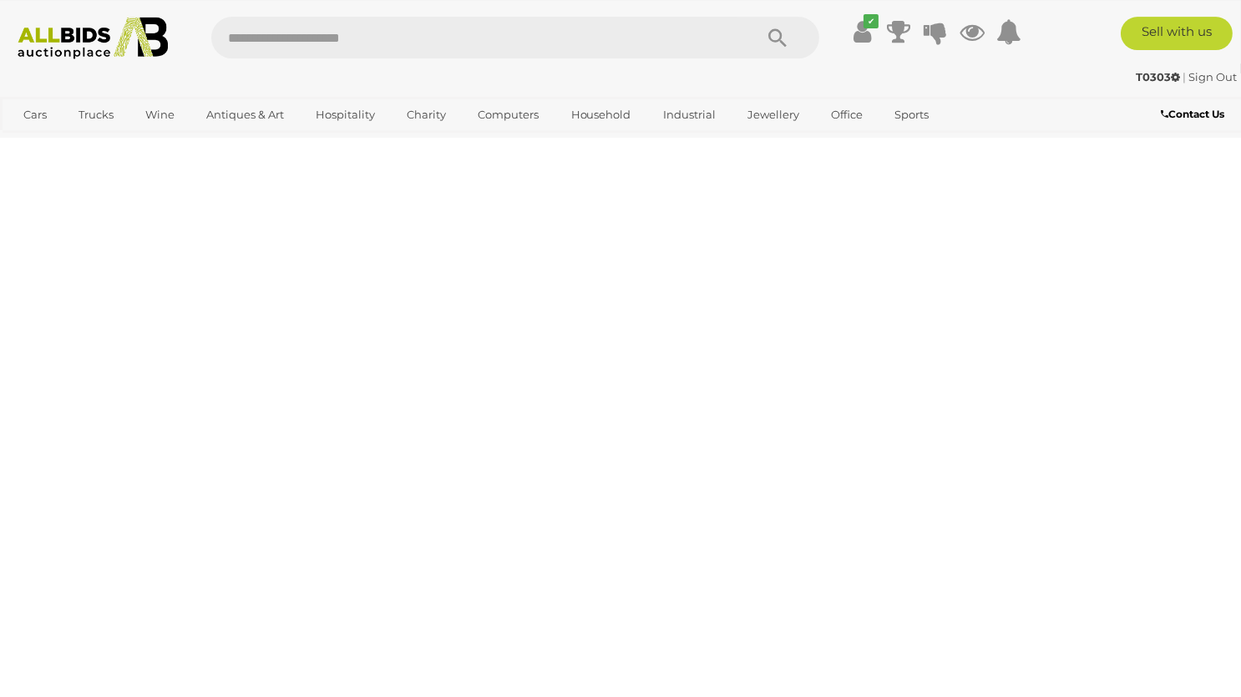
scroll to position [82, 0]
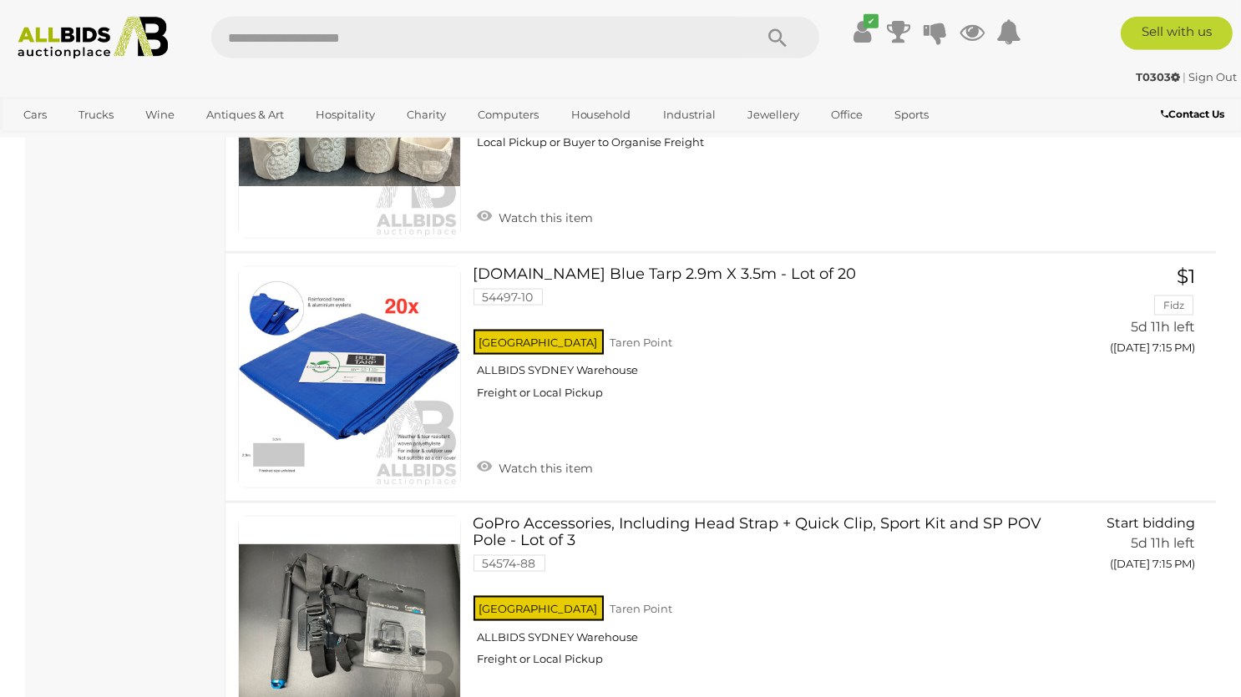
scroll to position [5065, 0]
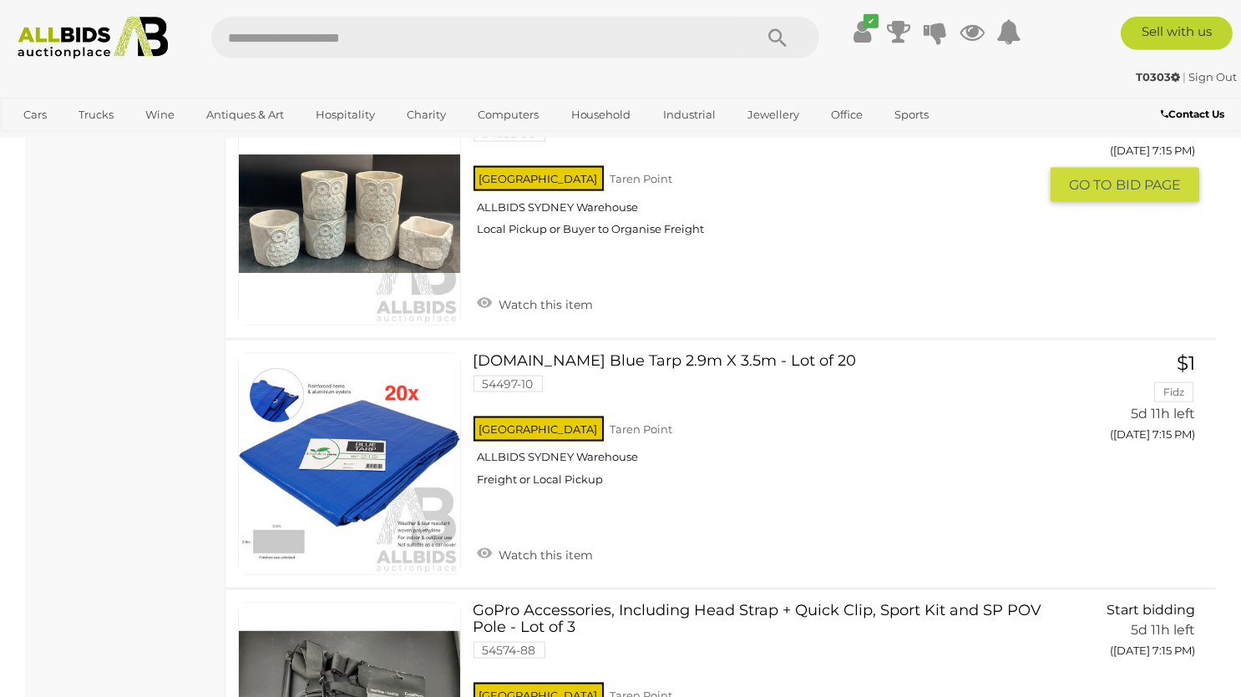
click at [897, 249] on div "NSW Taren Point ALLBIDS SYDNEY Warehouse Local Pickup or Buyer to Organise Frei…" at bounding box center [755, 206] width 565 height 86
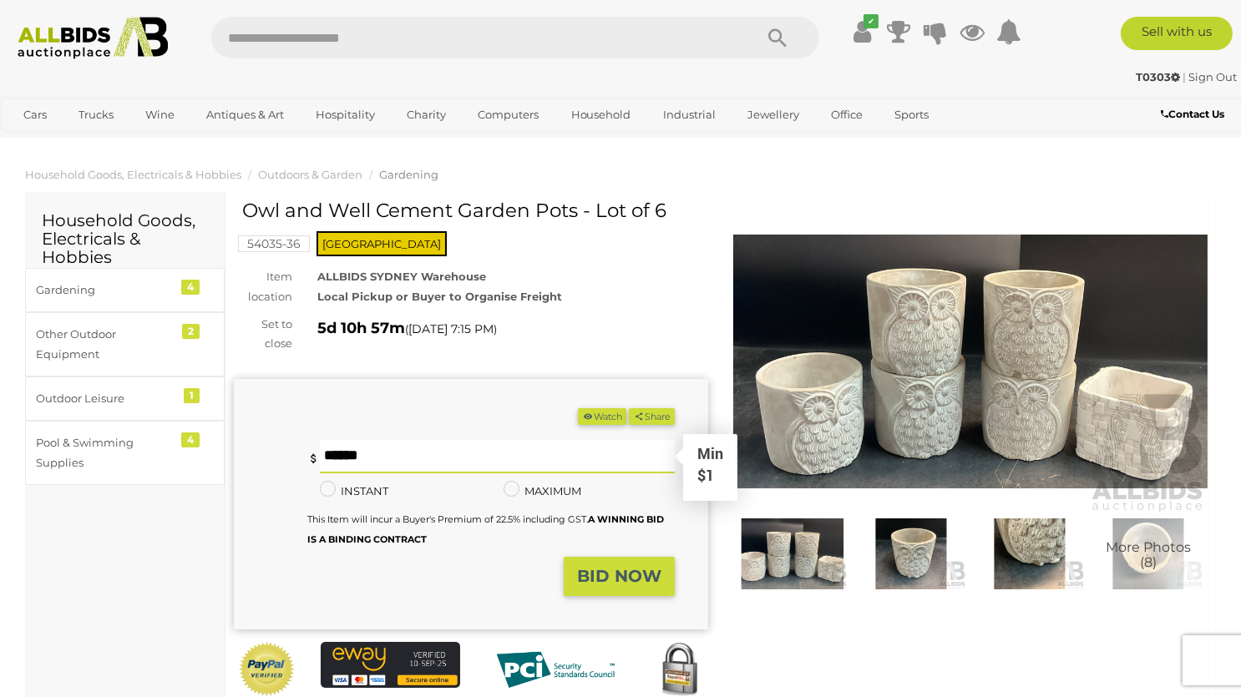
click at [487, 453] on input "text" at bounding box center [497, 456] width 355 height 33
type input "**"
click at [649, 580] on strong "BID NOW" at bounding box center [619, 576] width 84 height 20
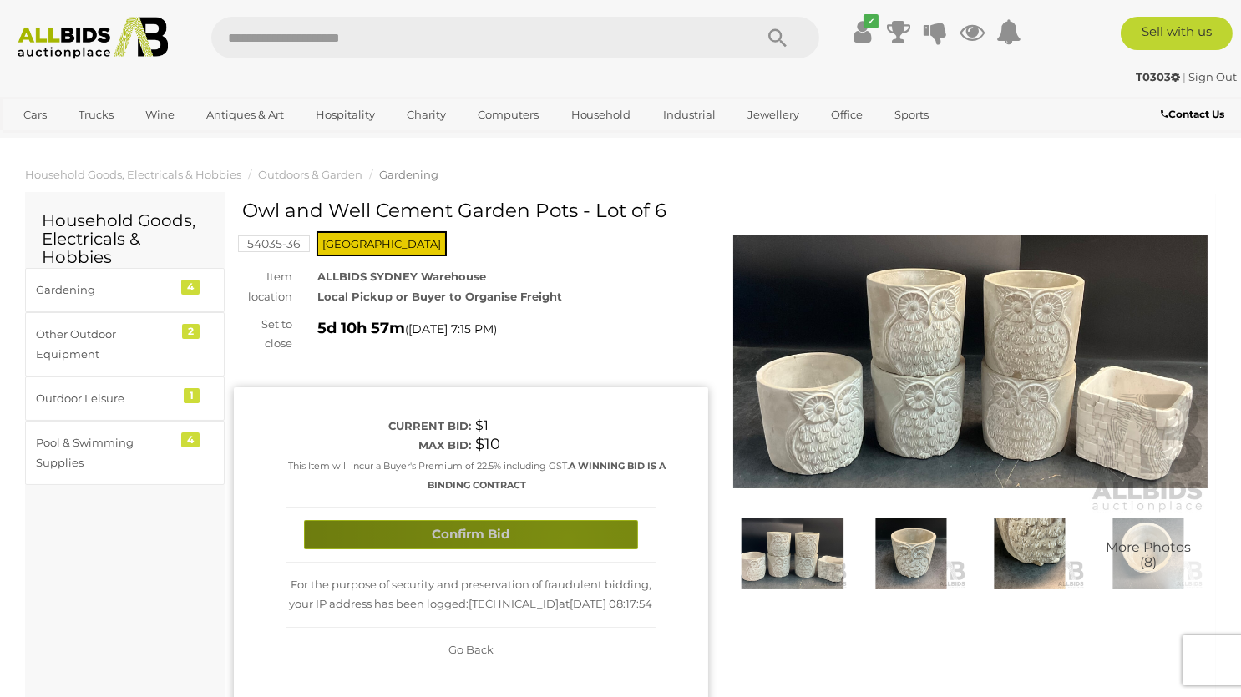
click at [567, 539] on button "Confirm Bid" at bounding box center [471, 534] width 334 height 29
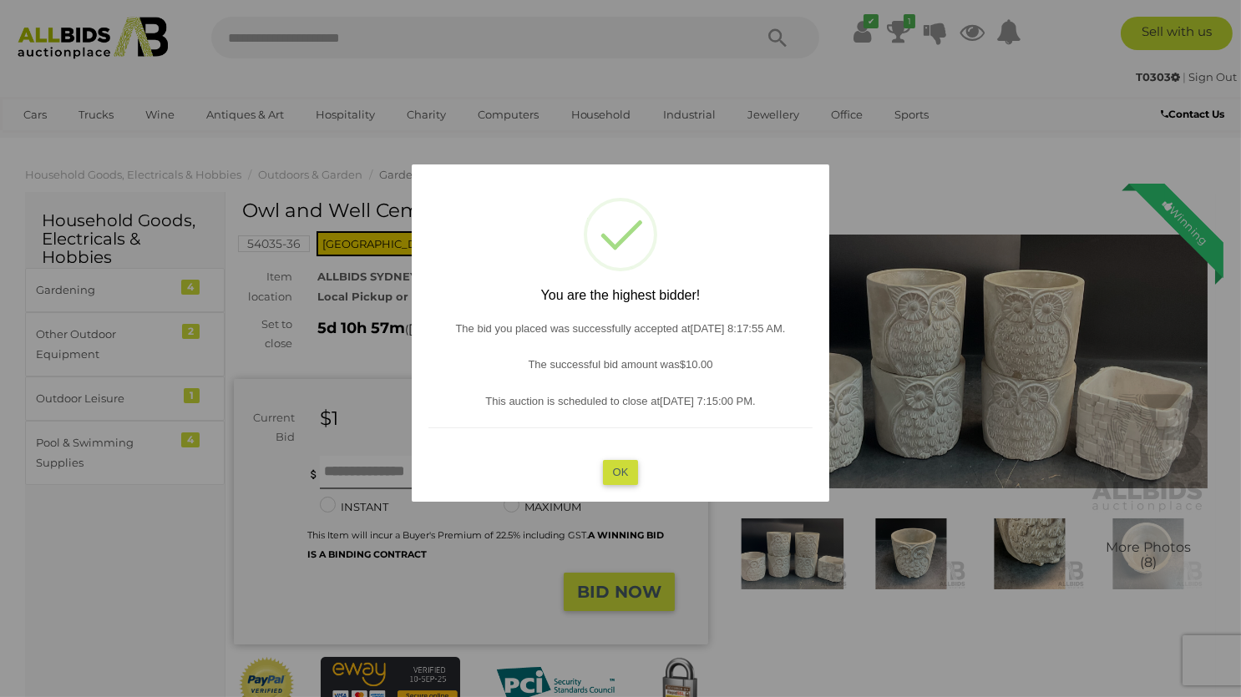
click at [617, 469] on button "OK" at bounding box center [621, 472] width 36 height 24
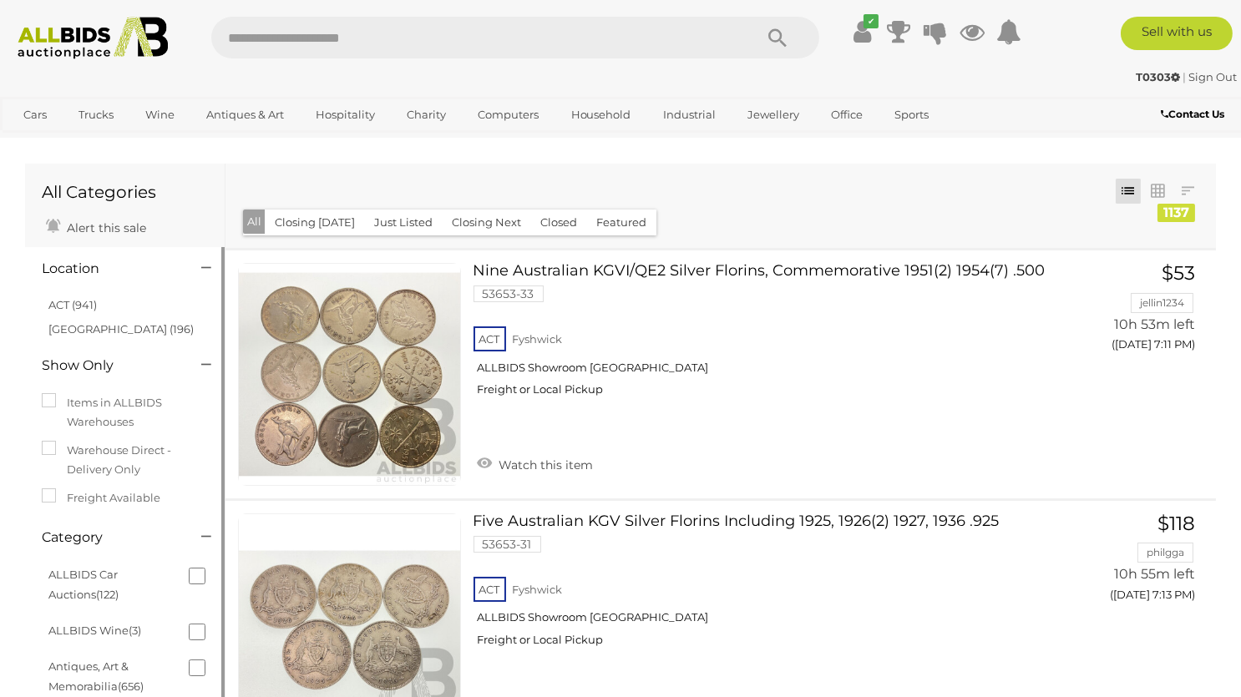
click at [84, 320] on li "[GEOGRAPHIC_DATA] (196)" at bounding box center [127, 329] width 162 height 24
click at [84, 325] on link "[GEOGRAPHIC_DATA] (196)" at bounding box center [120, 328] width 145 height 13
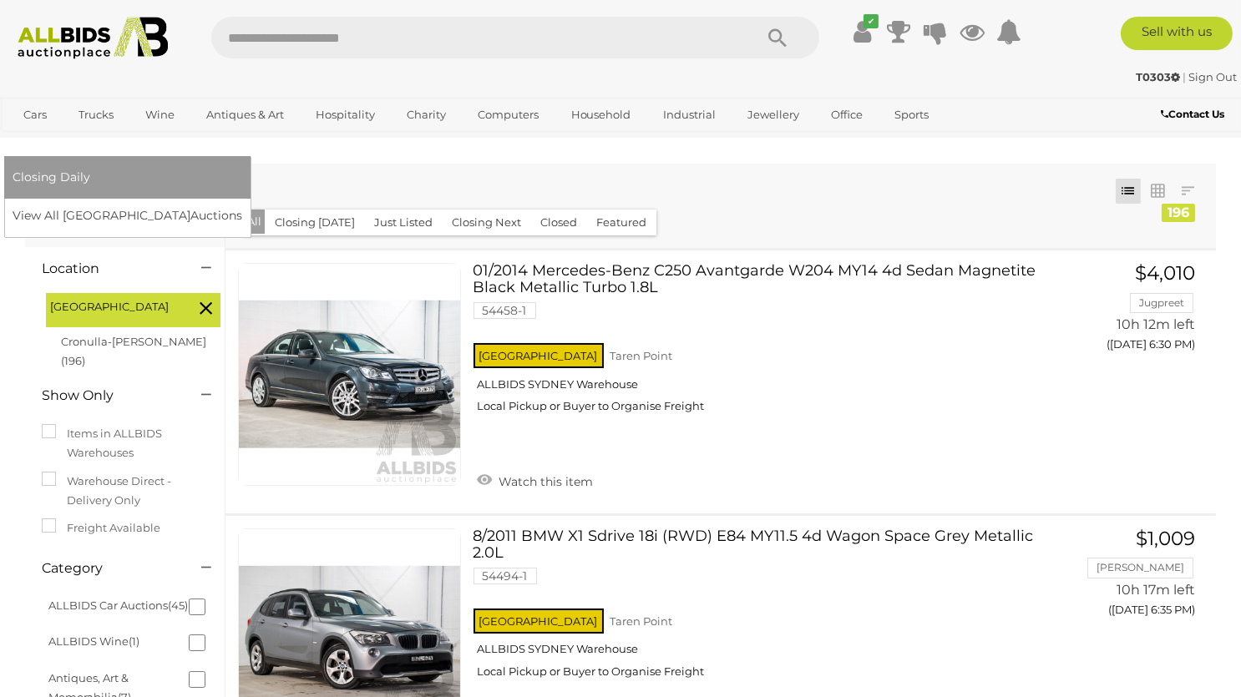
click at [153, 129] on link "[GEOGRAPHIC_DATA]" at bounding box center [83, 143] width 140 height 28
click at [253, 203] on link "View All Sydney Auctions" at bounding box center [133, 216] width 240 height 26
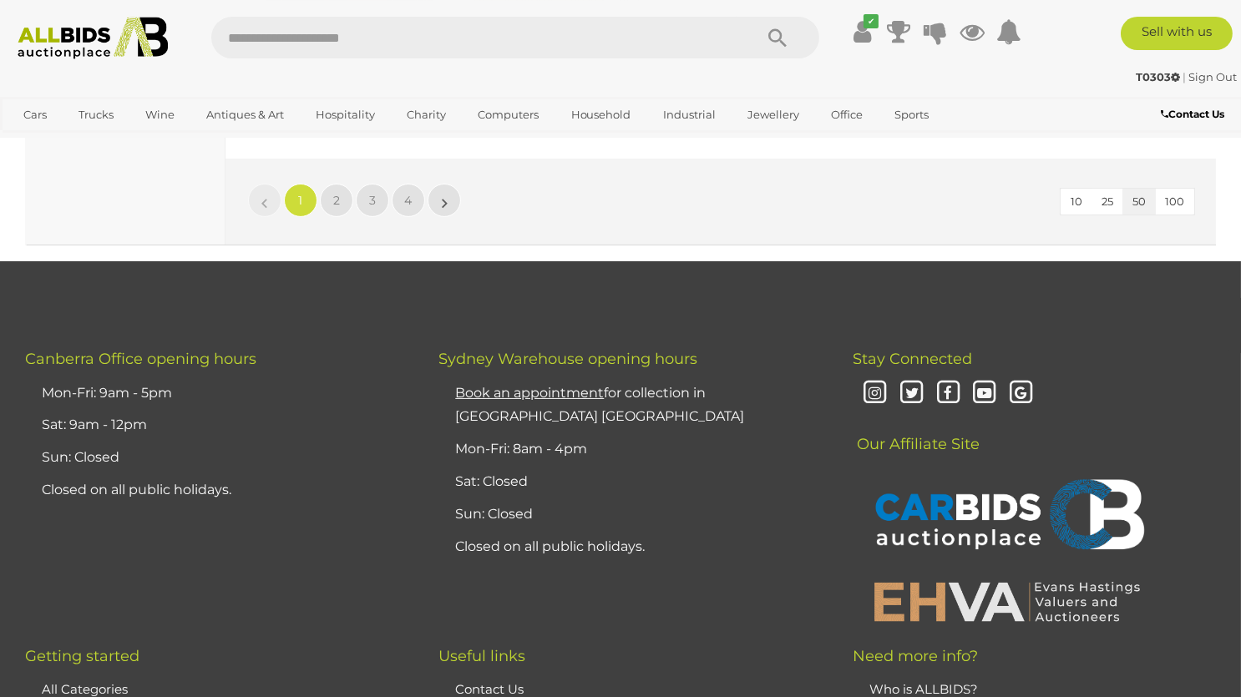
scroll to position [12944, 0]
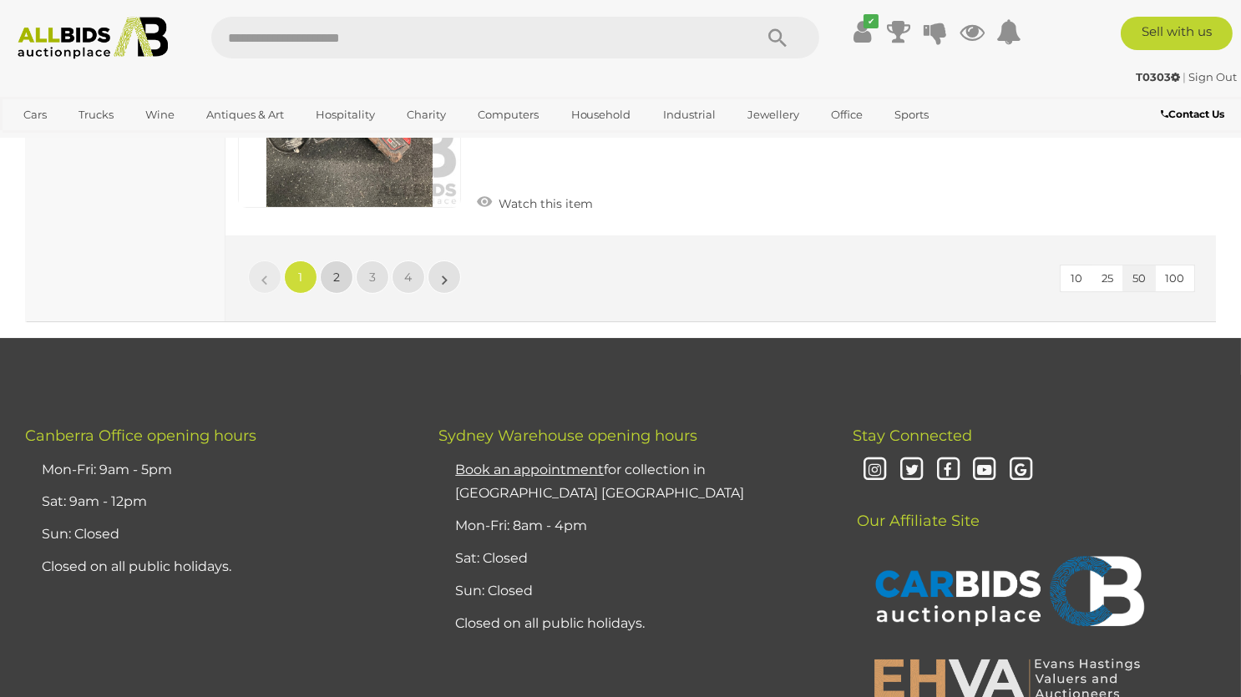
click at [333, 261] on link "2" at bounding box center [336, 277] width 33 height 33
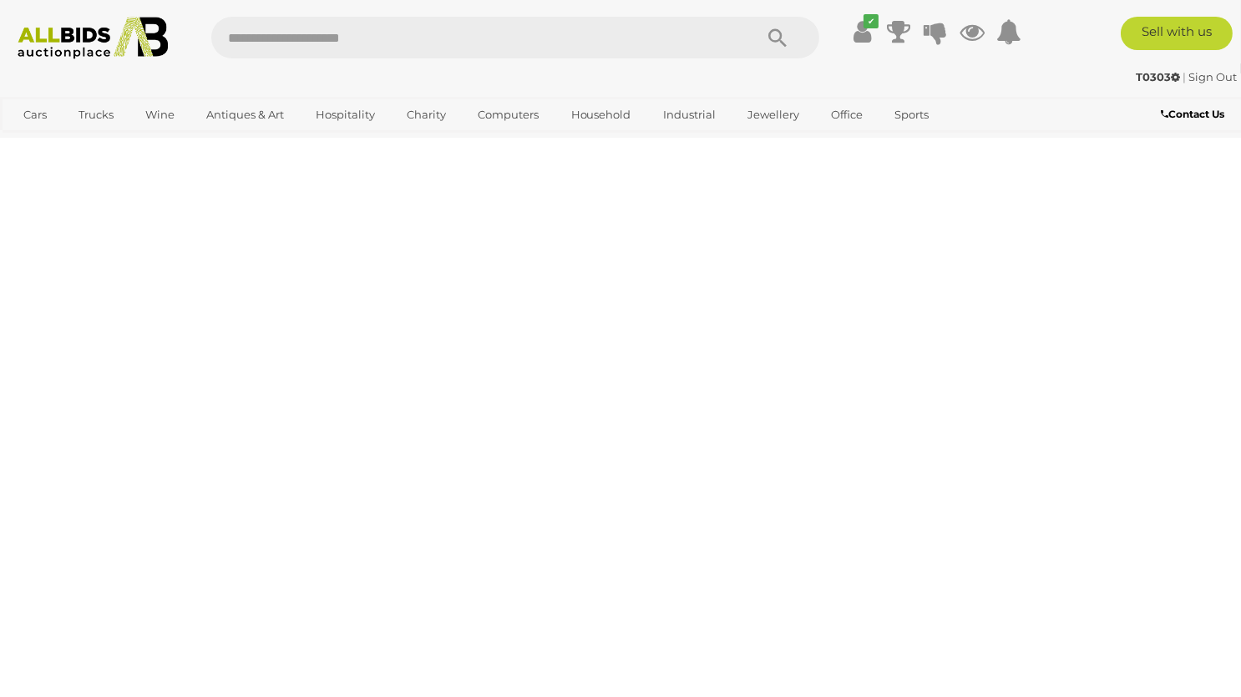
scroll to position [82, 0]
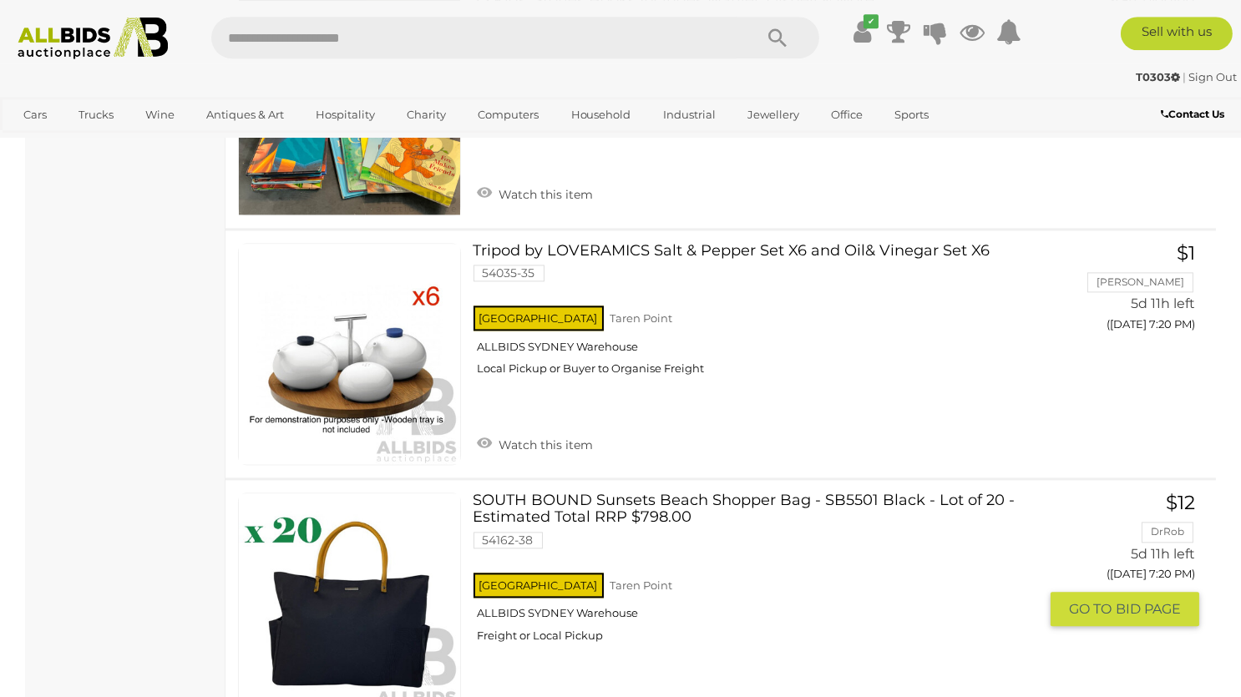
scroll to position [7180, 0]
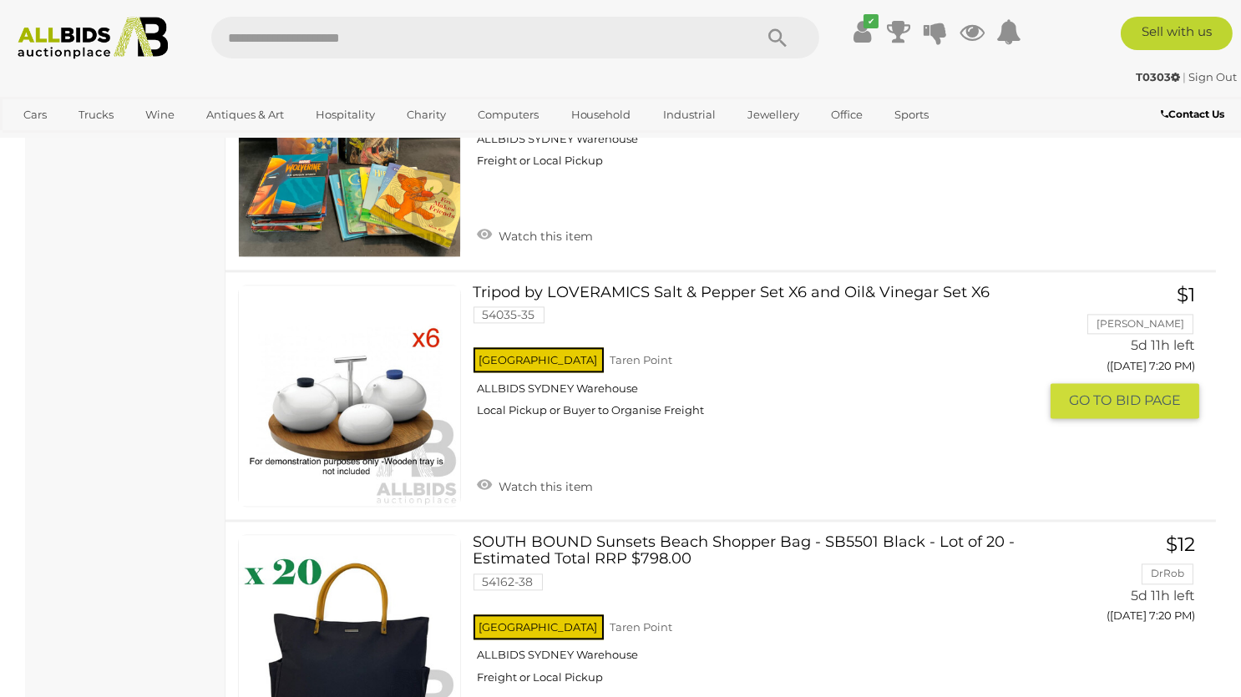
click at [364, 373] on link at bounding box center [349, 396] width 223 height 223
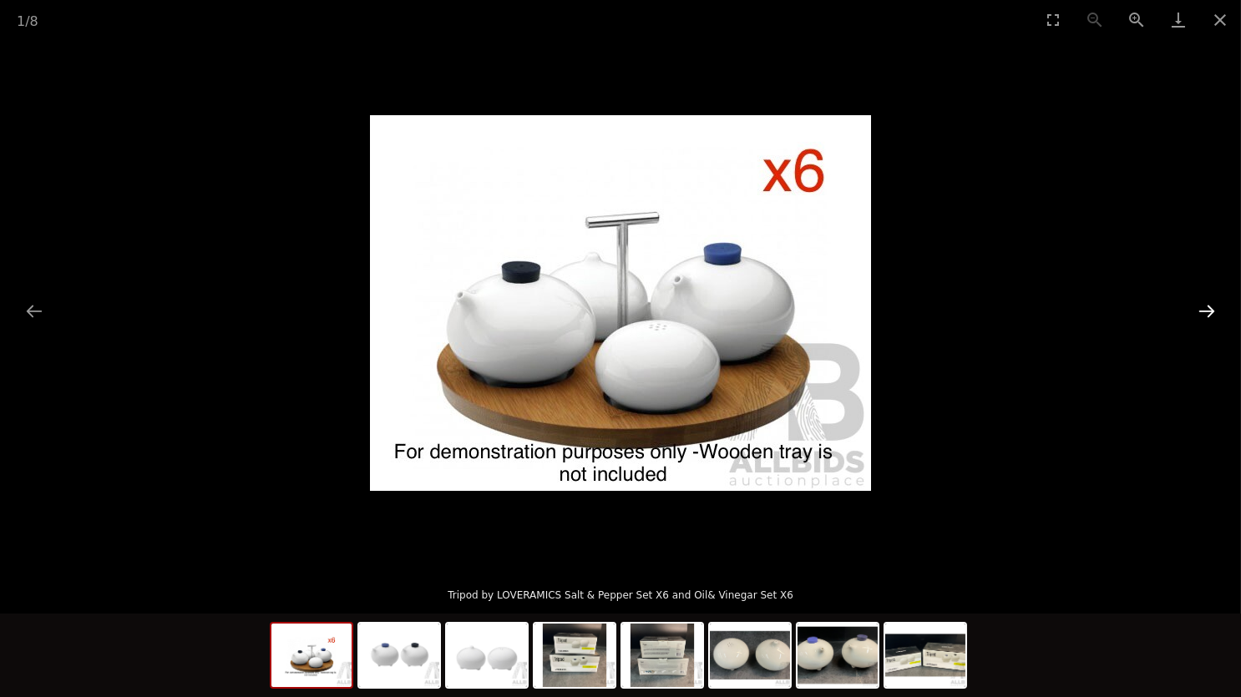
click at [1196, 315] on button "Next slide" at bounding box center [1206, 311] width 35 height 33
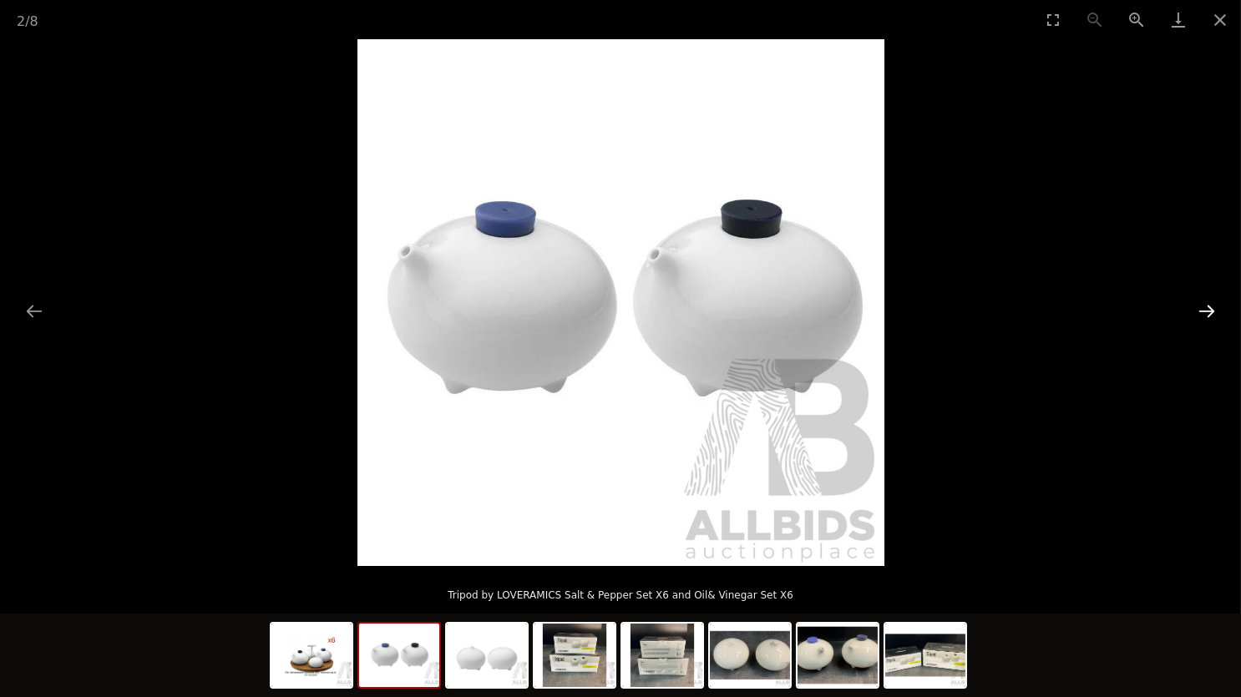
click at [1196, 315] on button "Next slide" at bounding box center [1206, 311] width 35 height 33
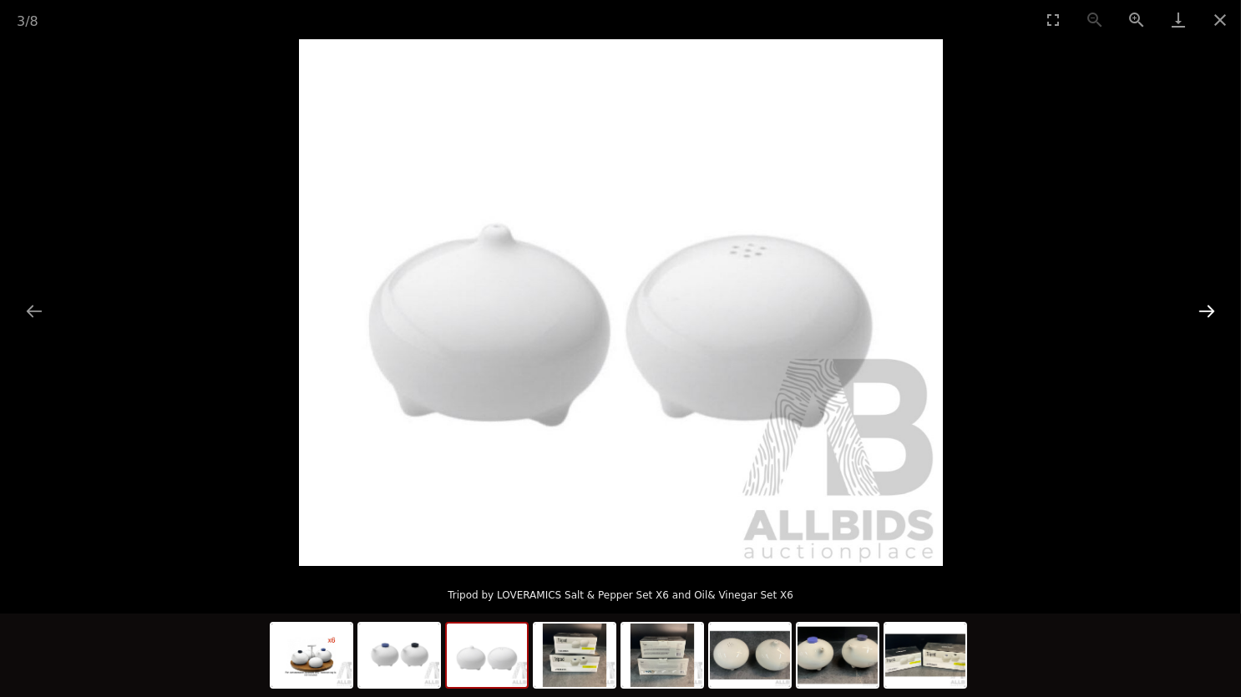
click at [1196, 315] on button "Next slide" at bounding box center [1206, 311] width 35 height 33
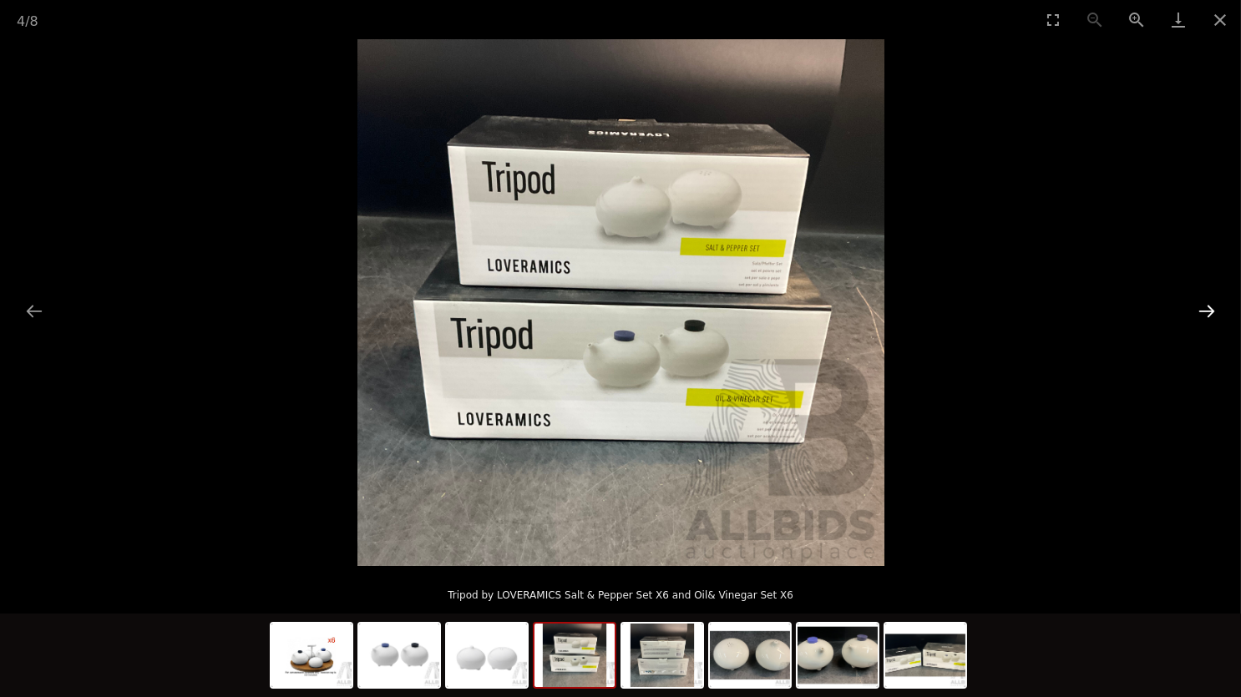
click at [1196, 315] on button "Next slide" at bounding box center [1206, 311] width 35 height 33
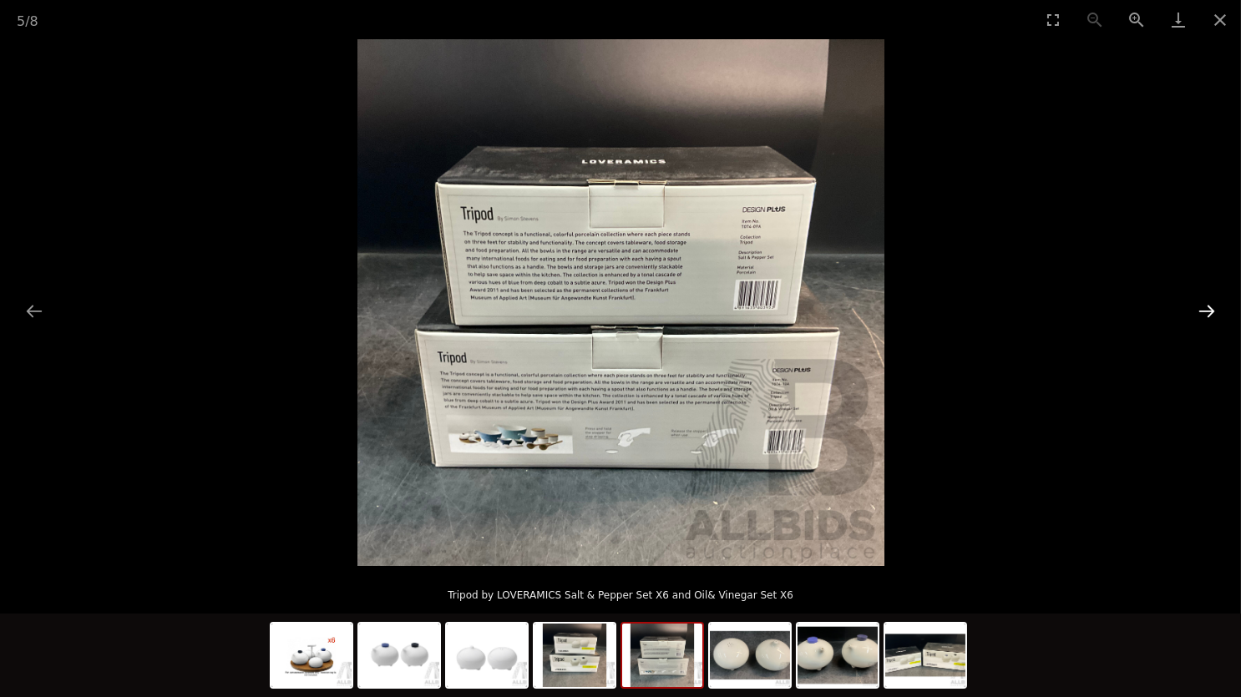
click at [1196, 315] on button "Next slide" at bounding box center [1206, 311] width 35 height 33
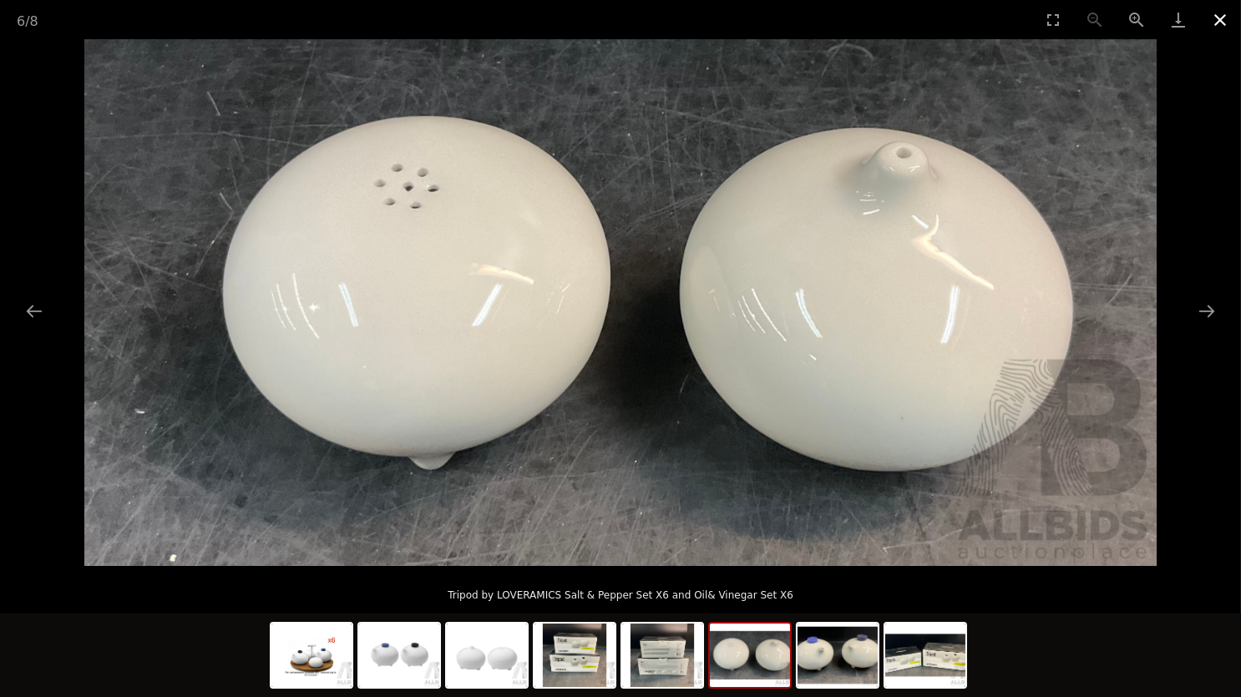
click at [1215, 21] on button "Close gallery" at bounding box center [1220, 19] width 42 height 39
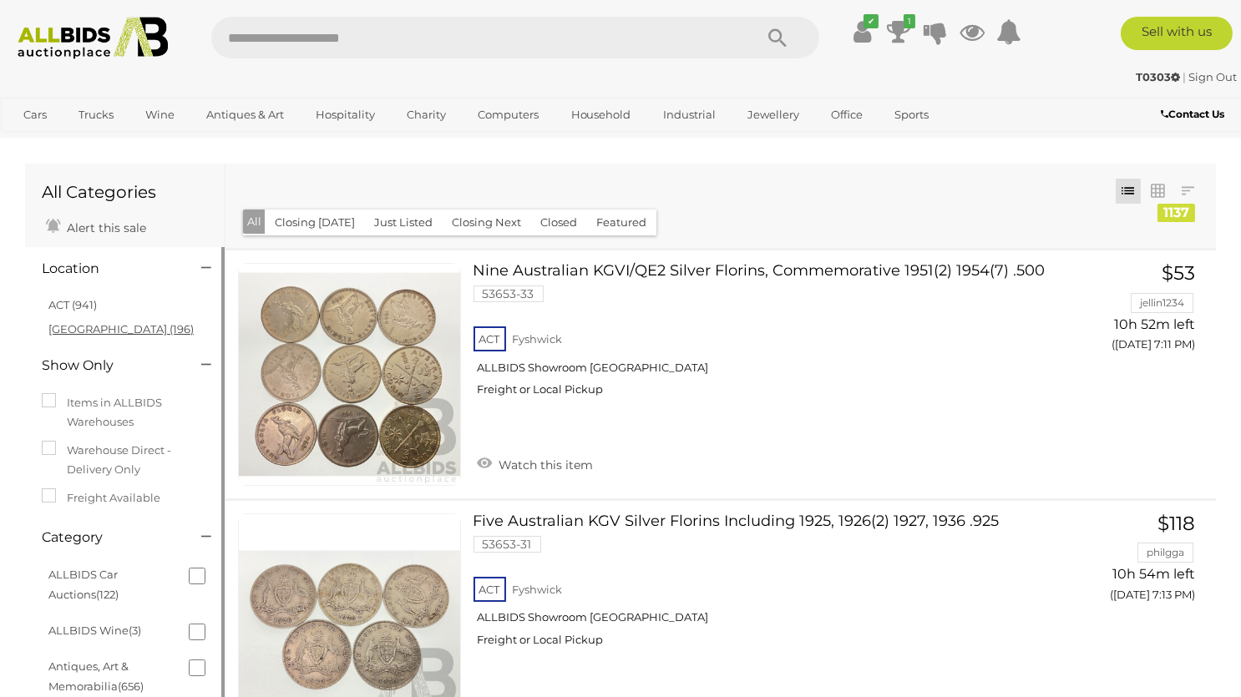
click at [76, 329] on link "[GEOGRAPHIC_DATA] (196)" at bounding box center [120, 328] width 145 height 13
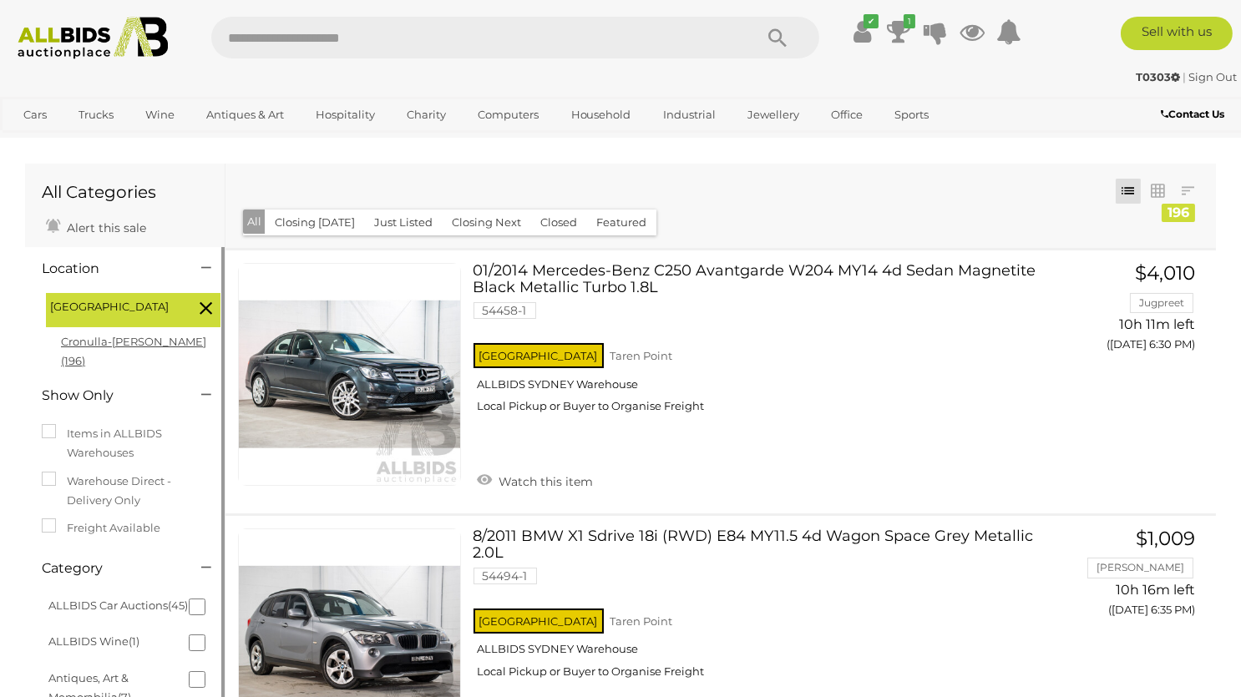
click at [109, 341] on link "Cronulla-[PERSON_NAME] (196)" at bounding box center [133, 351] width 145 height 33
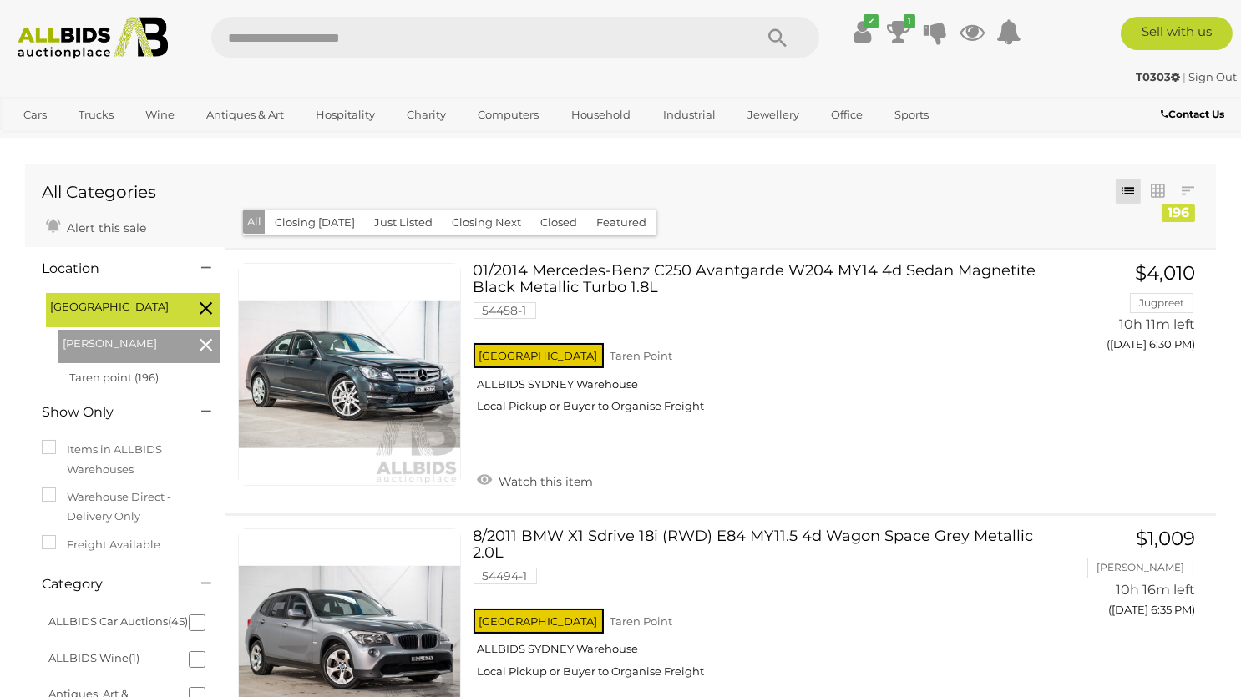
drag, startPoint x: 1256, startPoint y: 5, endPoint x: 1256, endPoint y: 38, distance: 33.4
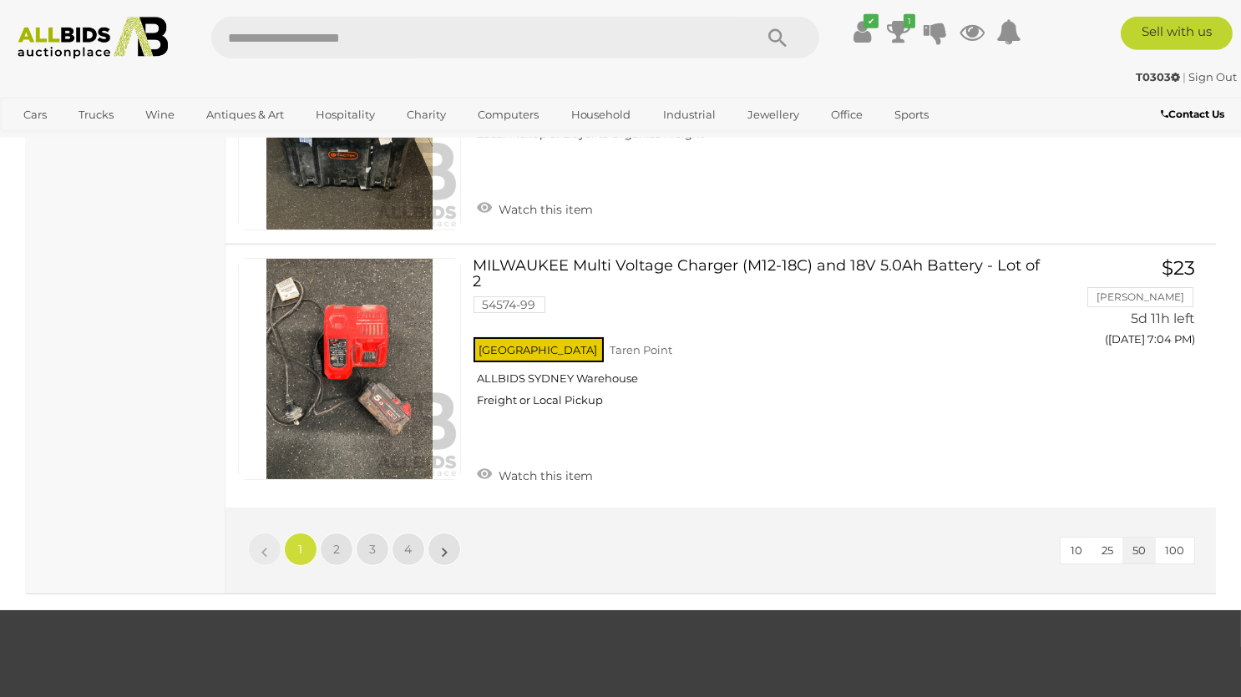
scroll to position [12682, 0]
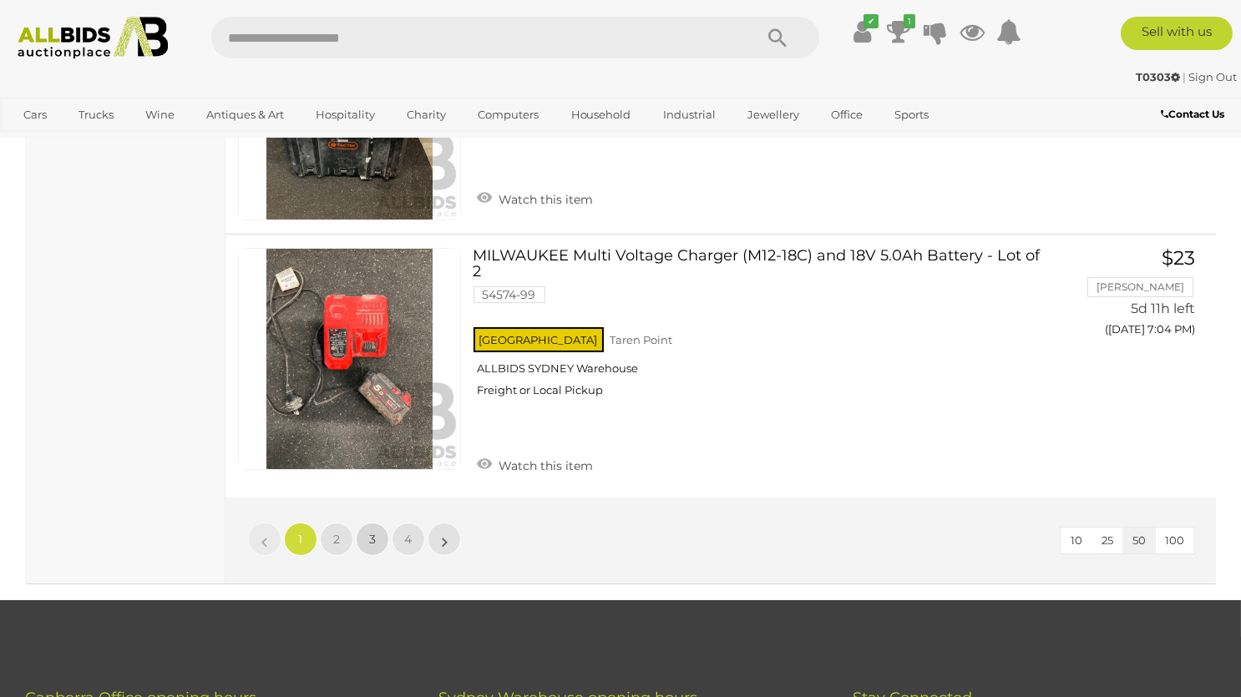
click at [377, 523] on link "3" at bounding box center [372, 539] width 33 height 33
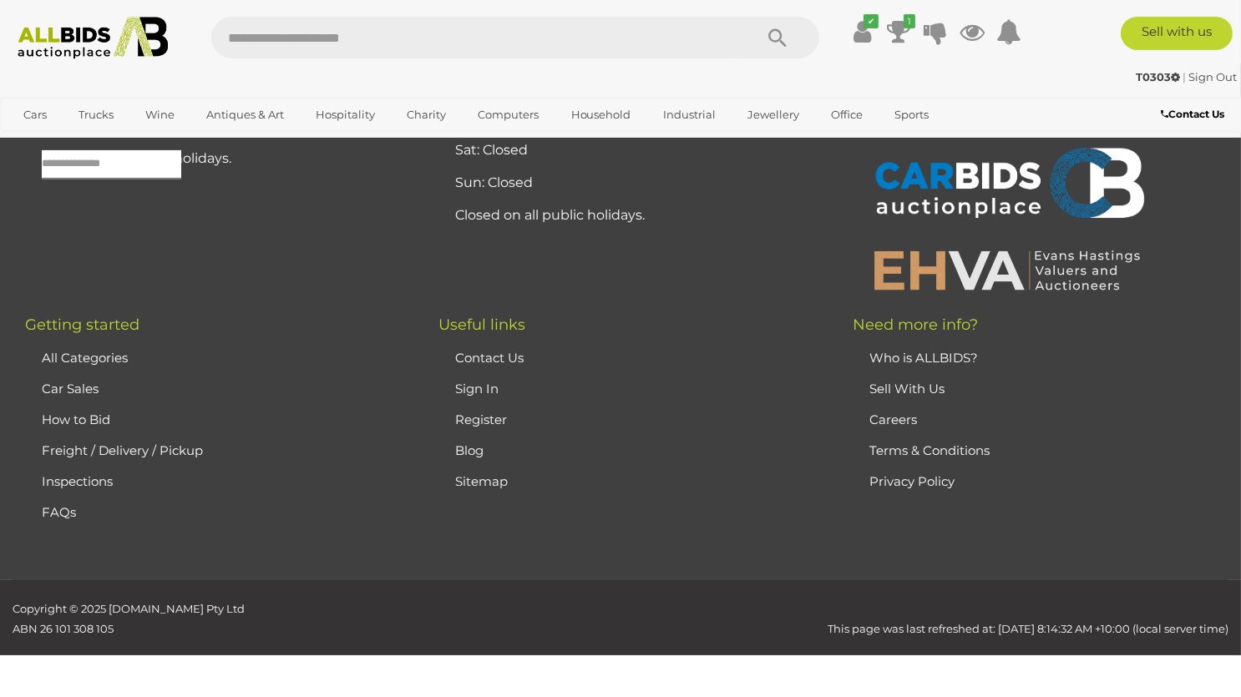
scroll to position [82, 0]
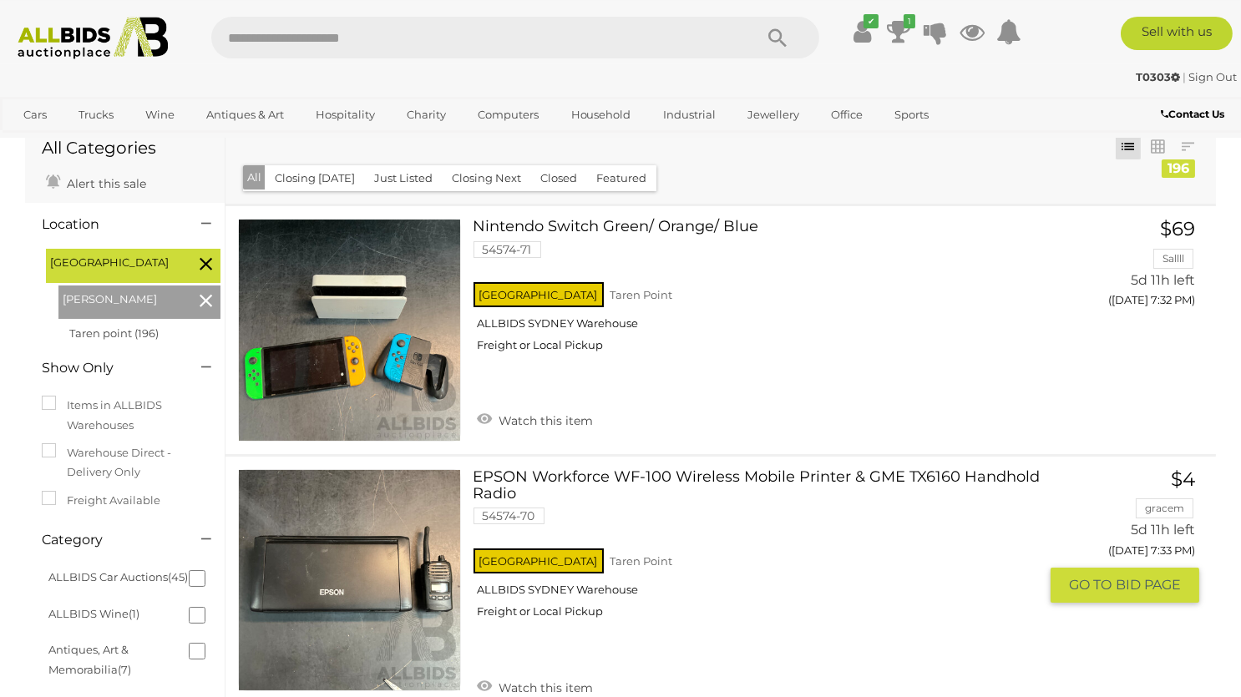
scroll to position [88, 0]
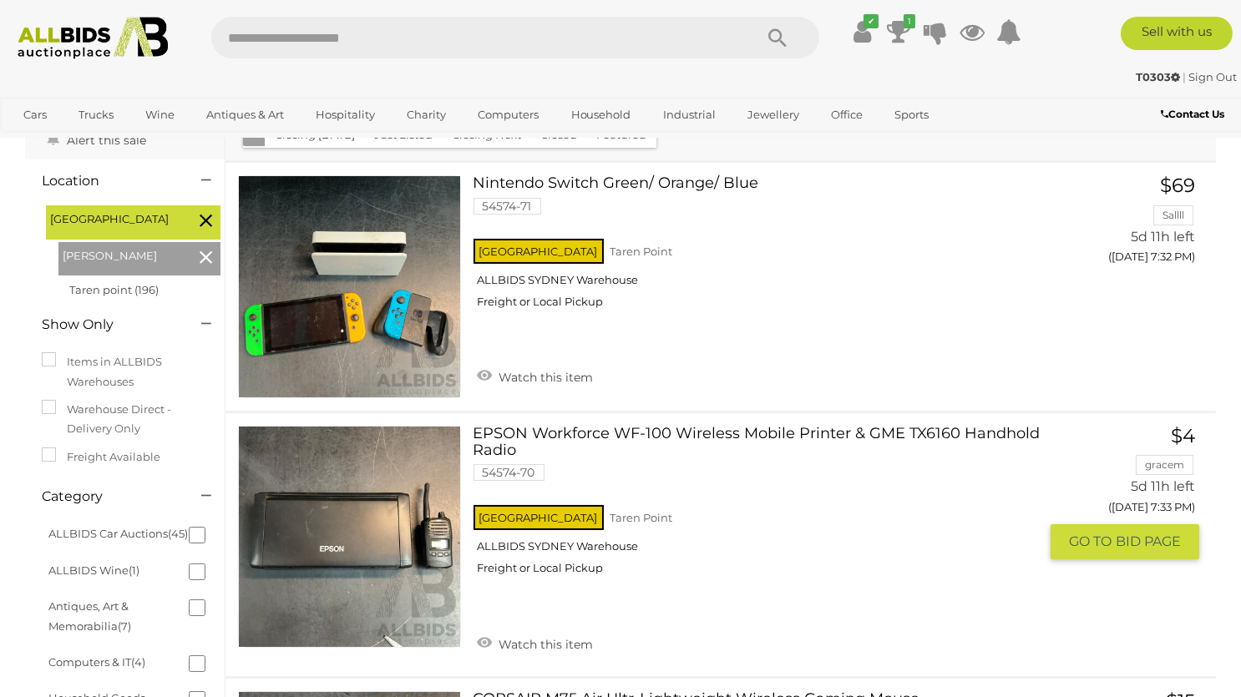
click at [782, 514] on div "NSW Taren Point ALLBIDS SYDNEY Warehouse Freight or Local Pickup" at bounding box center [755, 545] width 565 height 86
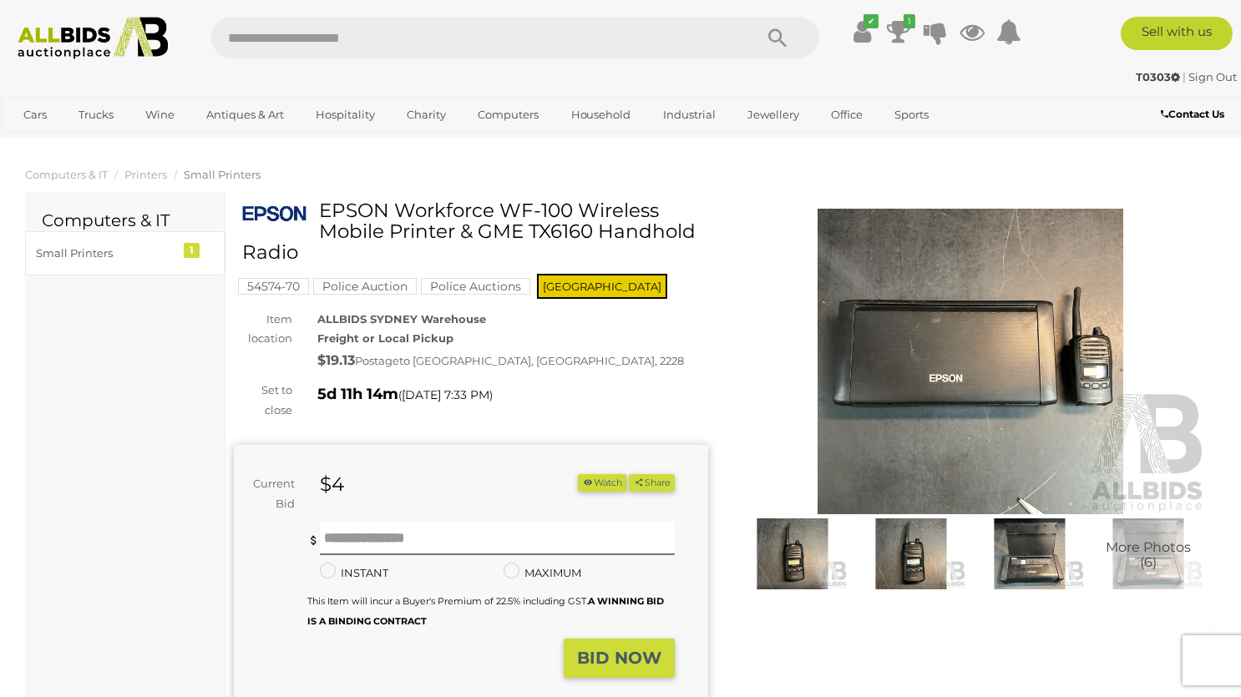
click at [1034, 544] on img at bounding box center [1029, 554] width 110 height 71
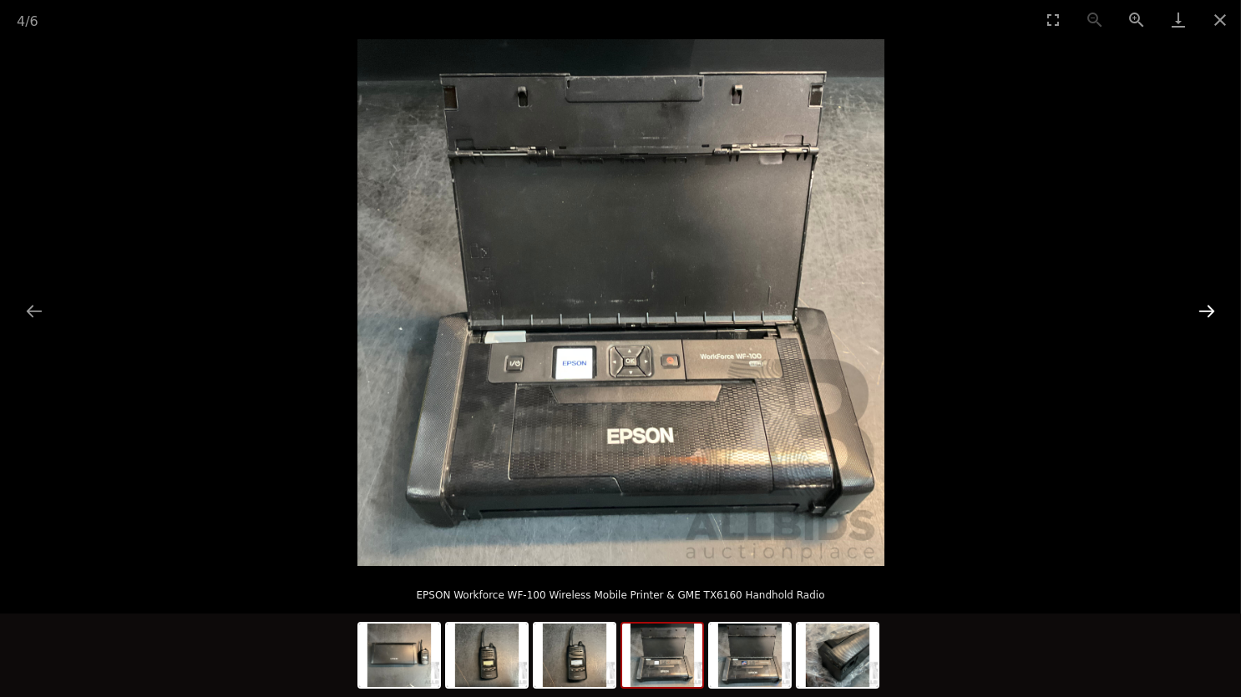
click at [1209, 310] on button "Next slide" at bounding box center [1206, 311] width 35 height 33
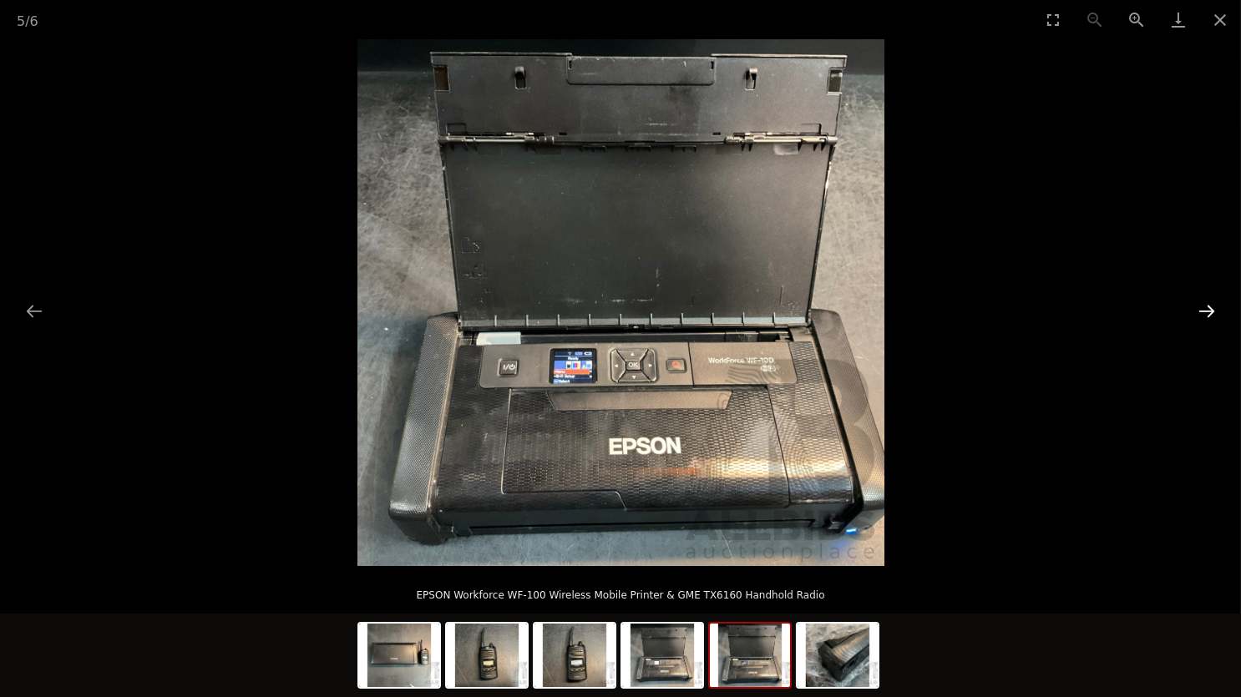
click at [1209, 310] on button "Next slide" at bounding box center [1206, 311] width 35 height 33
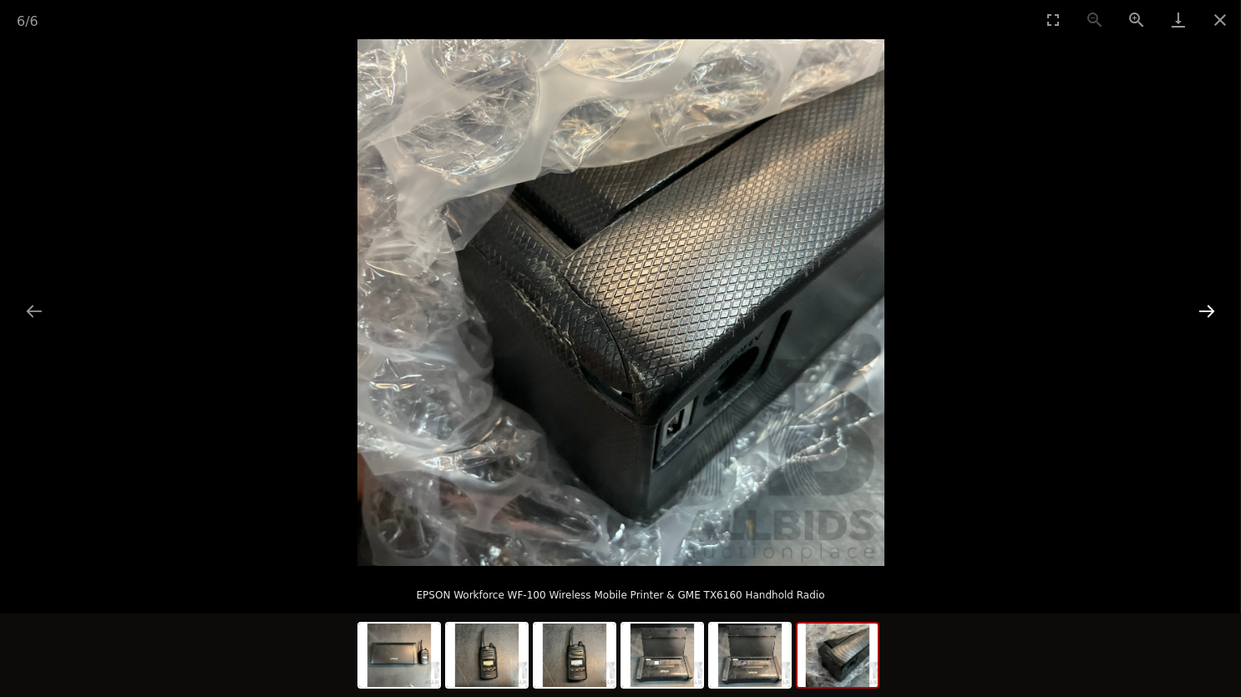
click at [1209, 310] on button "Next slide" at bounding box center [1206, 311] width 35 height 33
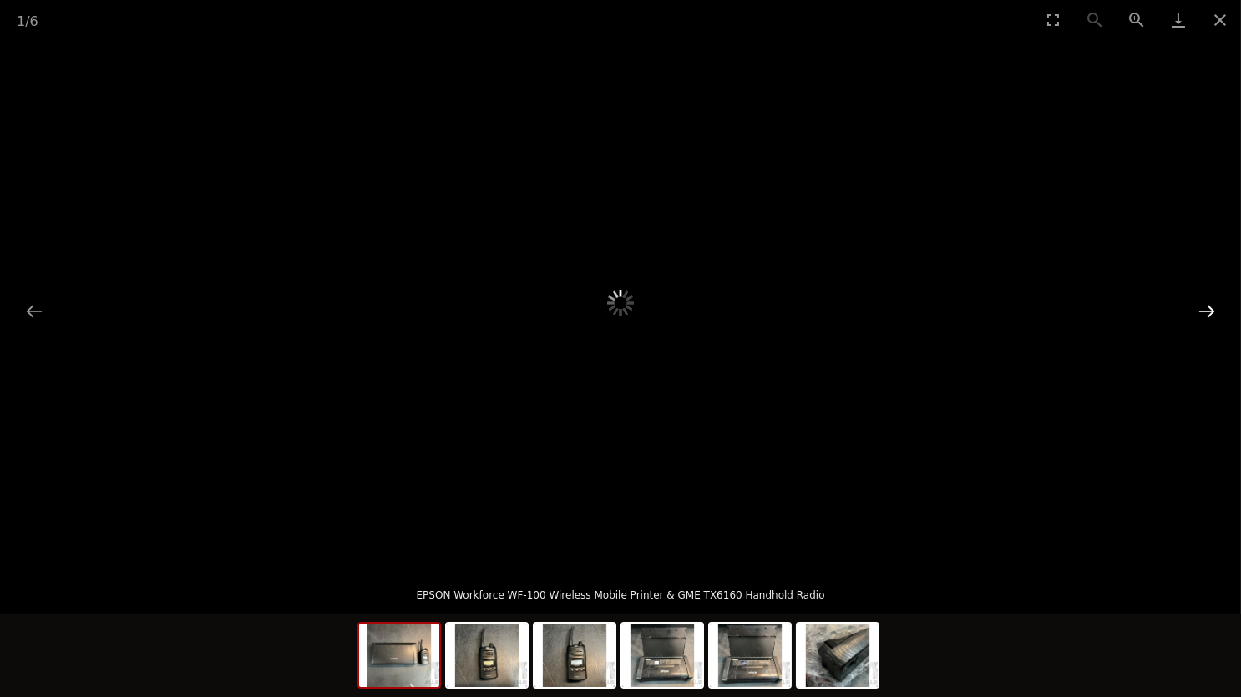
click at [1209, 310] on button "Next slide" at bounding box center [1206, 311] width 35 height 33
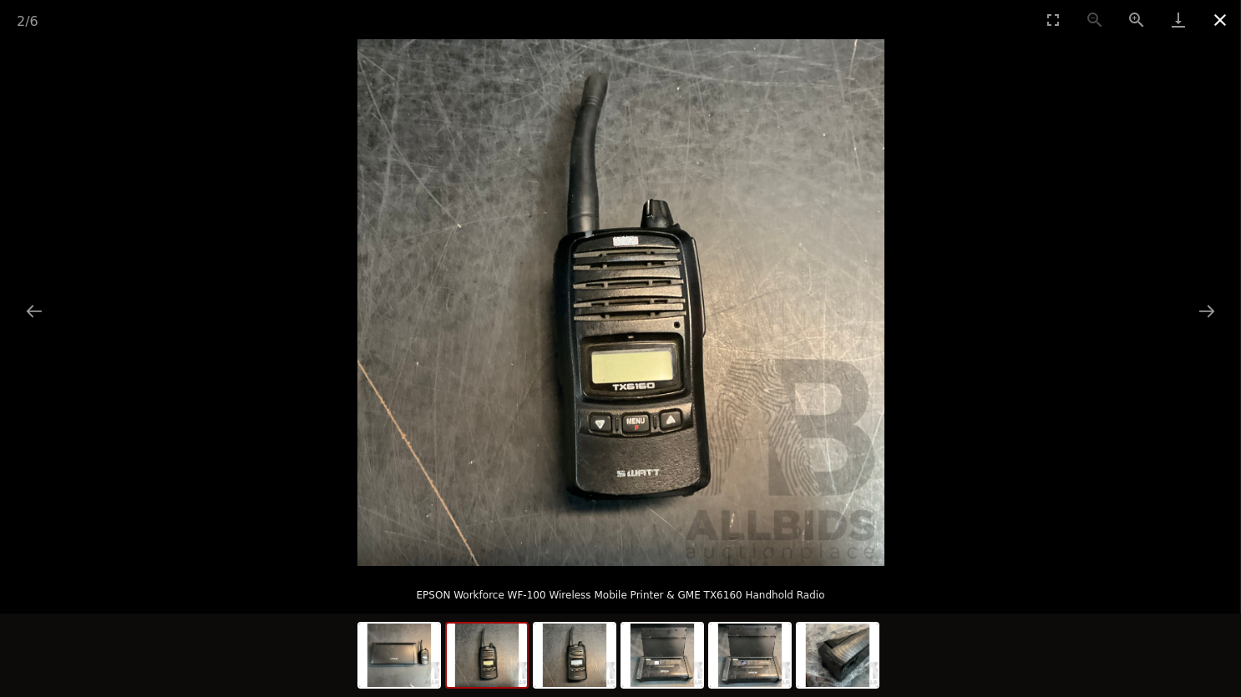
click at [1230, 23] on button "Close gallery" at bounding box center [1220, 19] width 42 height 39
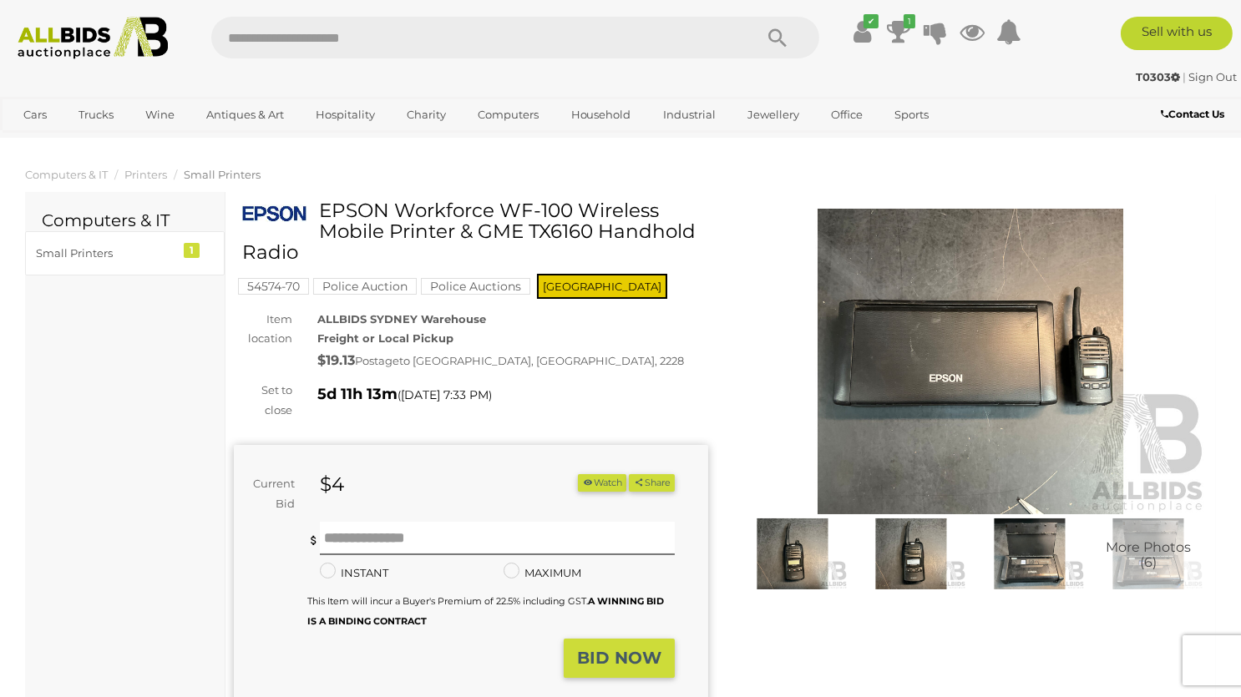
drag, startPoint x: 321, startPoint y: 210, endPoint x: 458, endPoint y: 228, distance: 138.2
click at [458, 228] on h1 "EPSON Workforce WF-100 Wireless Mobile Printer & GME TX6160 Handhold Radio" at bounding box center [473, 231] width 462 height 63
copy h1 "EPSON Workforce WF-100 Wireless Mobile Printer"
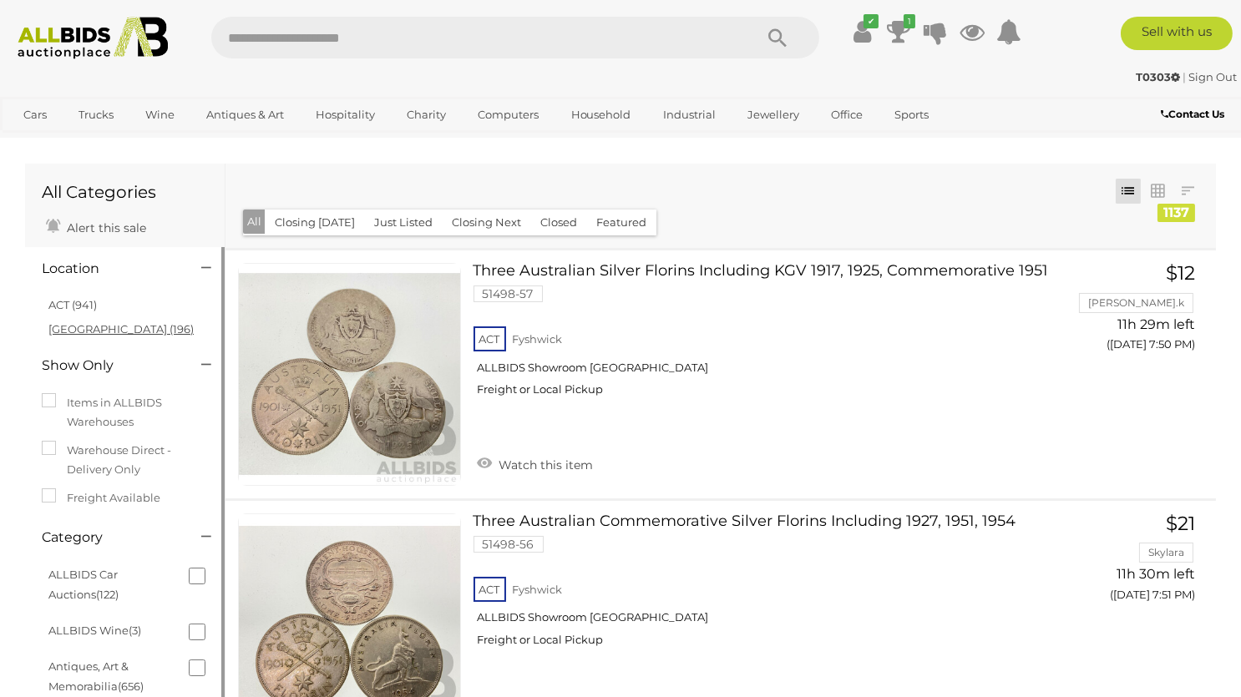
click at [94, 330] on link "NSW (196)" at bounding box center [120, 328] width 145 height 13
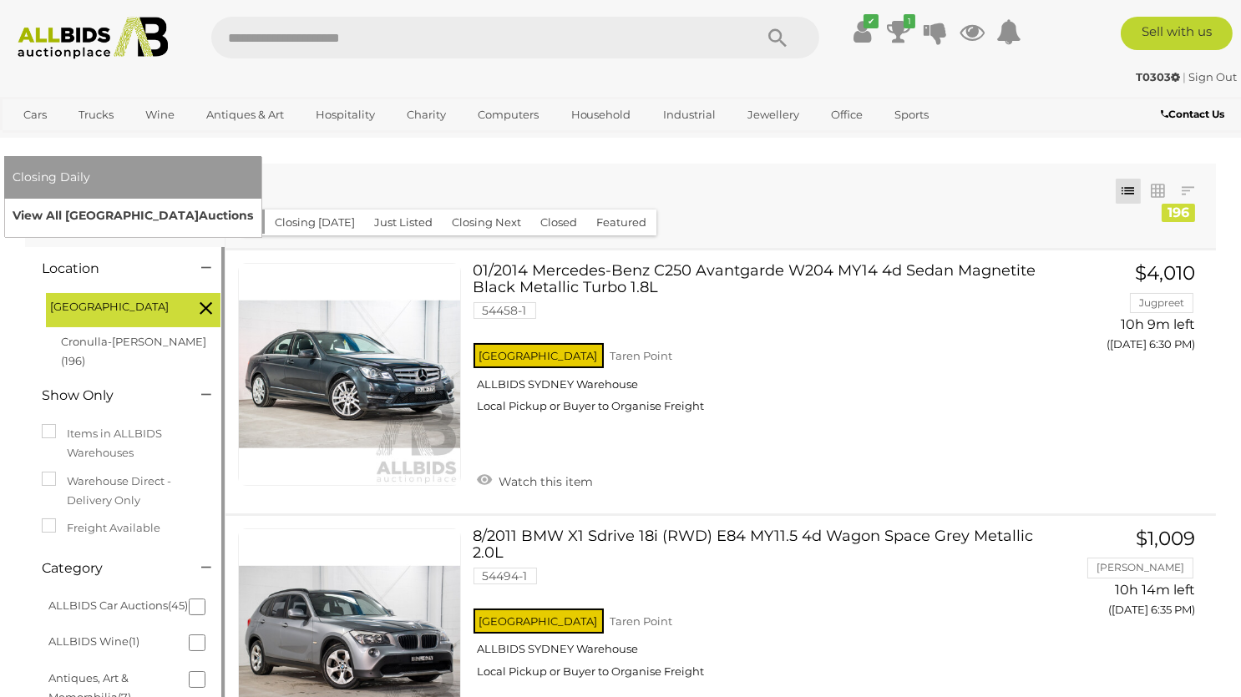
click at [253, 203] on link "View All Sydney Auctions" at bounding box center [133, 216] width 240 height 26
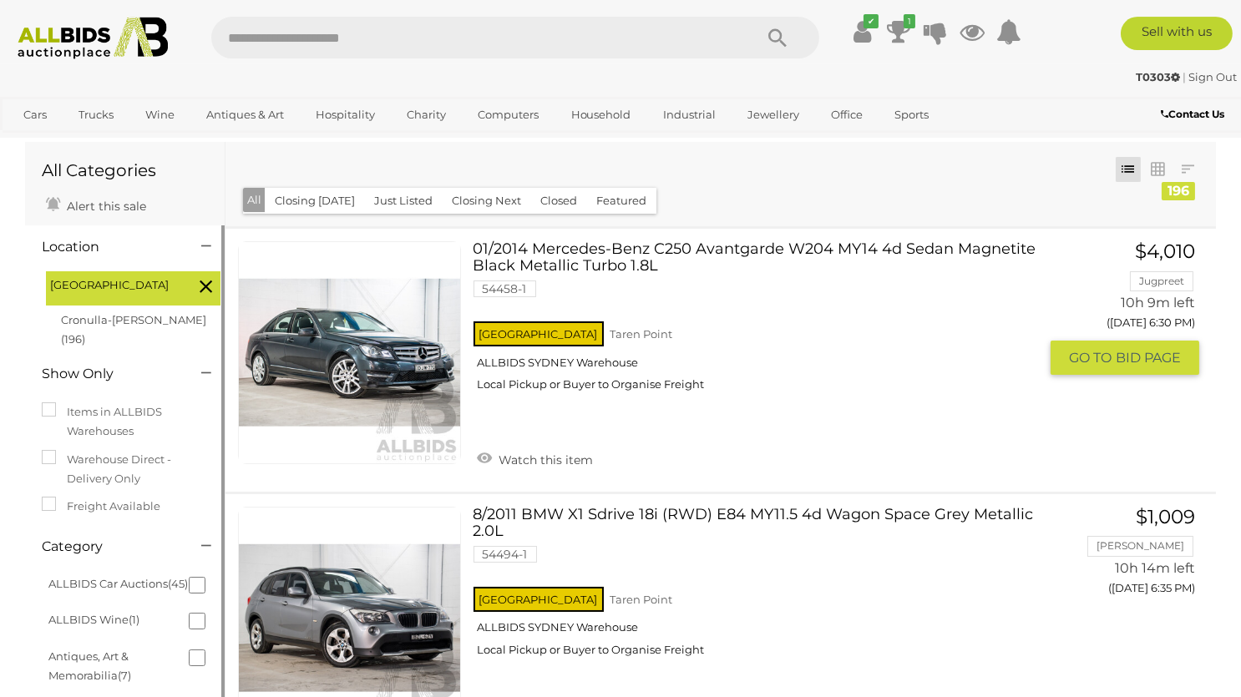
scroll to position [88, 0]
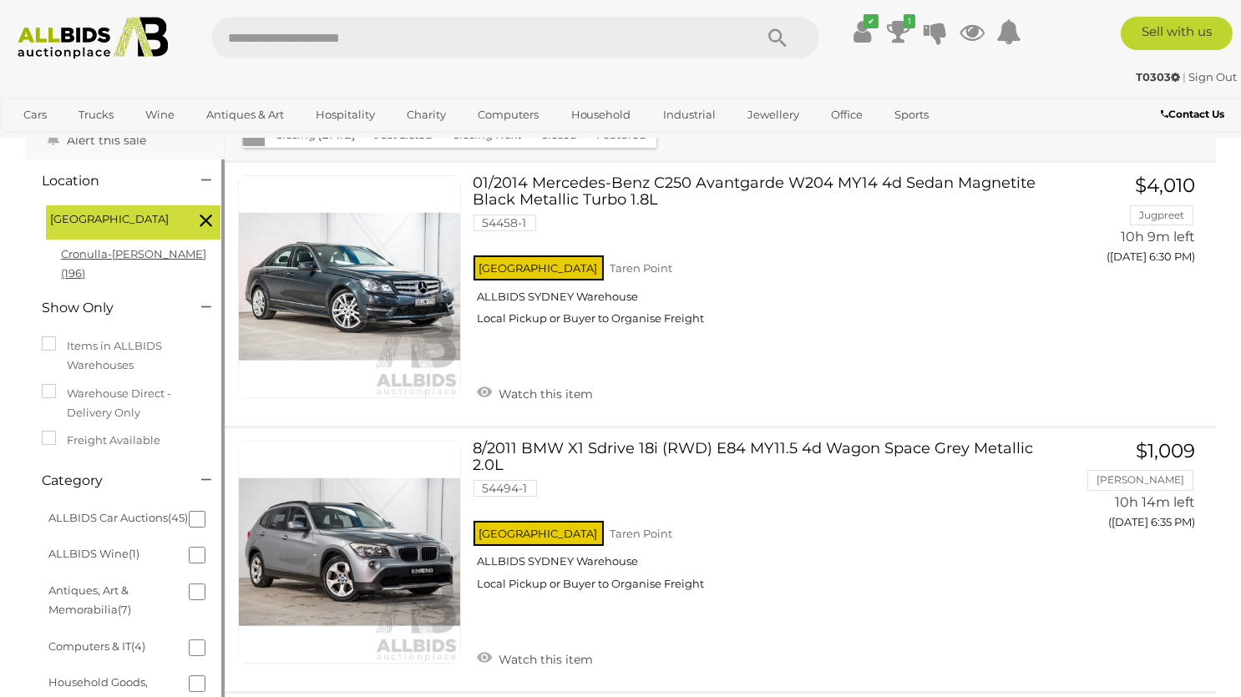
click at [175, 247] on link "Cronulla-sutherland (196)" at bounding box center [133, 263] width 145 height 33
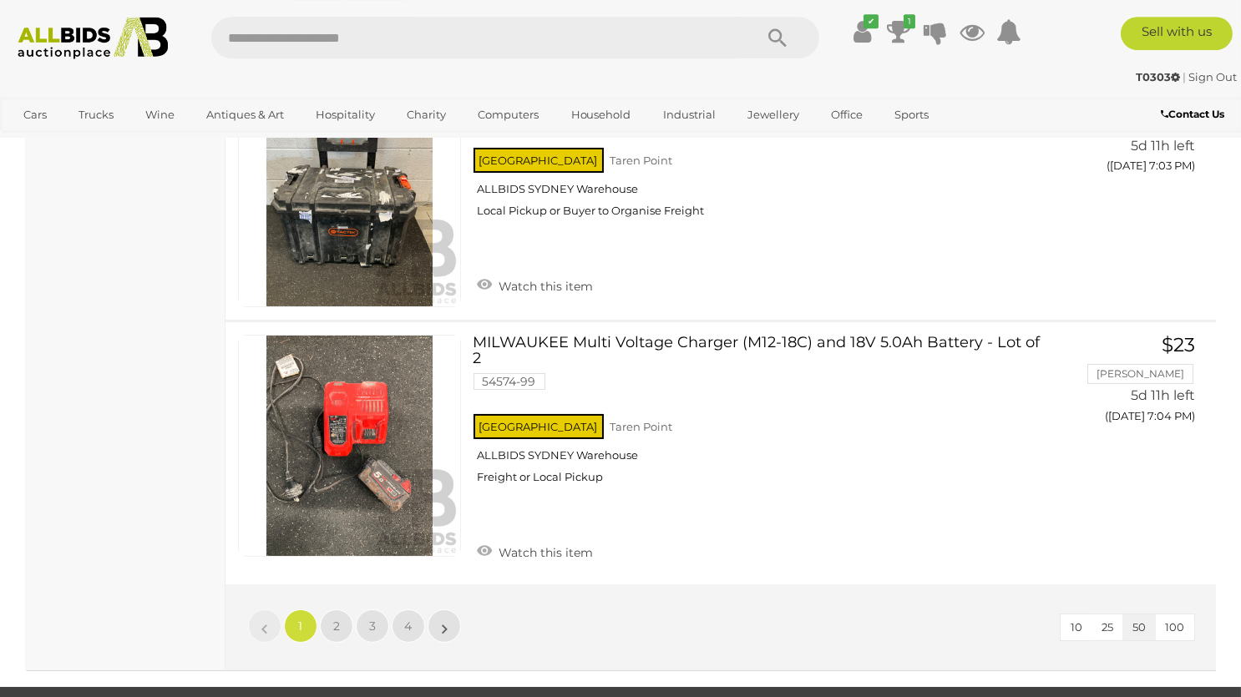
scroll to position [12633, 0]
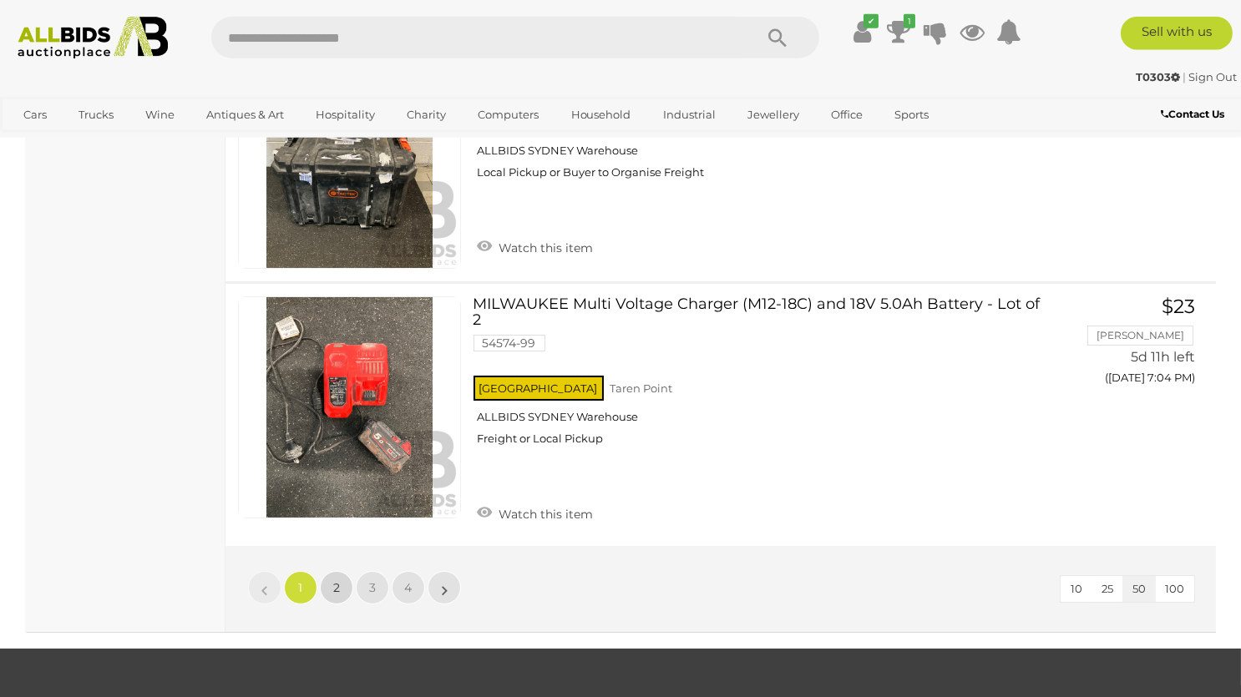
click at [334, 580] on span "2" at bounding box center [336, 587] width 7 height 15
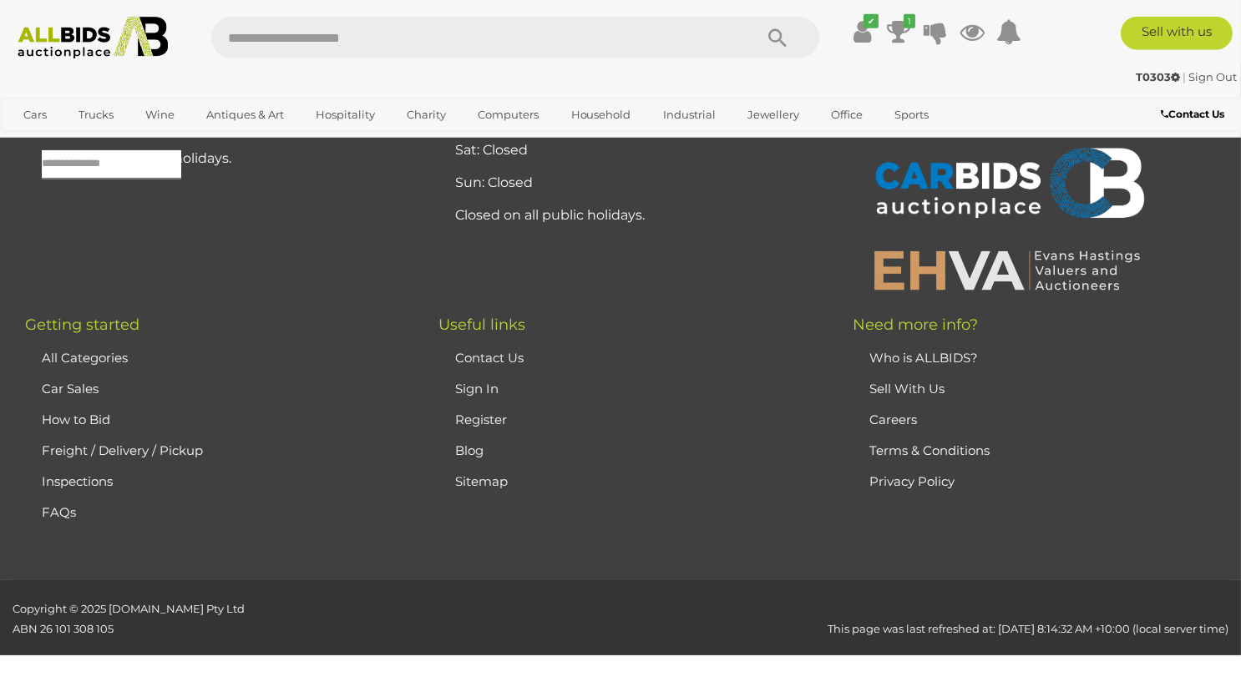
scroll to position [82, 0]
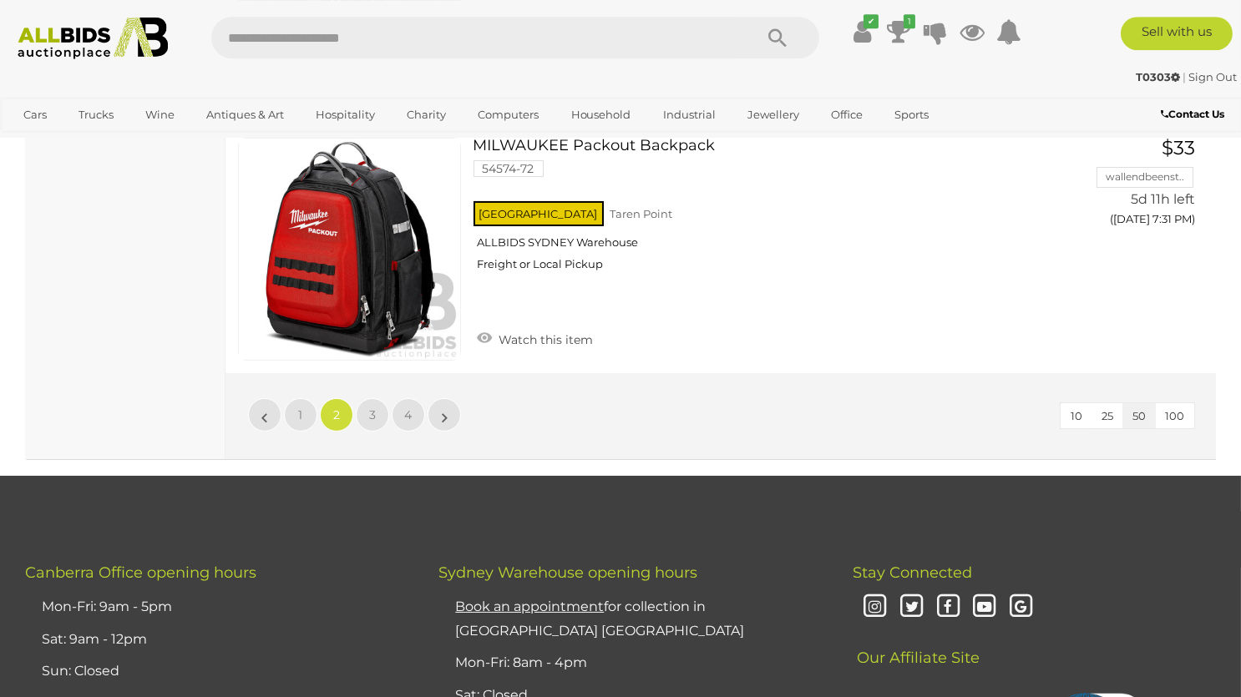
scroll to position [12832, 0]
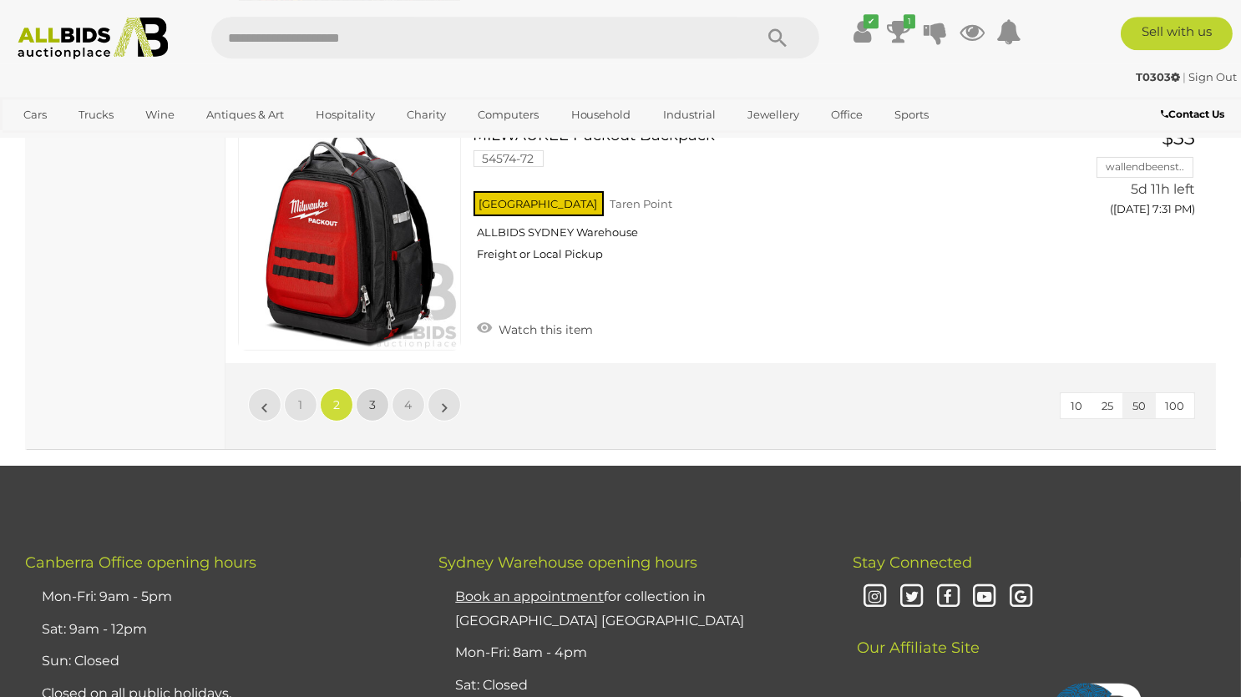
click at [369, 388] on link "3" at bounding box center [372, 404] width 33 height 33
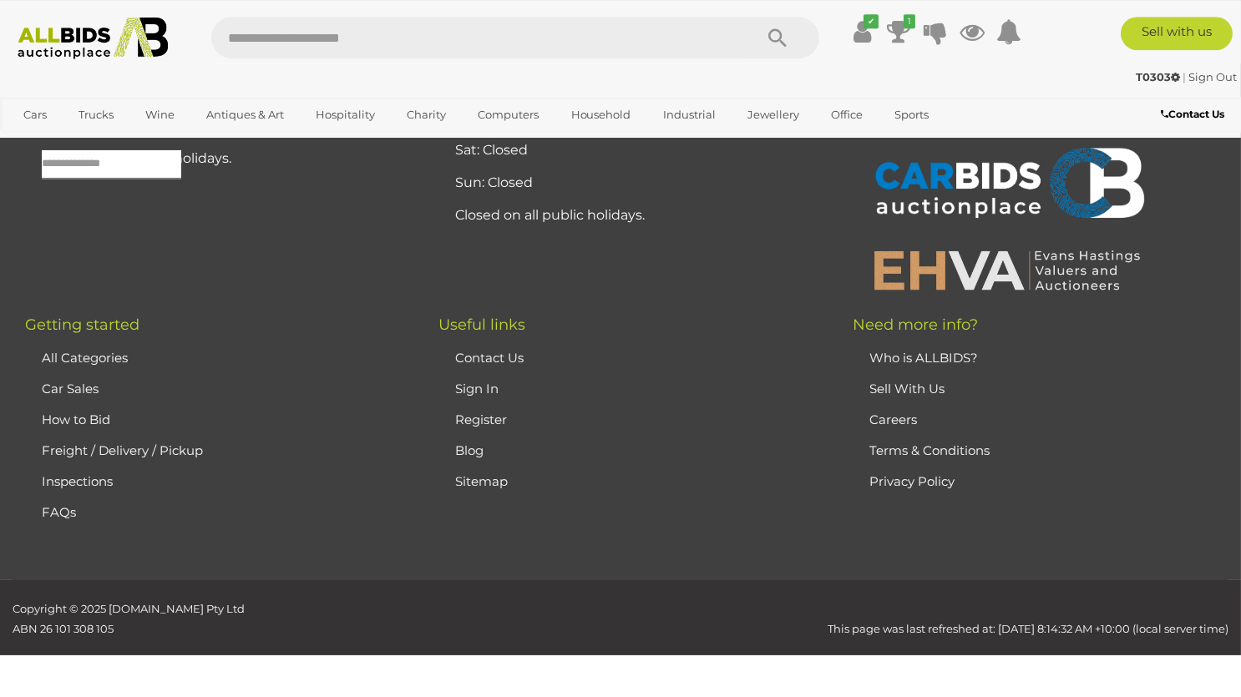
scroll to position [82, 0]
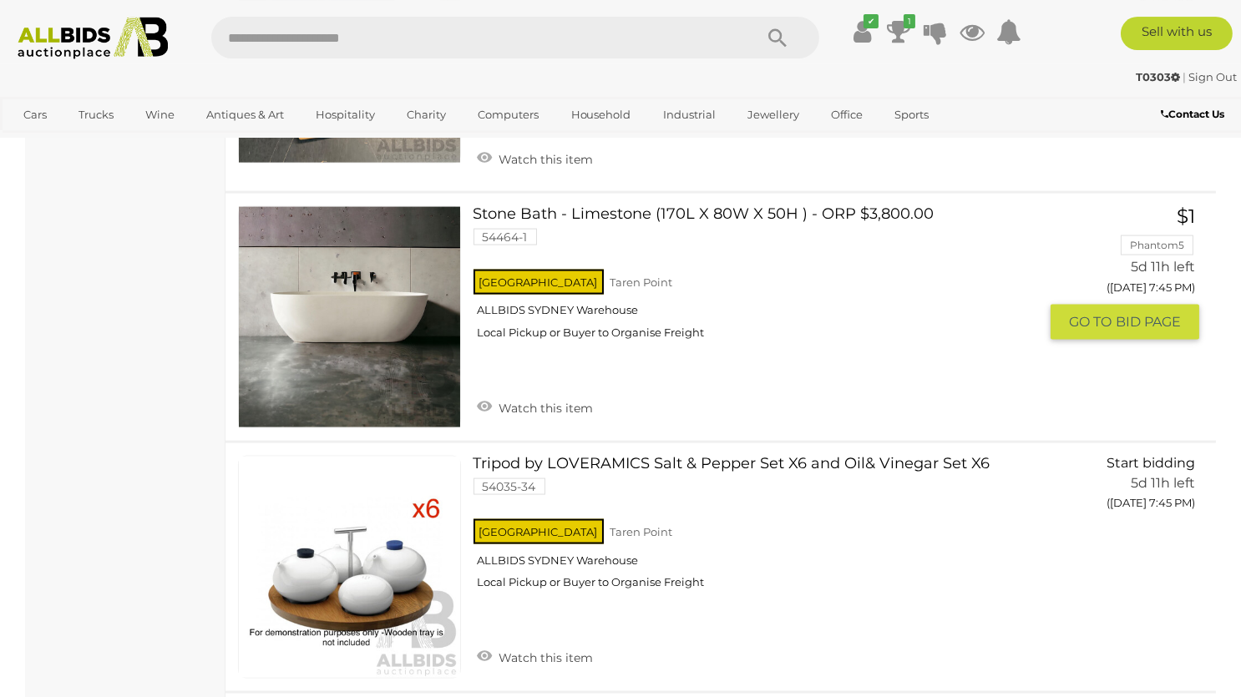
scroll to position [4941, 0]
